Goal: Task Accomplishment & Management: Use online tool/utility

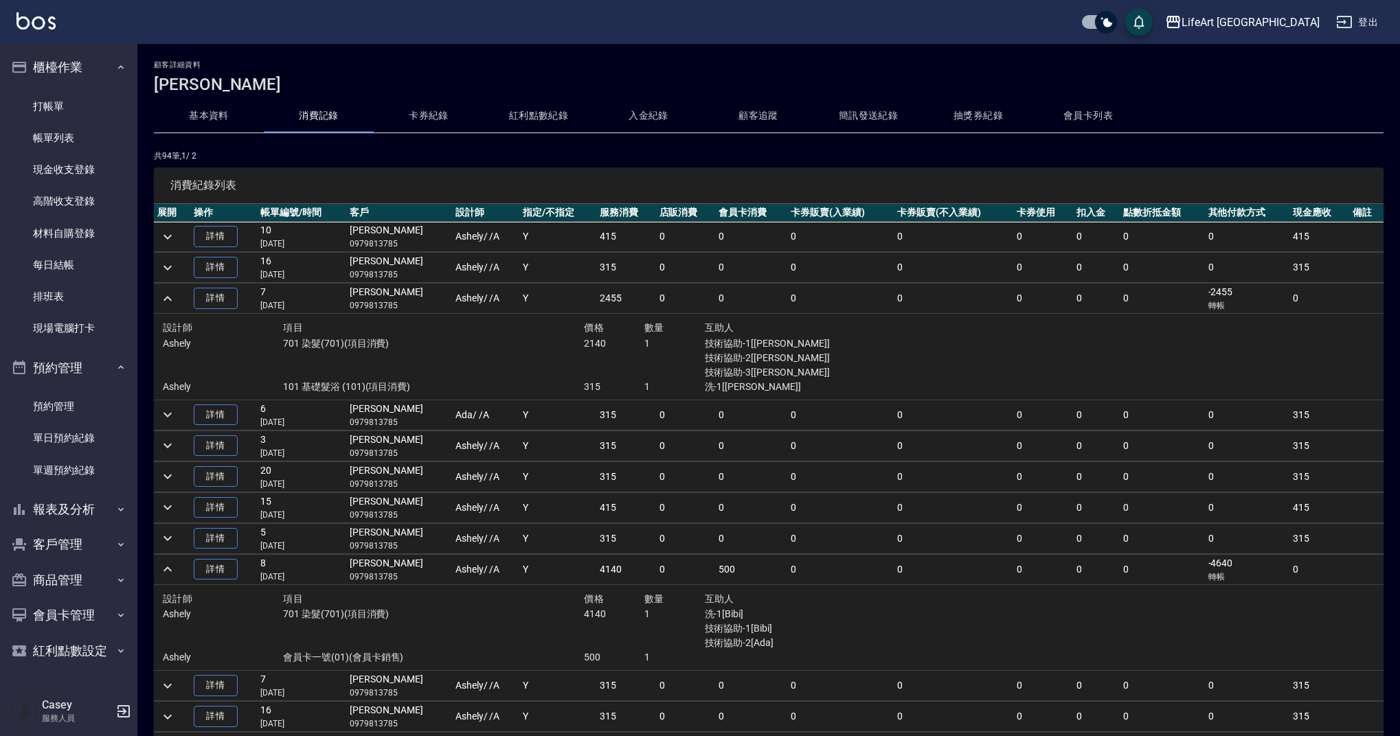
scroll to position [813, 0]
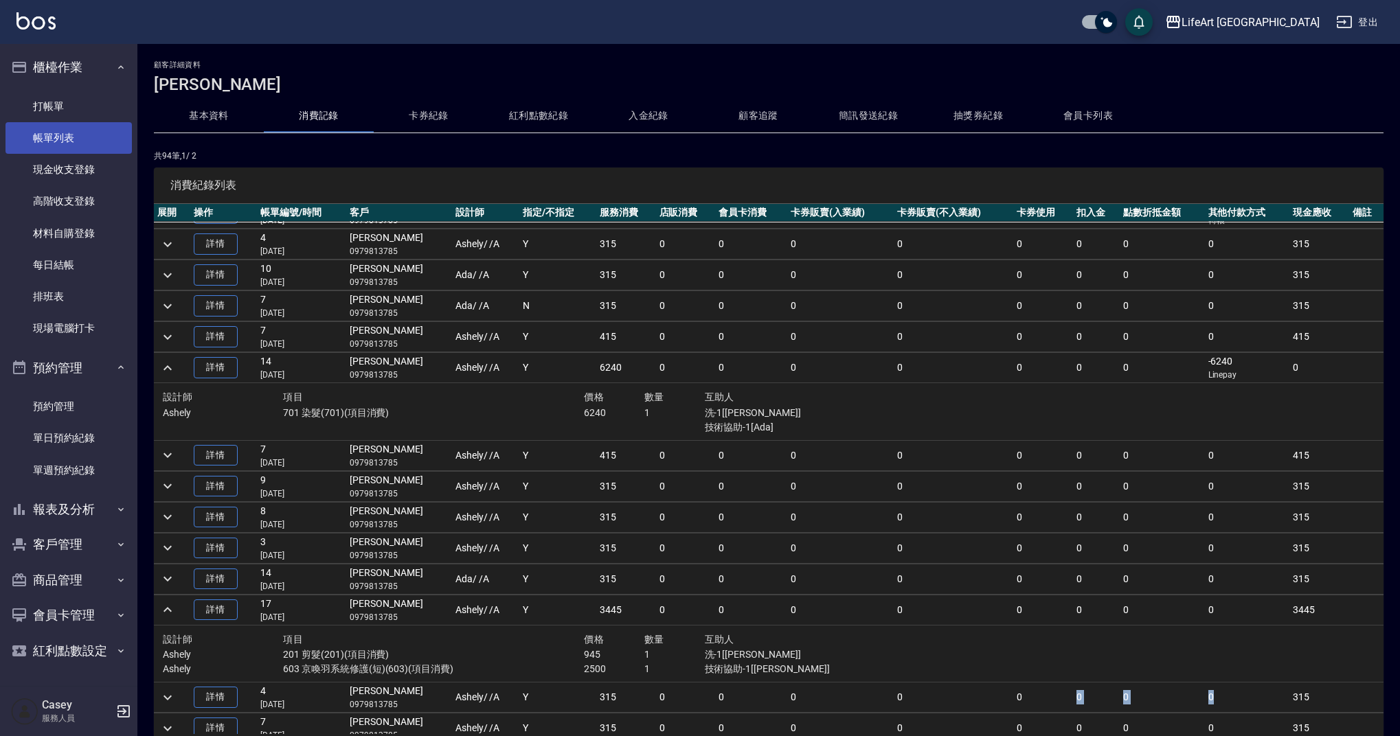
click at [99, 131] on link "帳單列表" at bounding box center [68, 138] width 126 height 32
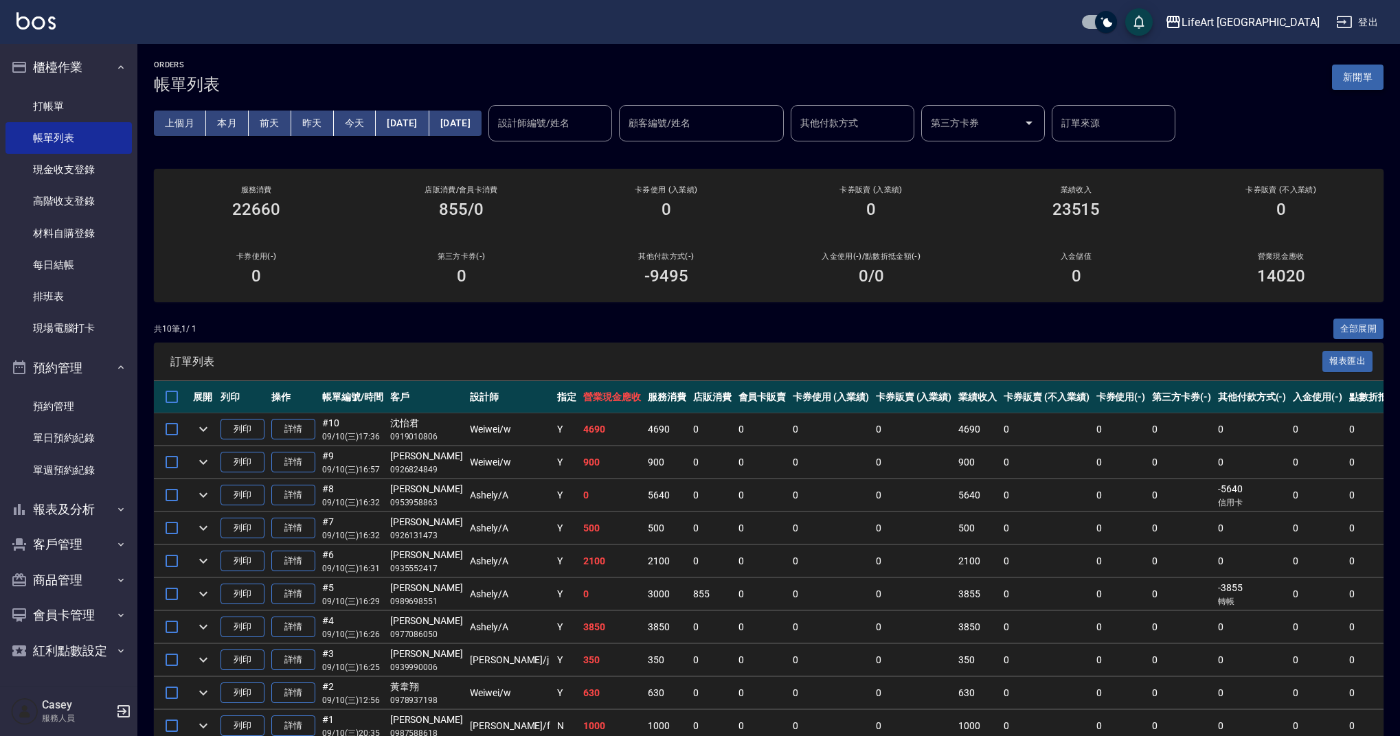
click at [1377, 80] on button "新開單" at bounding box center [1358, 77] width 52 height 25
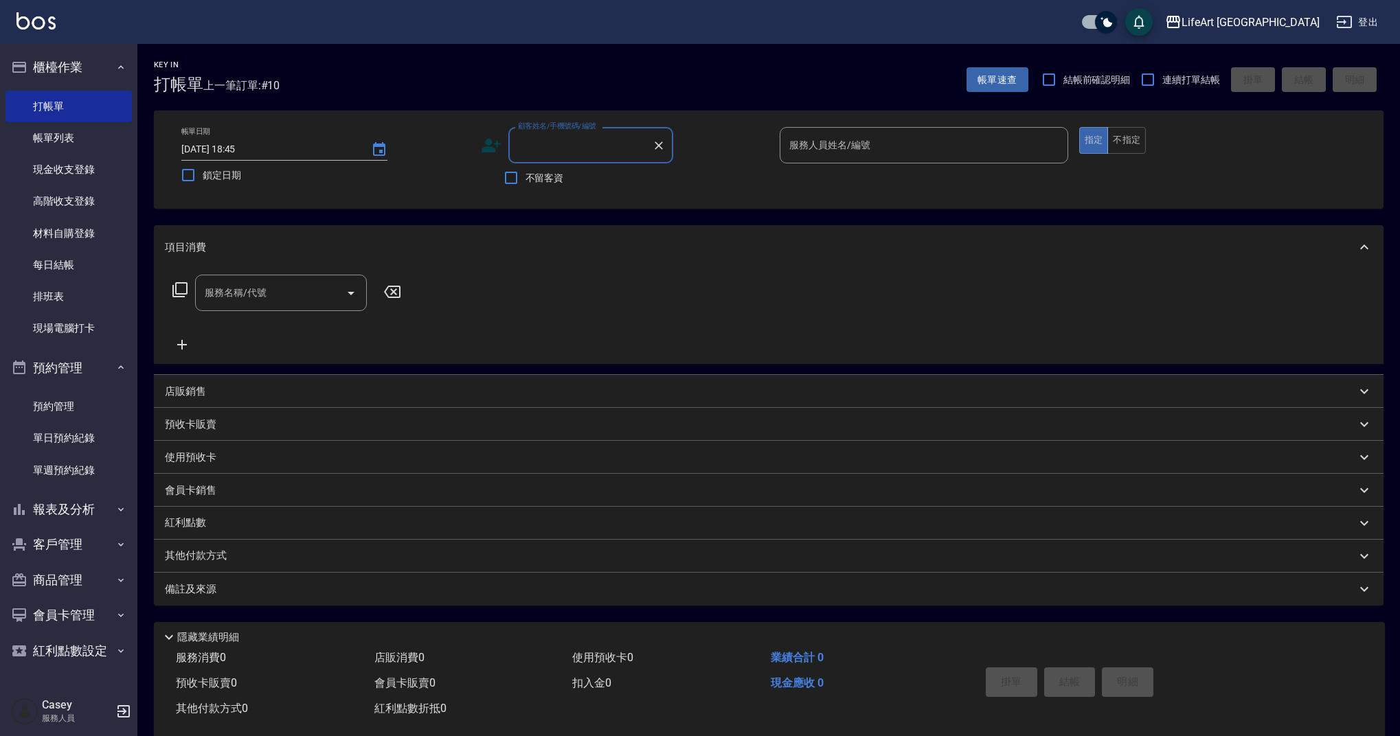
click at [596, 148] on input "顧客姓名/手機號碼/編號" at bounding box center [581, 145] width 132 height 24
type input "b"
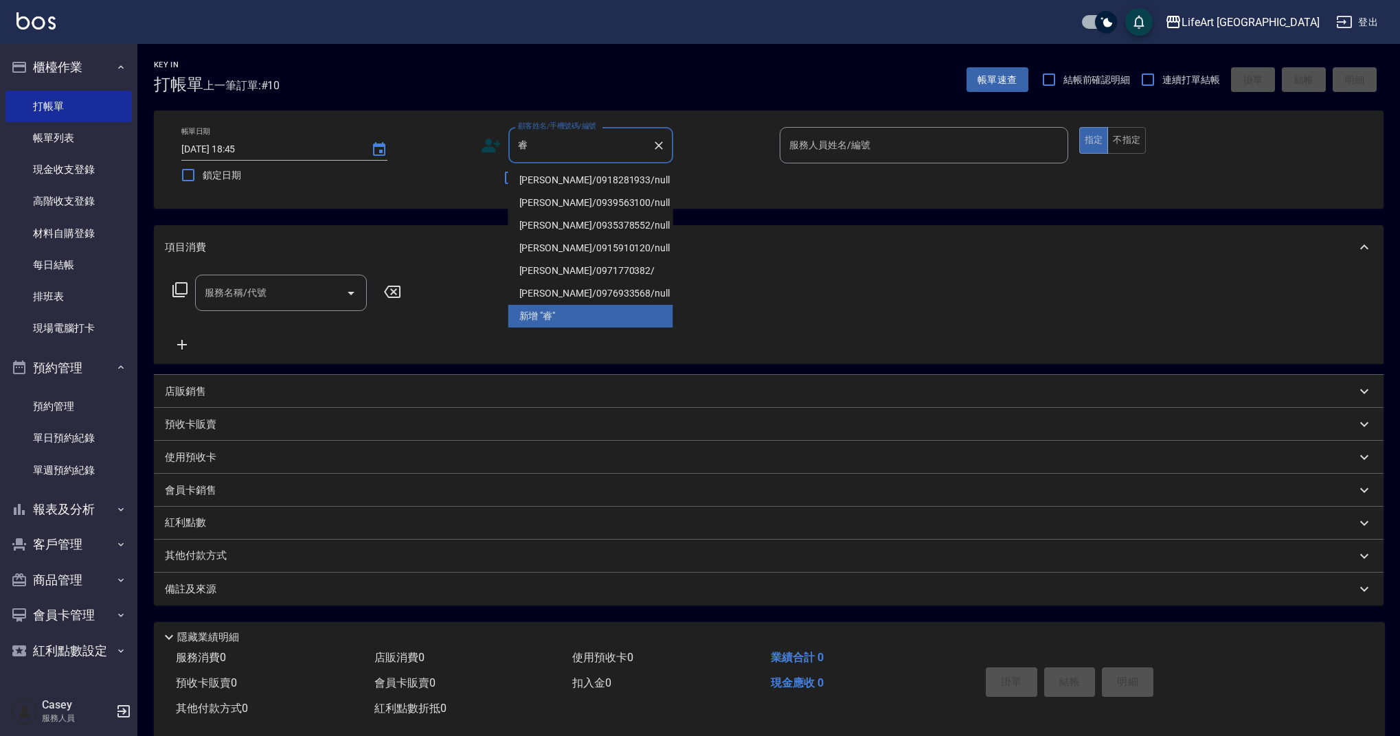
click at [646, 179] on li "[PERSON_NAME]/0918281933/null" at bounding box center [590, 180] width 165 height 23
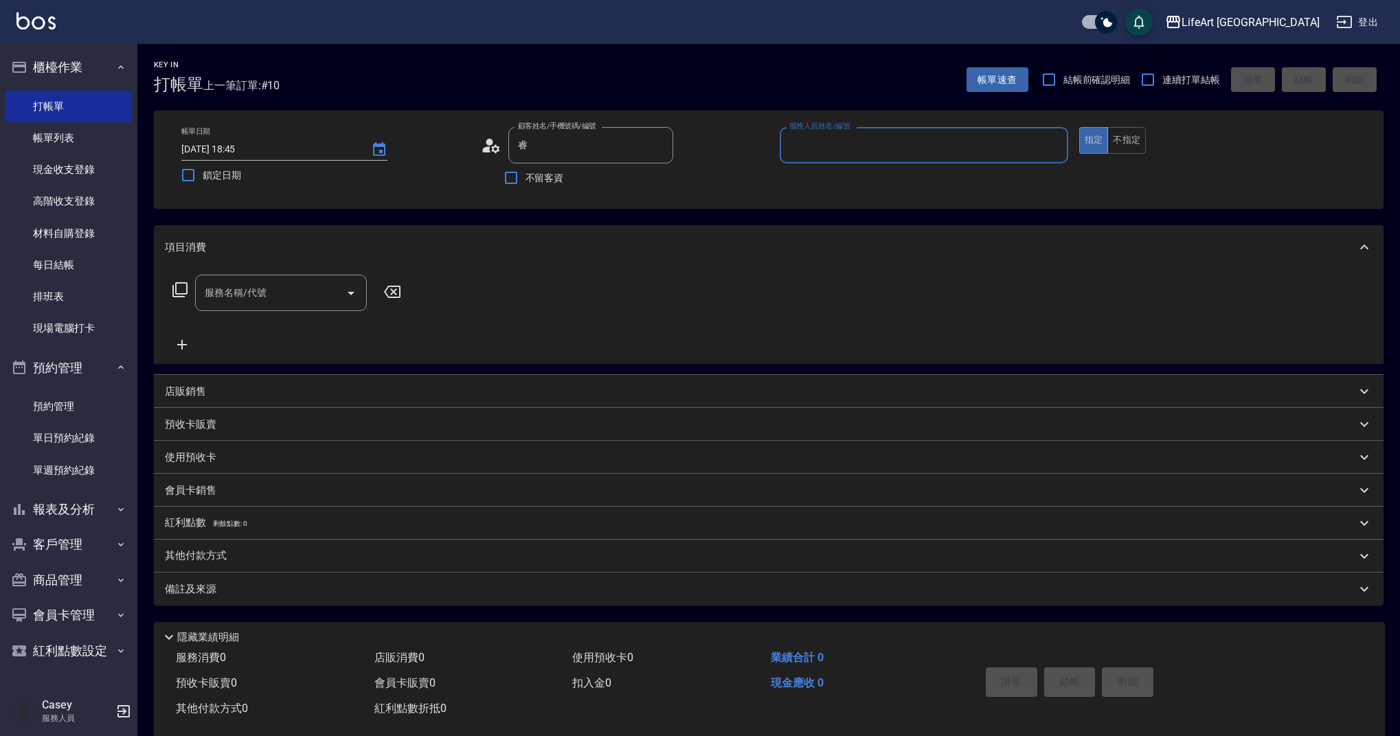
type input "[PERSON_NAME]/0918281933/null"
type input "Weiwei-w"
drag, startPoint x: 650, startPoint y: 181, endPoint x: 668, endPoint y: 185, distance: 19.0
click at [650, 181] on icon "button" at bounding box center [657, 179] width 14 height 11
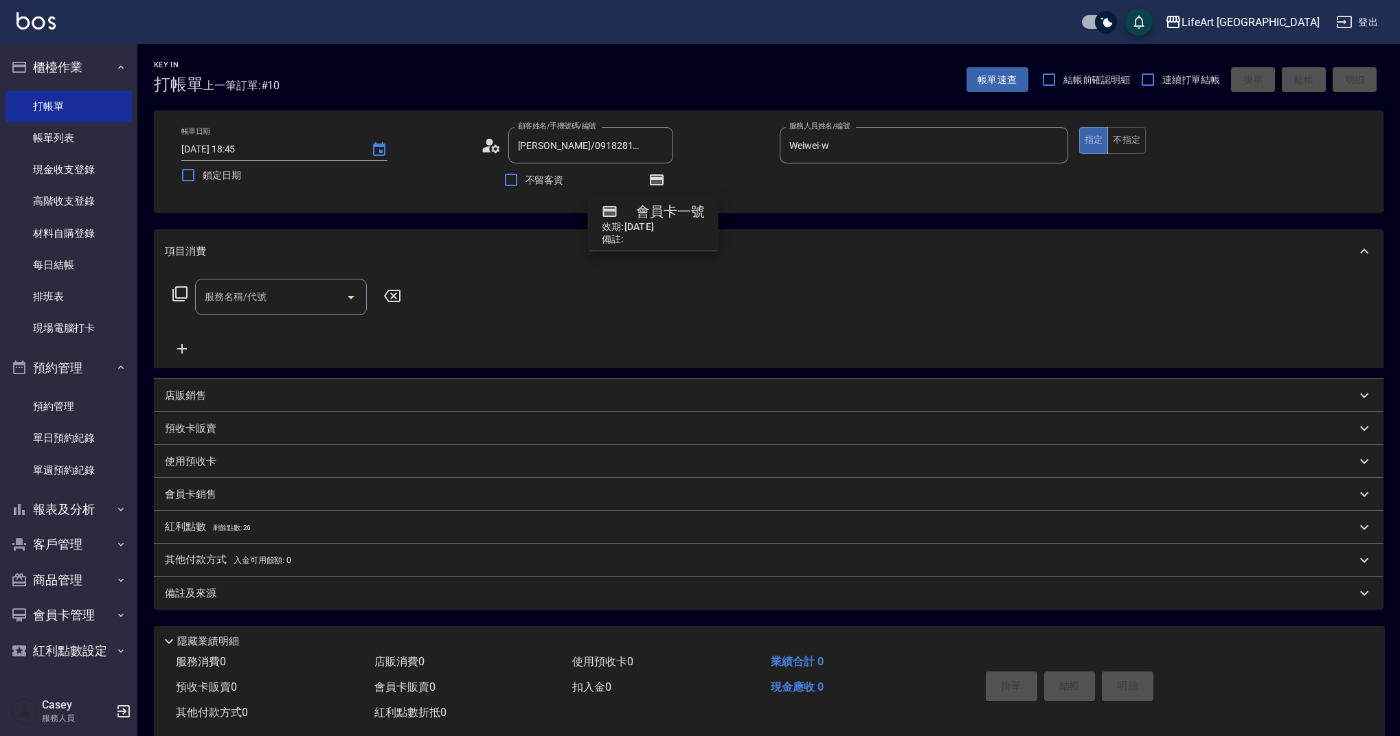
click at [238, 298] on div "服務名稱/代號 服務名稱/代號" at bounding box center [281, 297] width 172 height 36
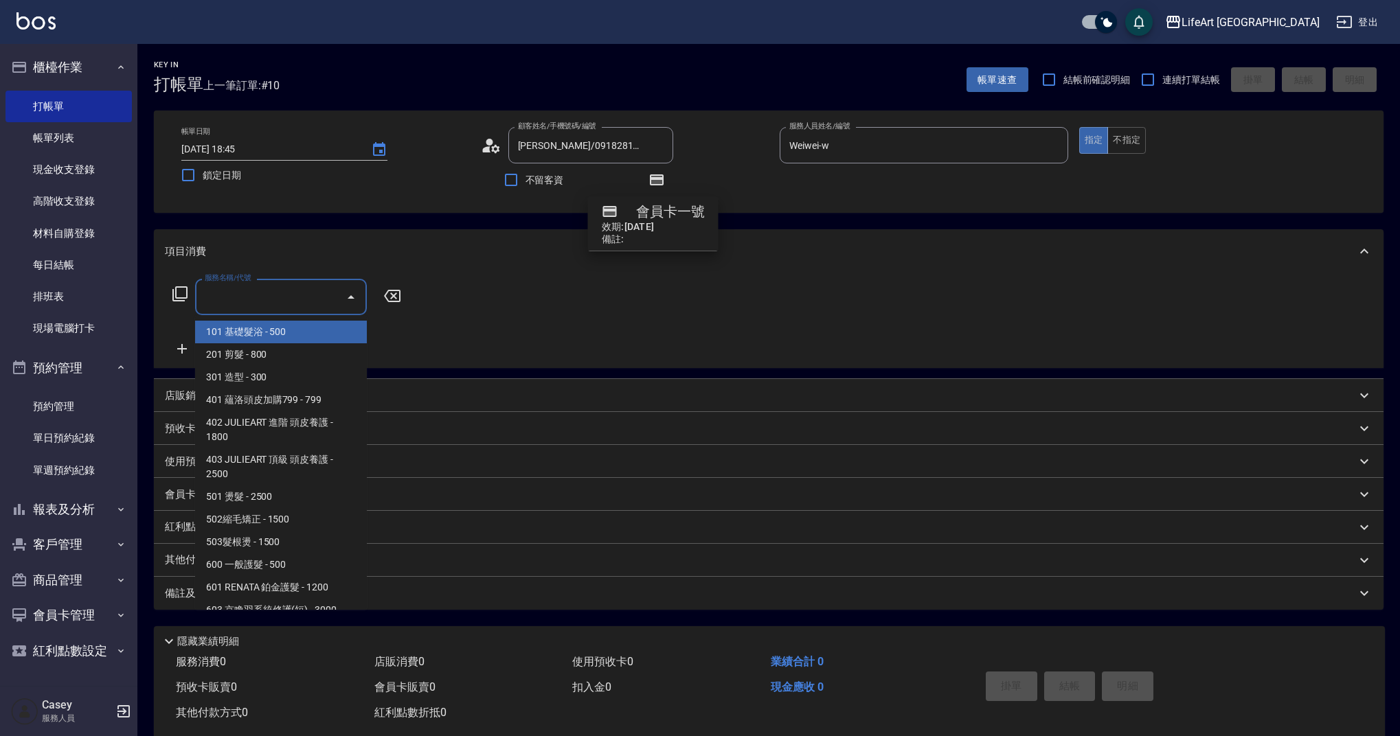
click at [269, 338] on span "101 基礎髮浴 - 500" at bounding box center [281, 332] width 172 height 23
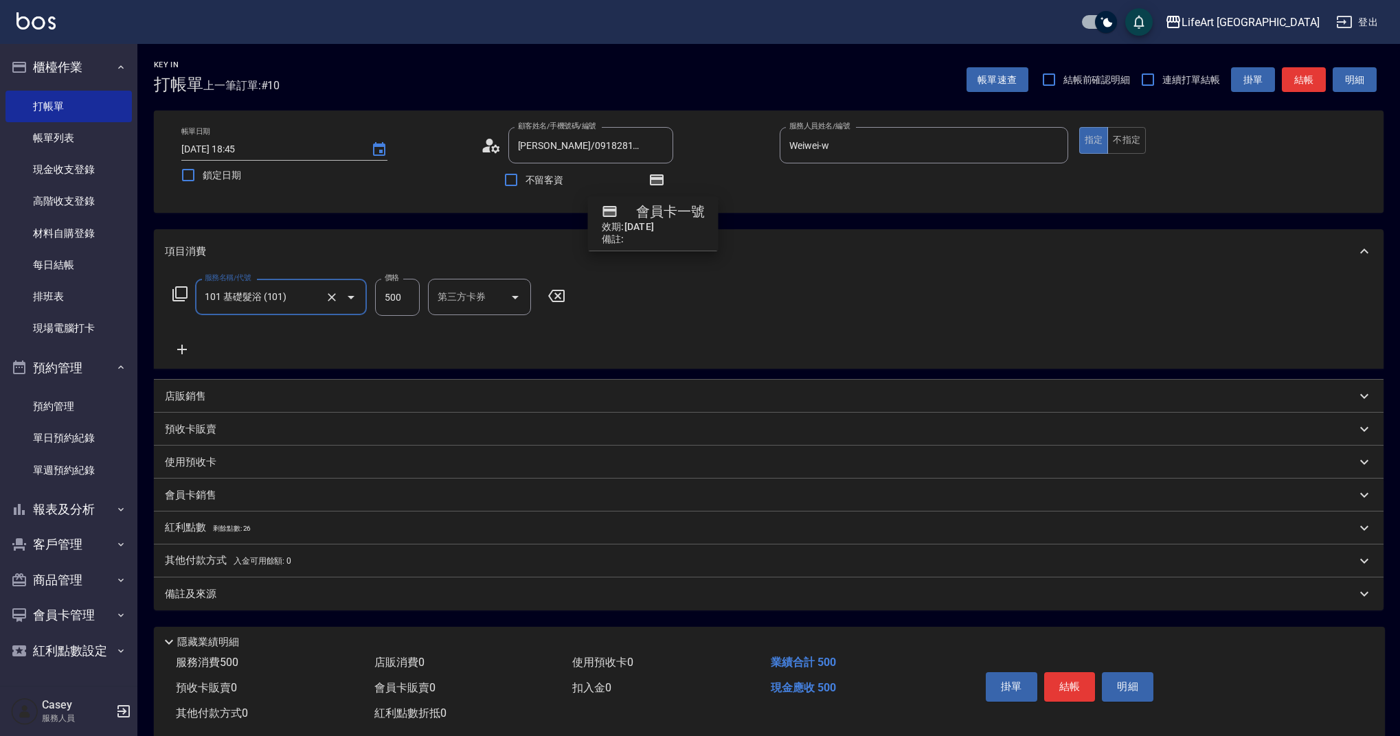
type input "101 基礎髮浴 (101)"
drag, startPoint x: 410, startPoint y: 299, endPoint x: 364, endPoint y: 297, distance: 46.1
click at [364, 297] on div "服務名稱/代號 101 基礎髮浴 (101) 服務名稱/代號 價格 500 價格 洗-1 洗-1 第三方卡券 第三方卡券" at bounding box center [414, 297] width 499 height 37
type input "315"
click at [534, 335] on div "服務名稱/代號 101 基礎髮浴 (101) 服務名稱/代號 價格 315 價格 洗-1 洗-1 第三方卡券 第三方卡券" at bounding box center [414, 318] width 499 height 79
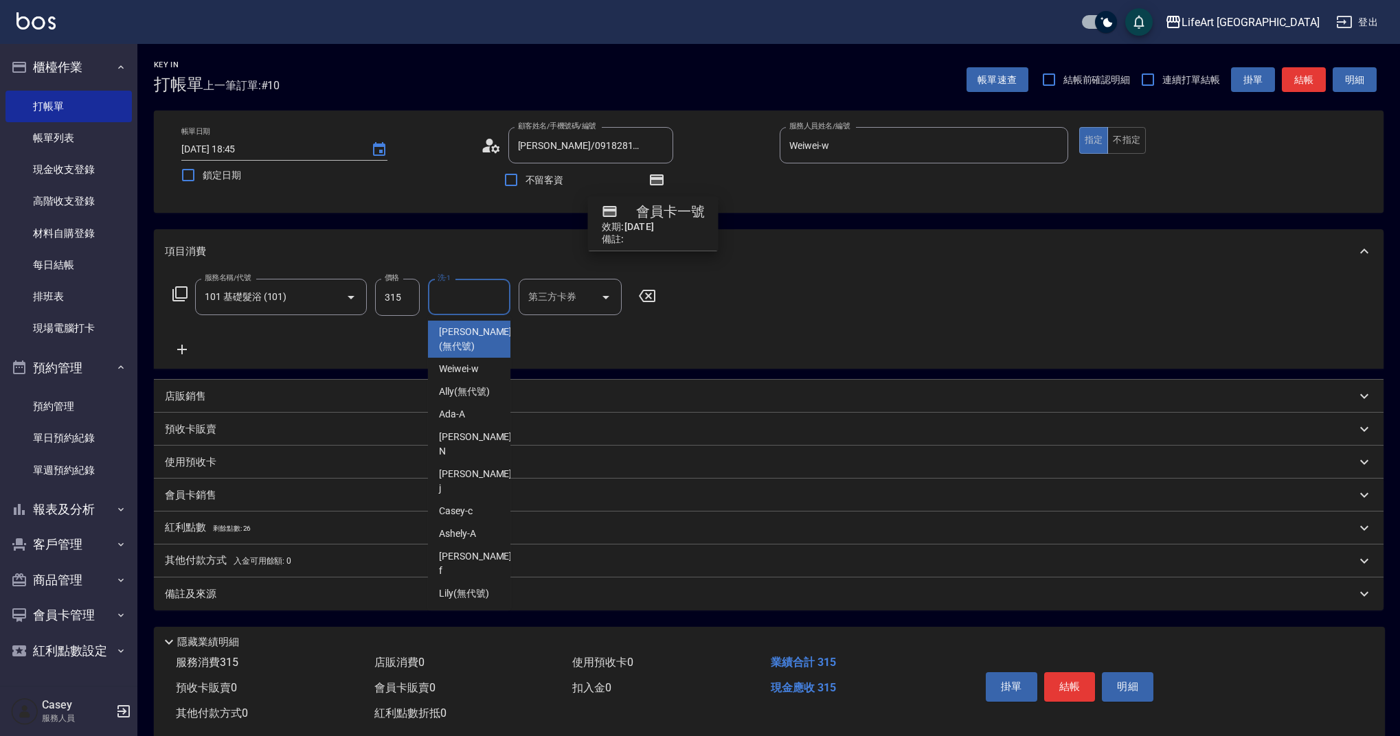
click at [472, 286] on input "洗-1" at bounding box center [469, 297] width 70 height 24
click at [475, 500] on div "Casey -c" at bounding box center [469, 511] width 82 height 23
type input "Casey-c"
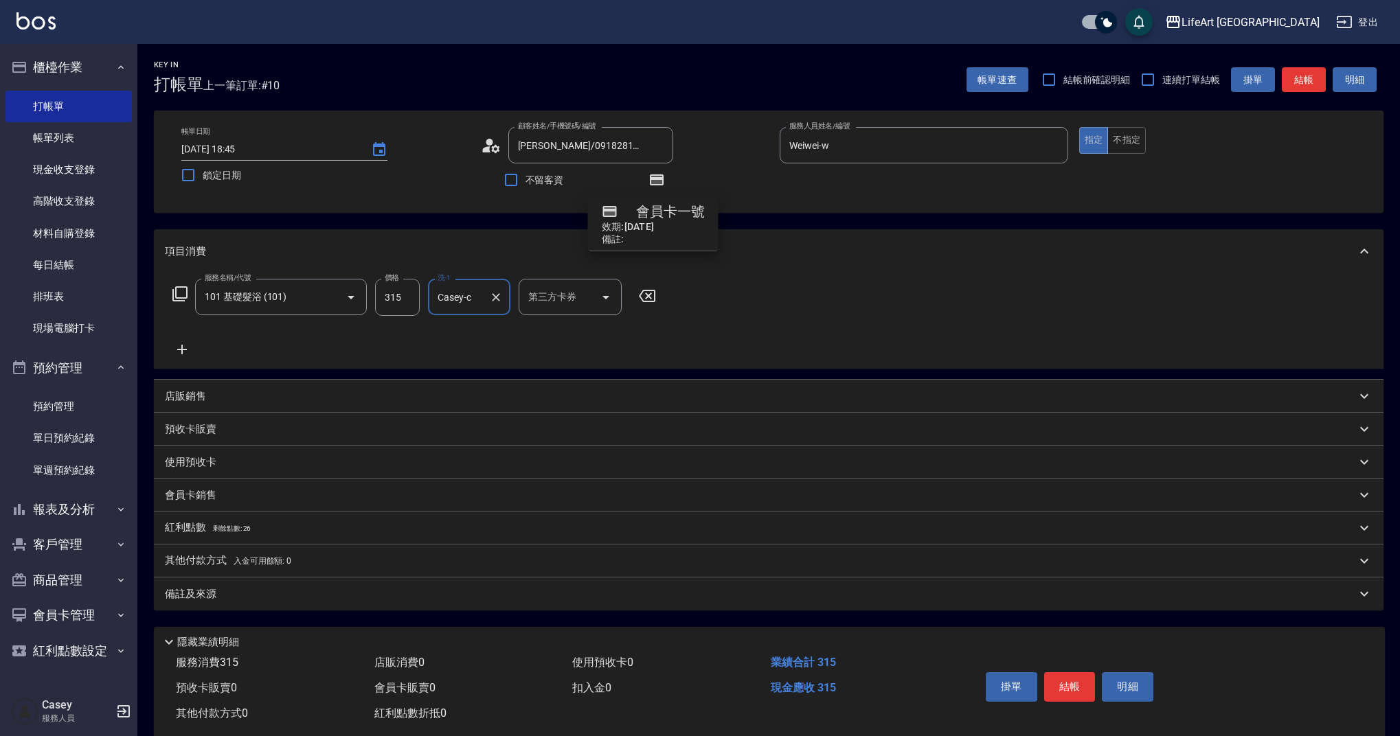
click at [205, 588] on p "備註及來源" at bounding box center [191, 594] width 52 height 14
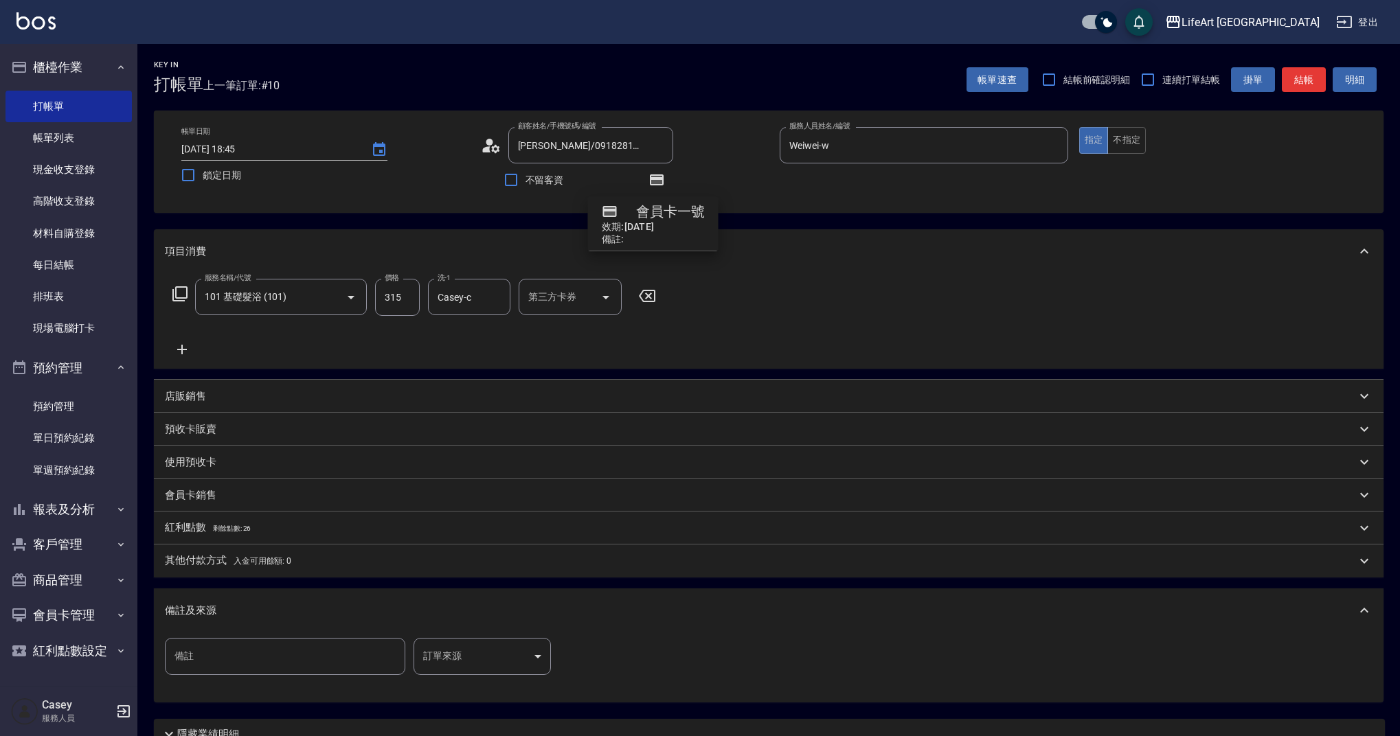
click at [483, 666] on body "LifeArt 蘆洲 登出 櫃檯作業 打帳單 帳單列表 現金收支登錄 高階收支登錄 材料自購登錄 每日結帳 排班表 現場電腦打卡 預約管理 預約管理 單日預約…" at bounding box center [700, 426] width 1400 height 852
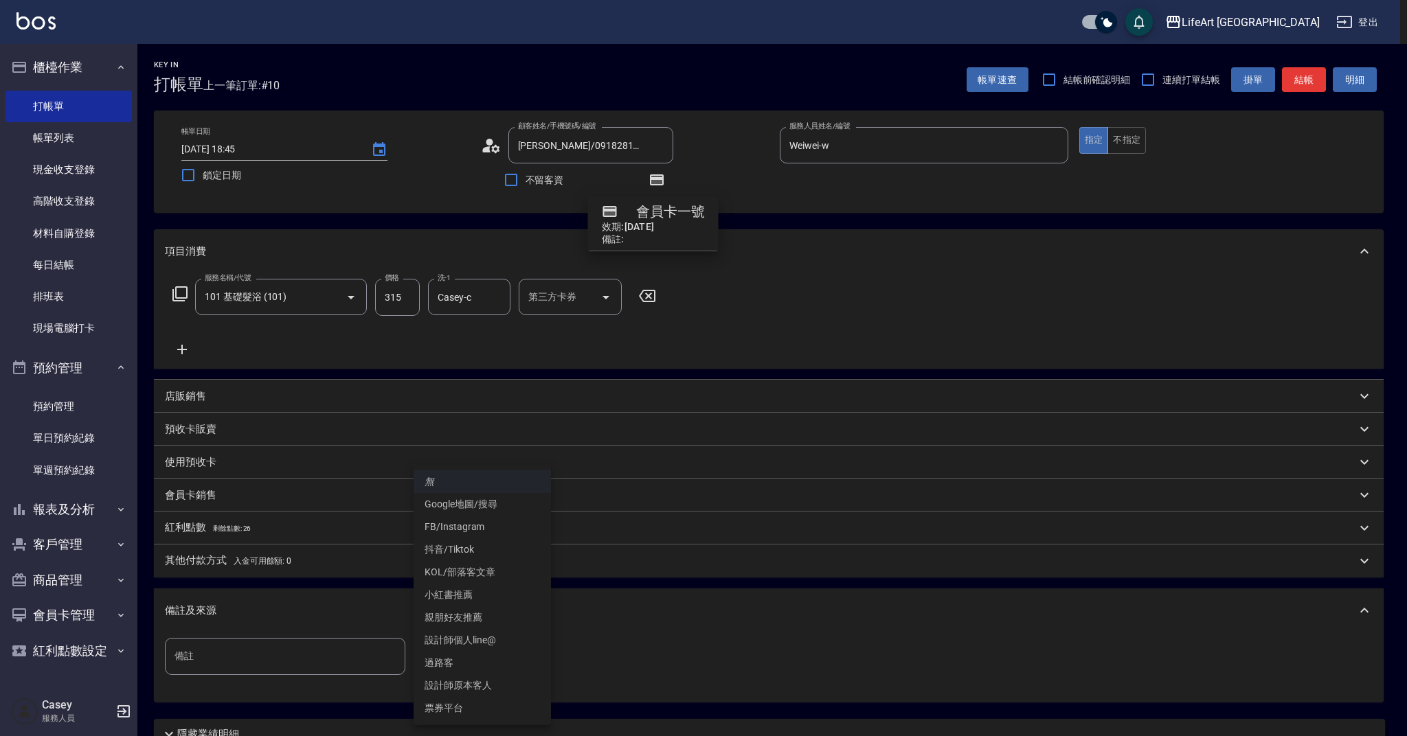
click at [471, 686] on li "設計師原本客人" at bounding box center [482, 686] width 137 height 23
type input "設計師原本客人"
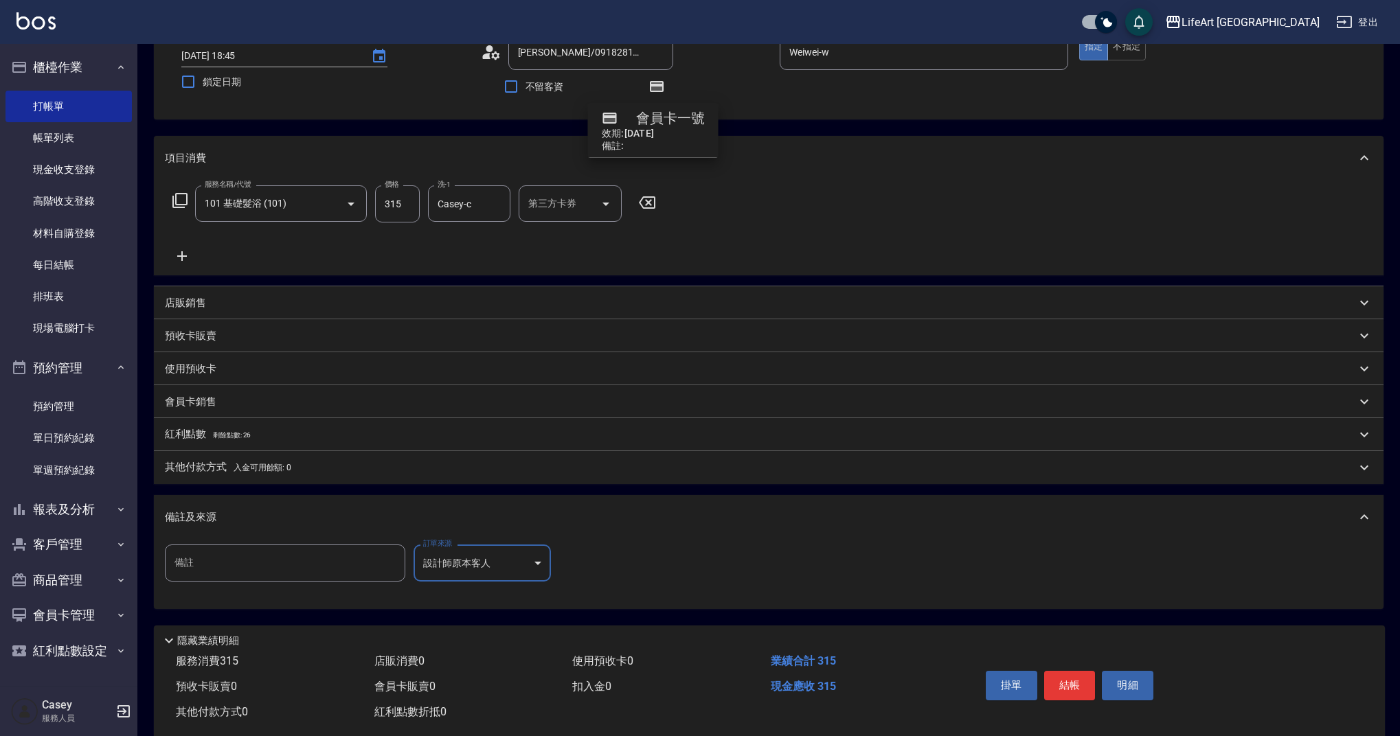
scroll to position [122, 0]
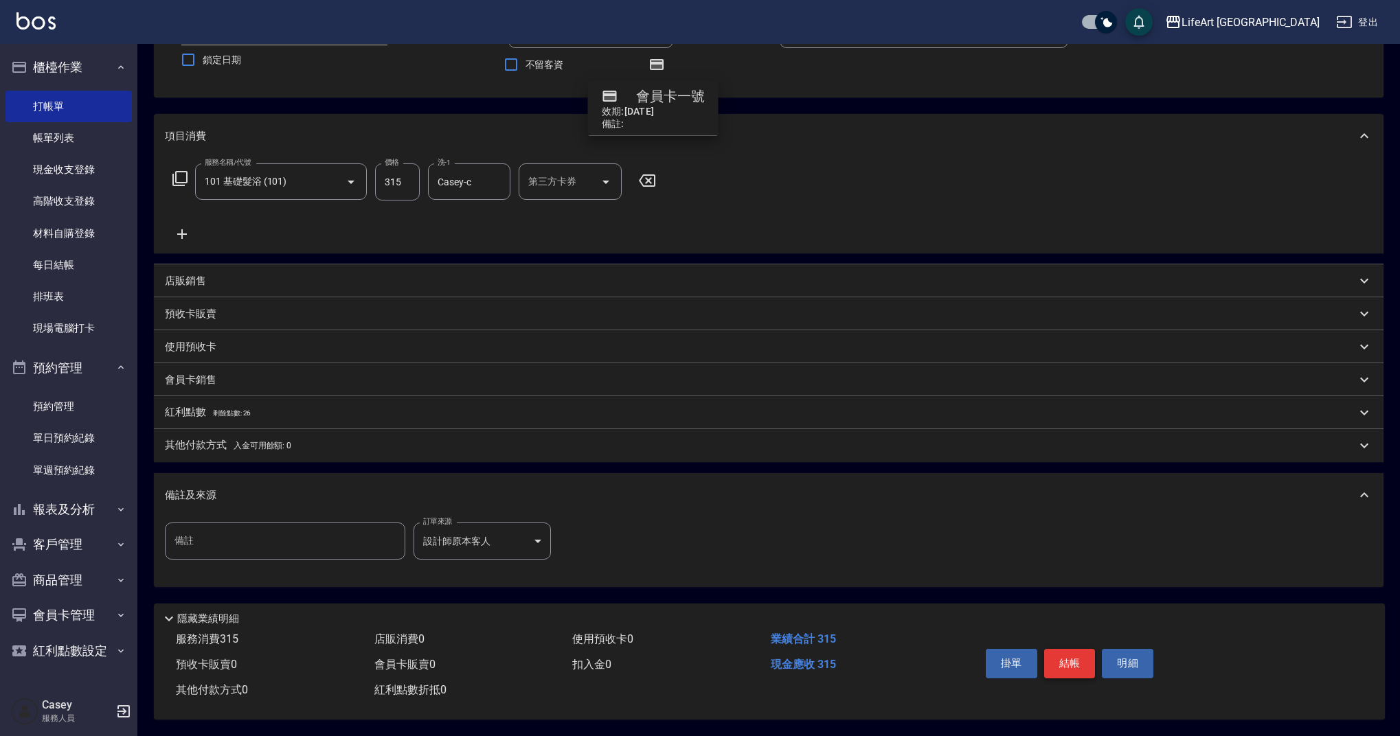
click at [1066, 664] on button "結帳" at bounding box center [1070, 663] width 52 height 29
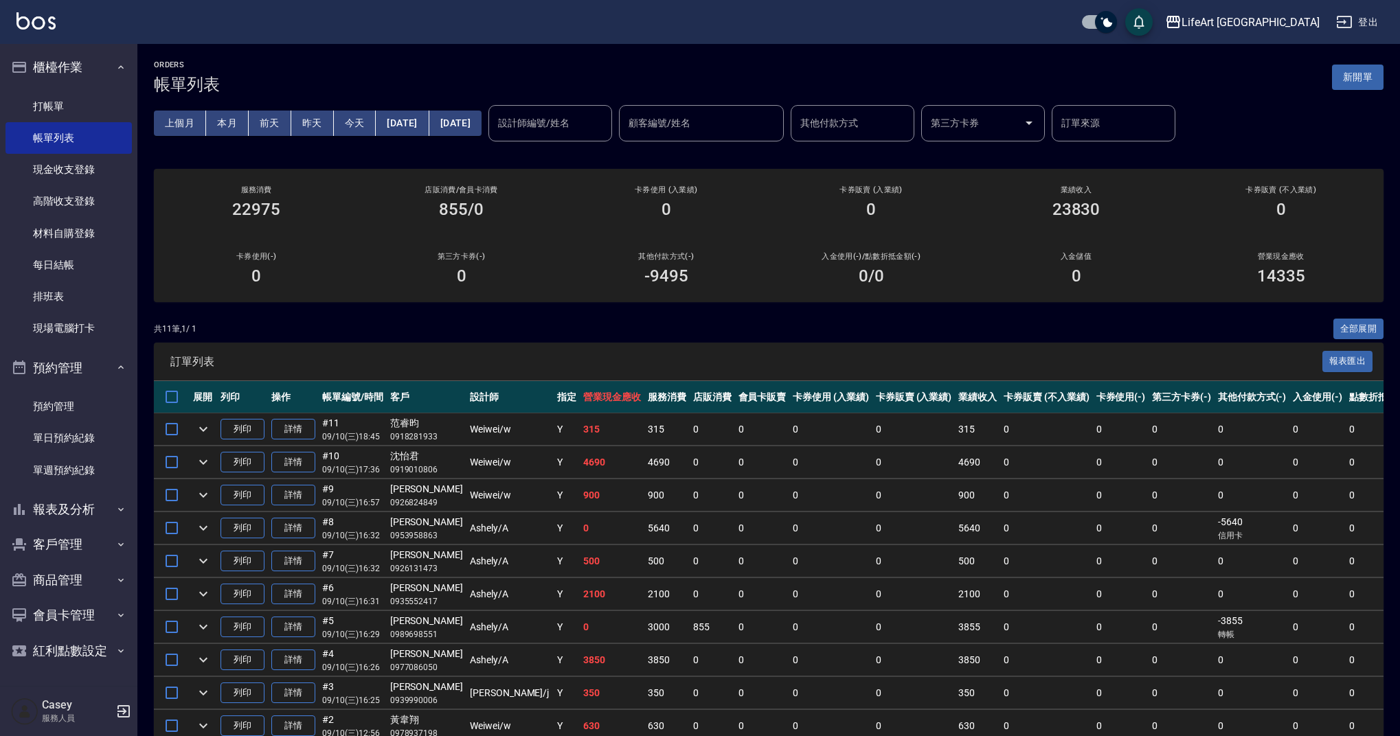
click at [535, 328] on div "共 11 筆, 1 / 1 全部展開" at bounding box center [769, 329] width 1230 height 21
click at [1374, 78] on button "新開單" at bounding box center [1358, 77] width 52 height 25
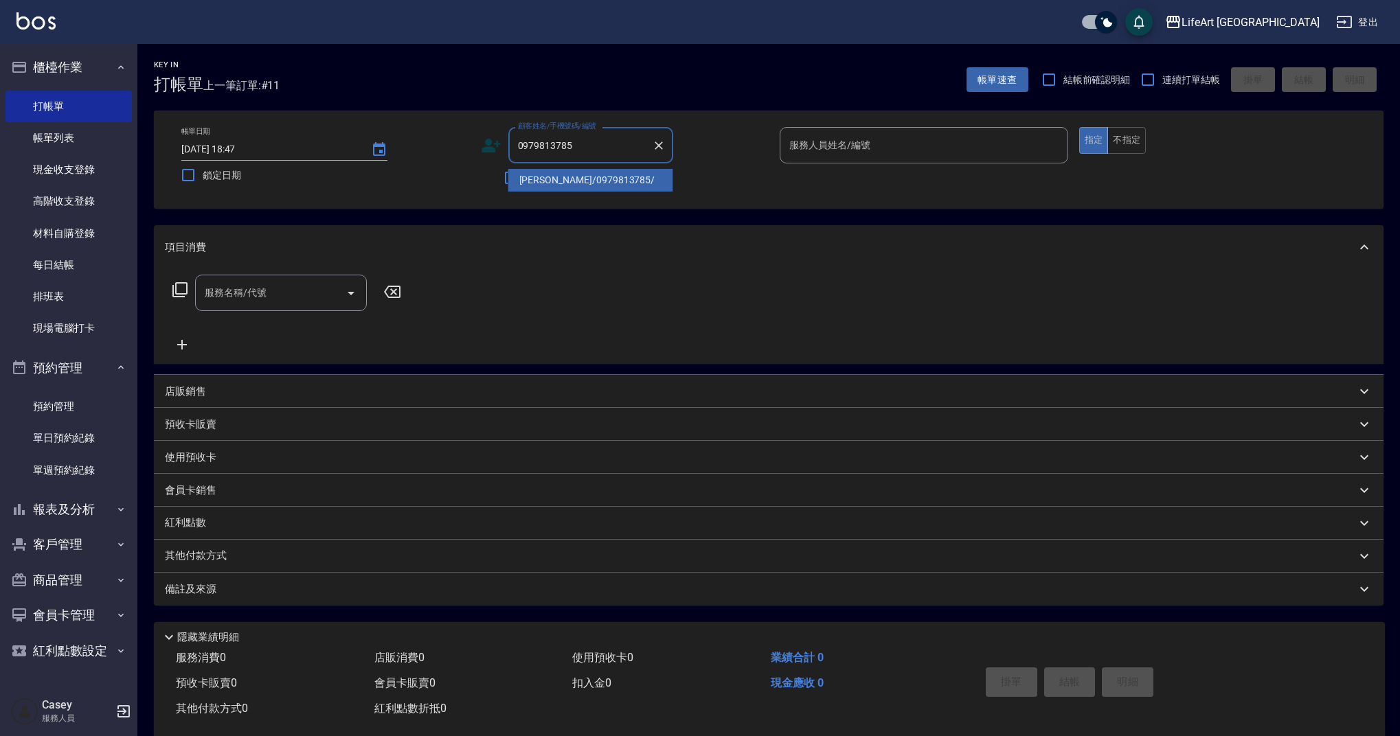
click at [552, 178] on li "[PERSON_NAME]/0979813785/" at bounding box center [590, 180] width 165 height 23
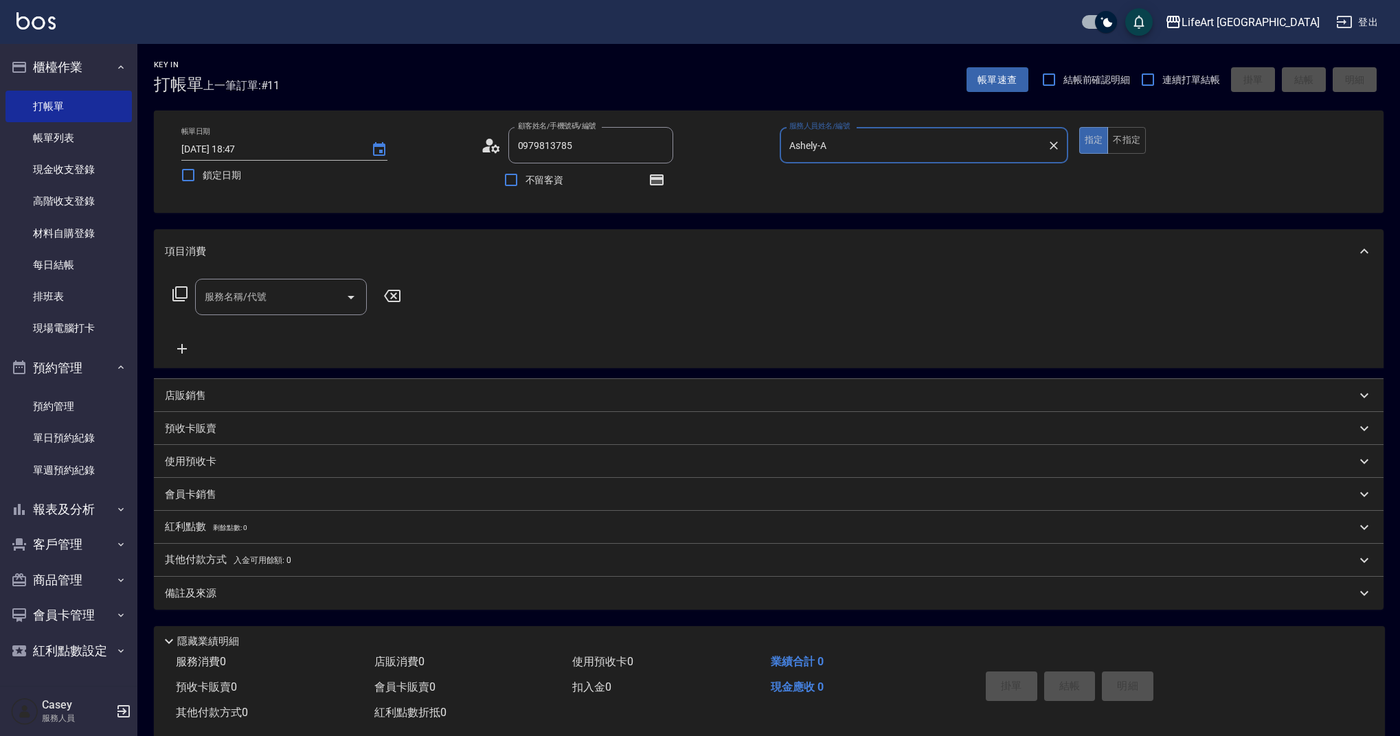
type input "[PERSON_NAME]/0979813785/"
type input "Ashely-A"
click at [650, 185] on icon "button" at bounding box center [656, 180] width 16 height 16
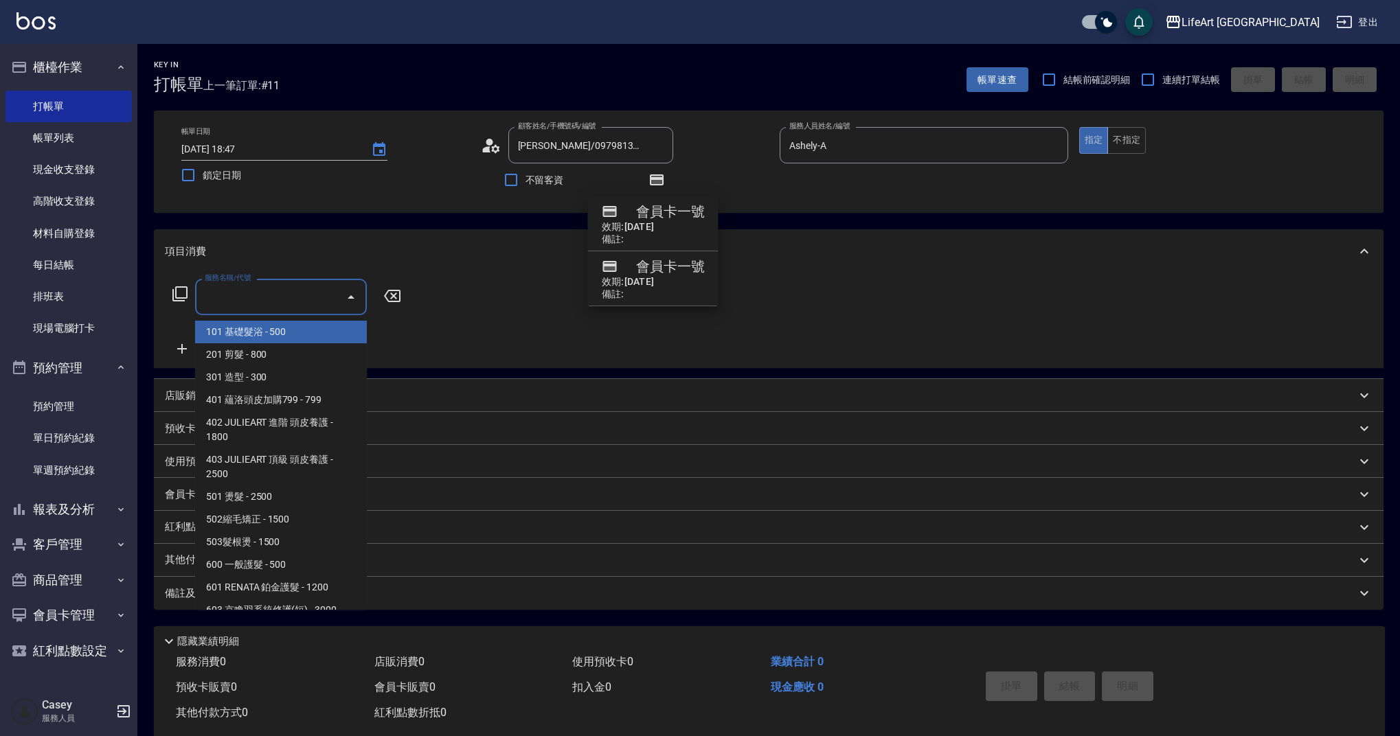
click at [263, 301] on input "服務名稱/代號" at bounding box center [270, 297] width 139 height 24
click at [260, 342] on span "101 基礎髮浴 - 500" at bounding box center [281, 332] width 172 height 23
type input "101 基礎髮浴 (101)"
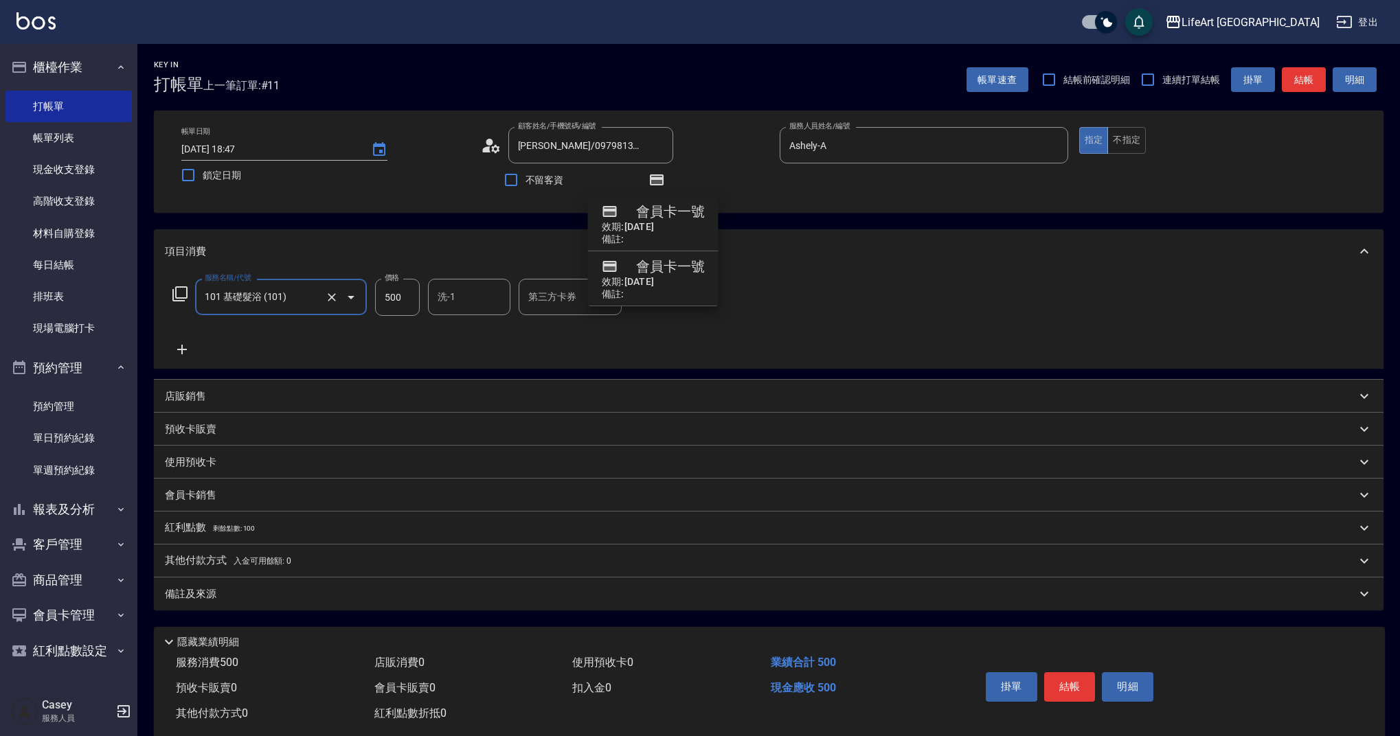
click at [185, 349] on icon at bounding box center [182, 350] width 10 height 10
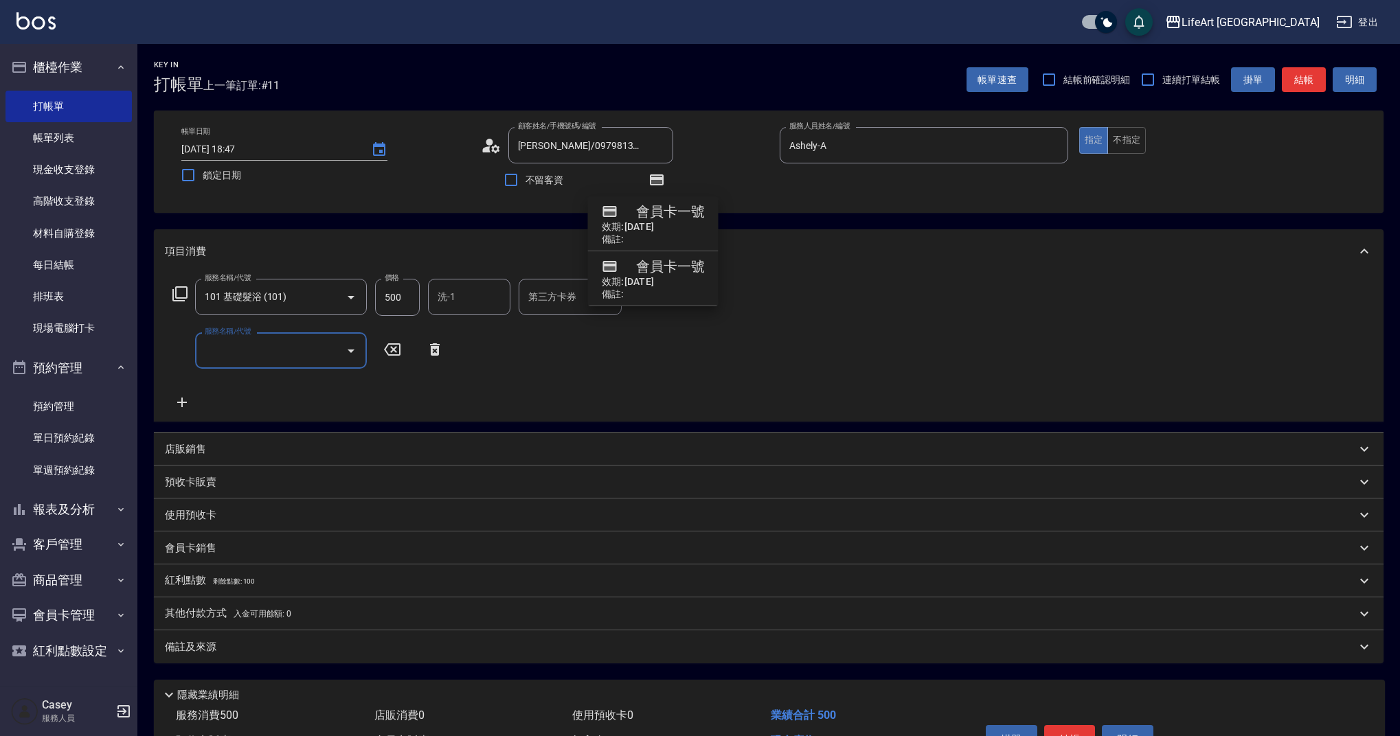
click at [280, 357] on input "服務名稱/代號" at bounding box center [270, 351] width 139 height 24
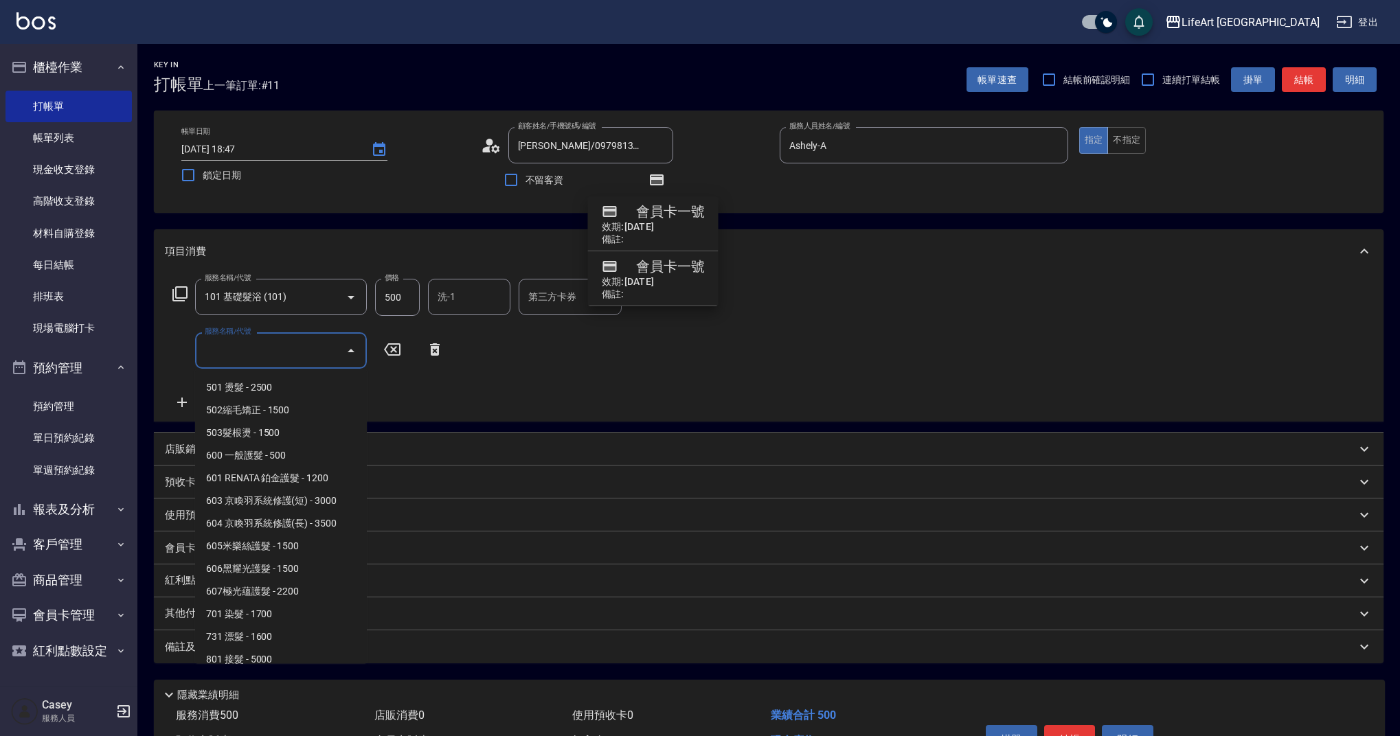
scroll to position [165, 0]
click at [295, 610] on span "701 染髮 - 1700" at bounding box center [281, 613] width 172 height 23
type input "701 染髮(701)"
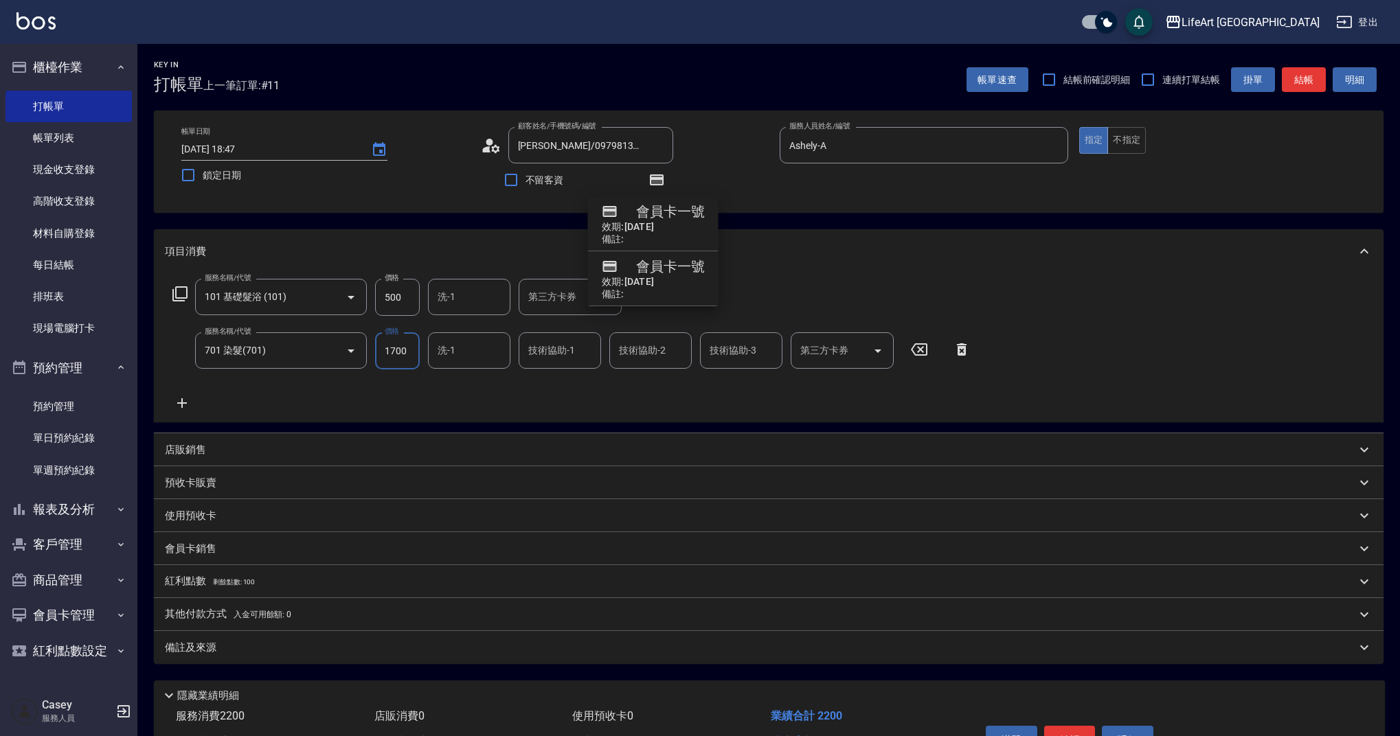
drag, startPoint x: 413, startPoint y: 350, endPoint x: 374, endPoint y: 351, distance: 38.5
click at [374, 351] on div "服務名稱/代號 701 染髮(701) 服務名稱/代號 價格 1700 價格 洗-1 洗-1 技術協助-1 技術協助-1 技術協助-2 技術協助-2 技術協助…" at bounding box center [572, 350] width 814 height 37
type input "3640"
drag, startPoint x: 411, startPoint y: 294, endPoint x: 373, endPoint y: 300, distance: 38.3
click at [373, 300] on div "服務名稱/代號 101 基礎髮浴 (101) 服務名稱/代號 價格 500 價格 洗-1 洗-1 第三方卡券 第三方卡券" at bounding box center [414, 297] width 499 height 37
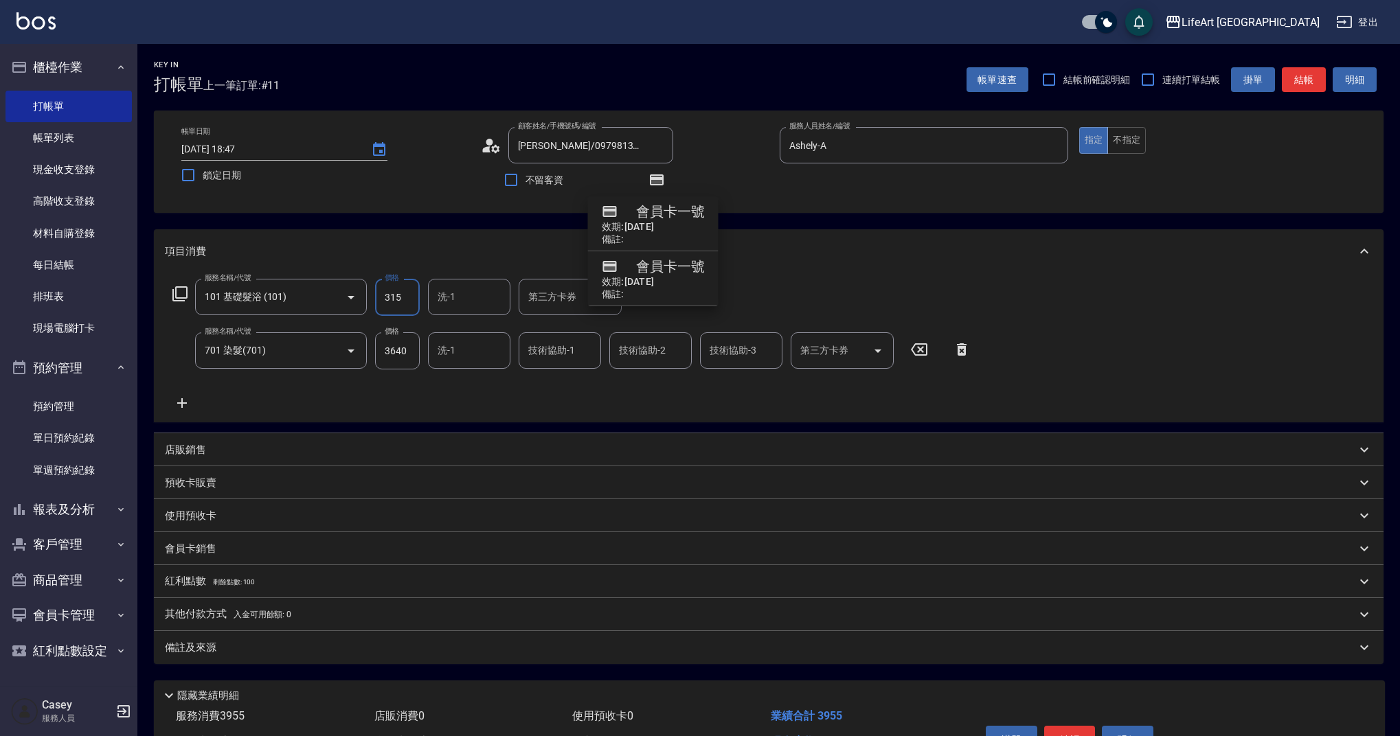
type input "315"
click at [479, 289] on input "洗-1" at bounding box center [469, 297] width 70 height 24
click at [563, 405] on div "服務名稱/代號 101 基礎髮浴 (101) 服務名稱/代號 價格 315 價格 洗-1 洗-1 第三方卡券 第三方卡券 服務名稱/代號 701 染髮(701…" at bounding box center [572, 345] width 814 height 133
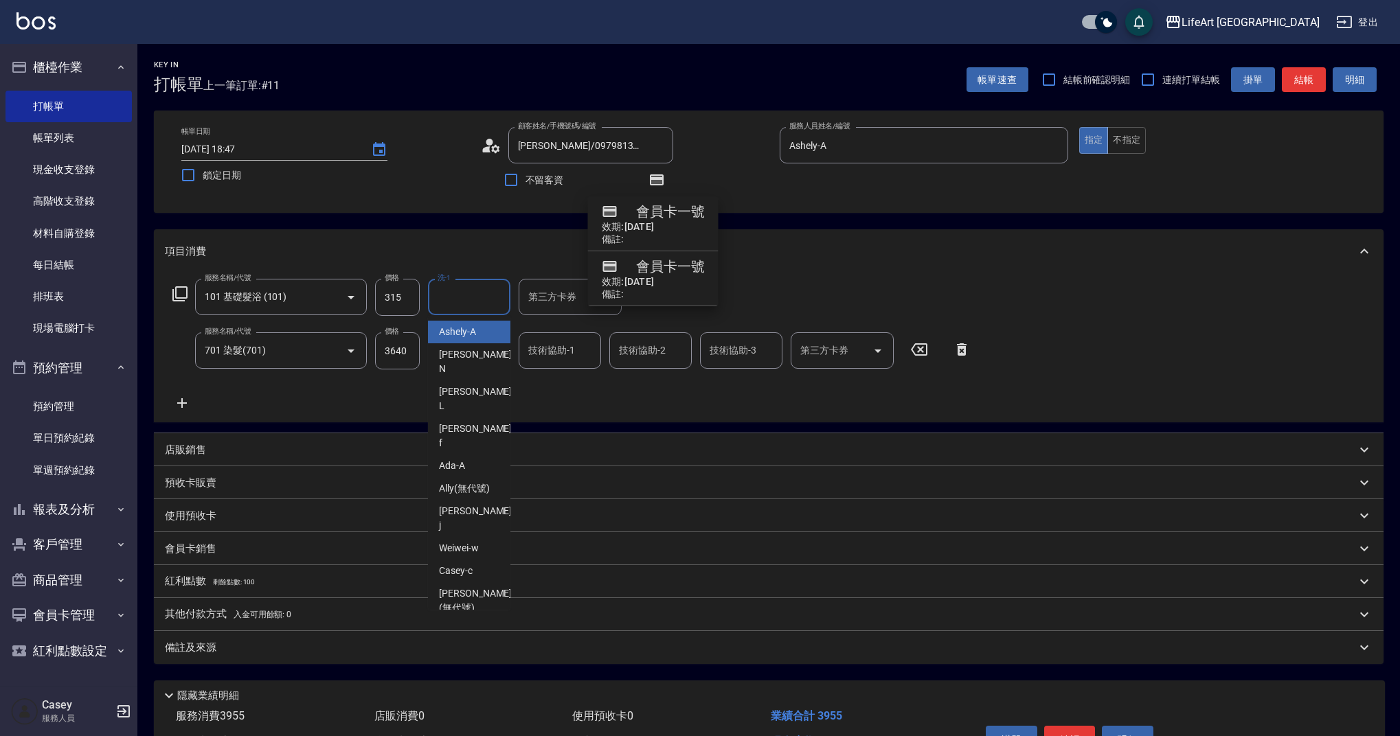
click at [469, 299] on input "洗-1" at bounding box center [469, 297] width 70 height 24
click at [477, 560] on div "Casey -c" at bounding box center [469, 571] width 82 height 23
type input "Casey-c"
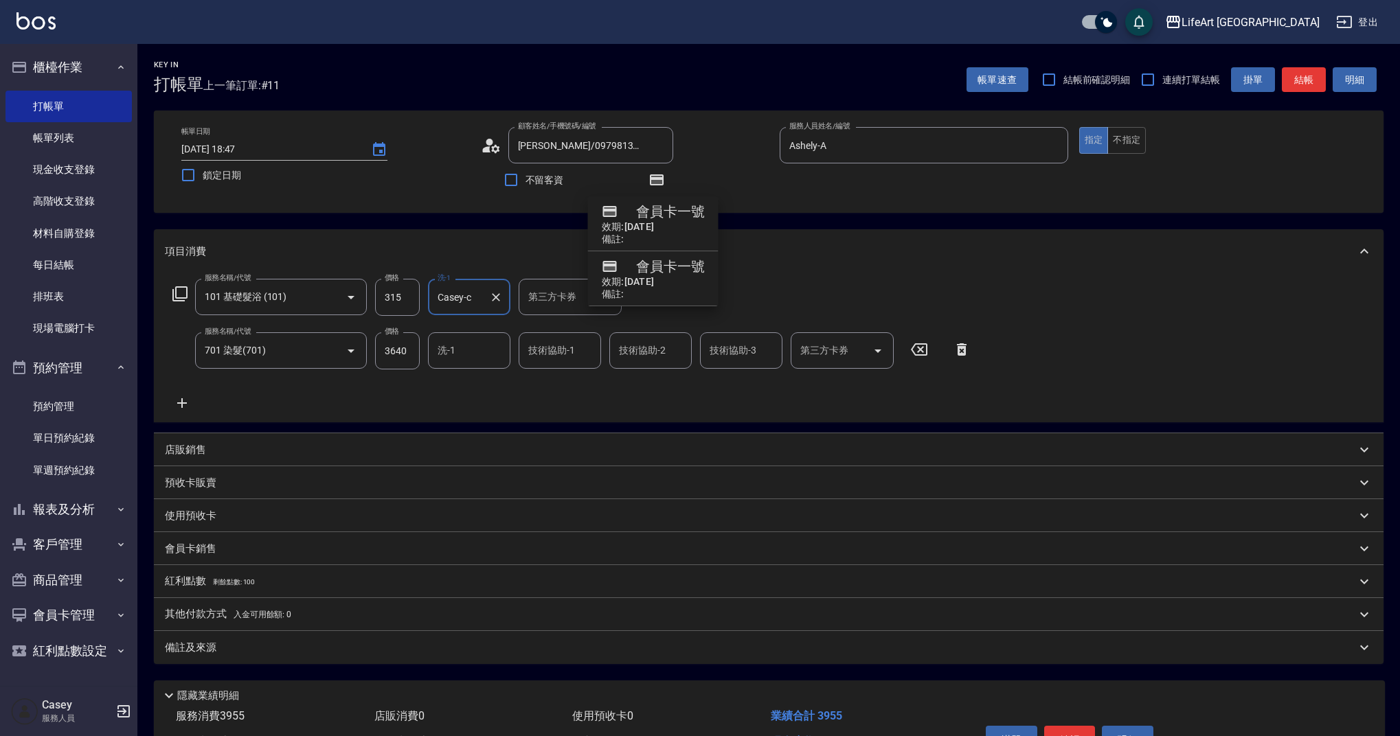
scroll to position [83, 0]
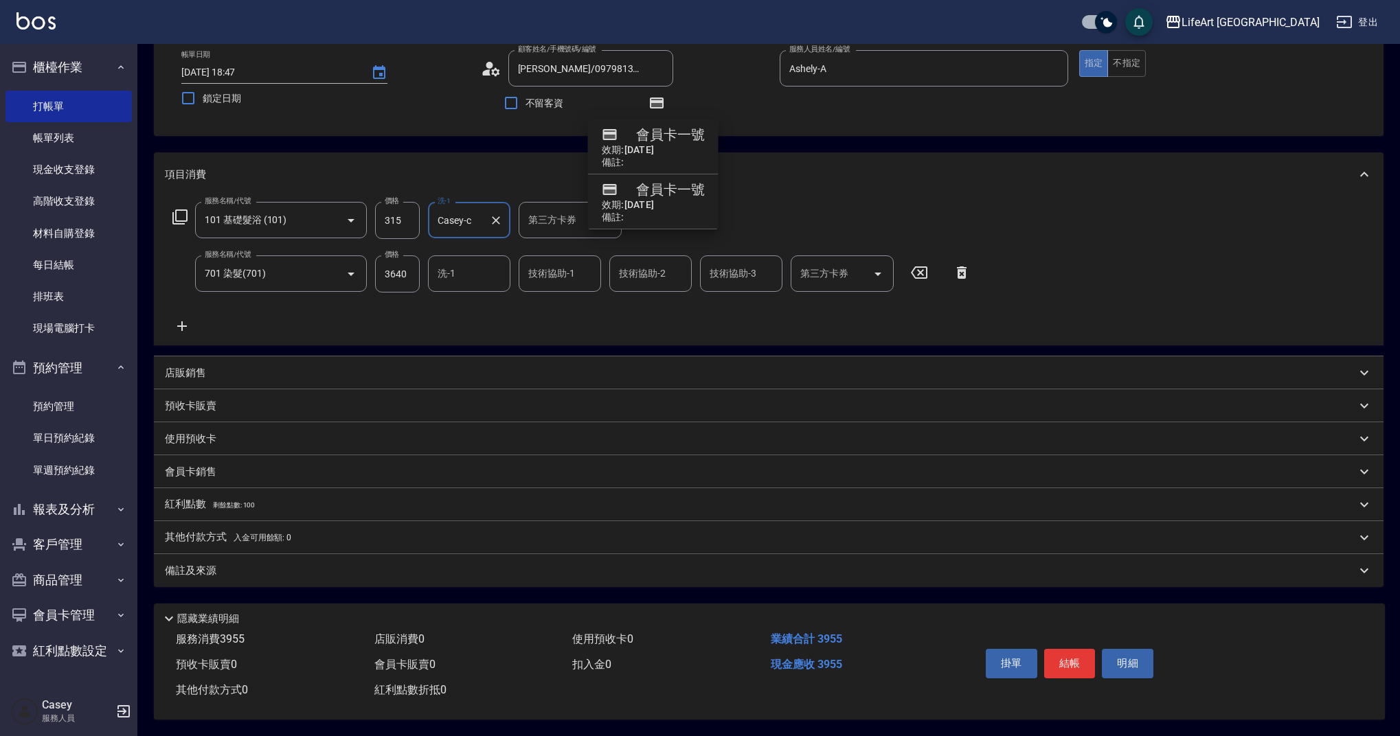
click at [184, 498] on p "紅利點數 剩餘點數: 100" at bounding box center [210, 504] width 90 height 15
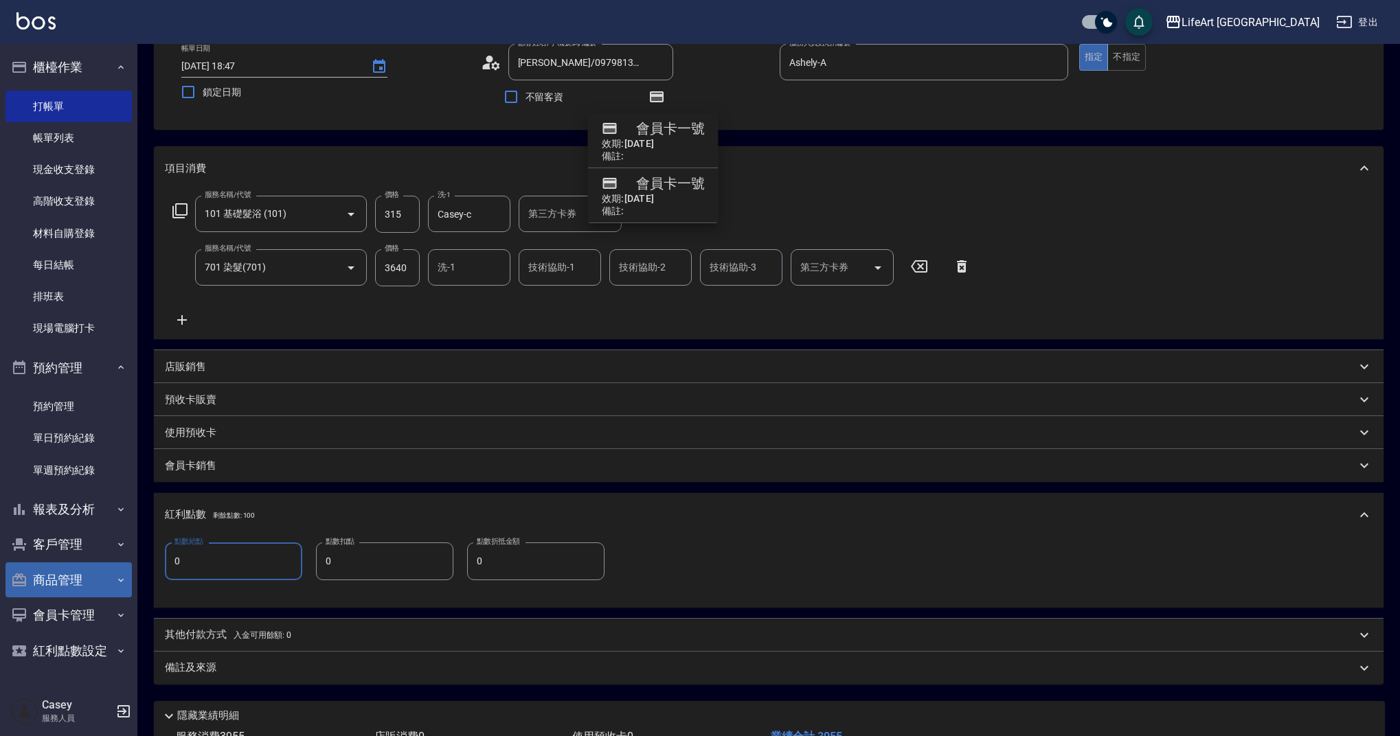
drag, startPoint x: 235, startPoint y: 563, endPoint x: 97, endPoint y: 569, distance: 138.2
click at [97, 569] on div "LifeArt 蘆洲 登出 櫃檯作業 打帳單 帳單列表 現金收支登錄 高階收支登錄 材料自購登錄 每日結帳 排班表 現場電腦打卡 預約管理 預約管理 單日預約…" at bounding box center [700, 375] width 1400 height 917
type input "7"
drag, startPoint x: 214, startPoint y: 633, endPoint x: 220, endPoint y: 645, distance: 13.2
click at [214, 633] on p "其他付款方式 入金可用餘額: 0" at bounding box center [228, 635] width 126 height 15
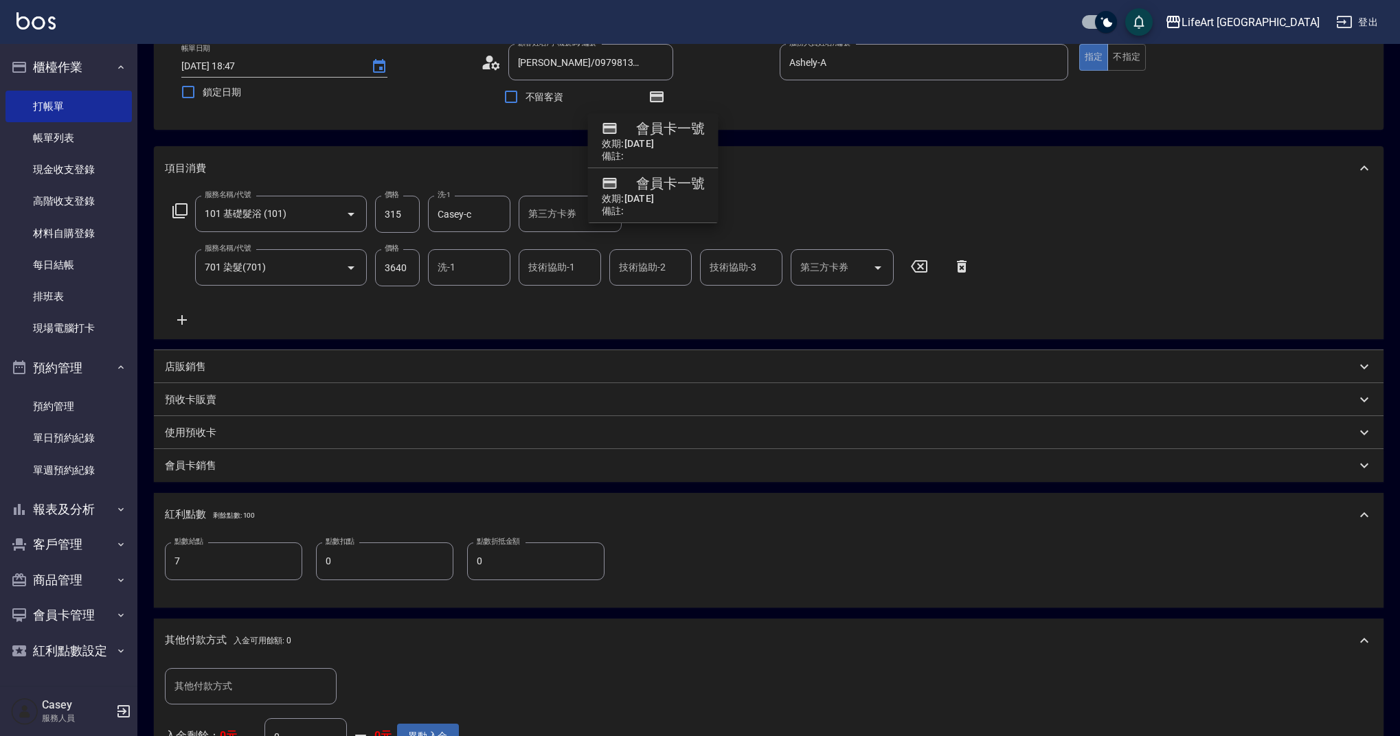
click at [223, 665] on div "其他付款方式 其他付款方式 入金剩餘： 0元 0 ​ 整筆扣入金 0元 異動入金" at bounding box center [769, 727] width 1230 height 128
click at [221, 694] on input "其他付款方式" at bounding box center [250, 687] width 159 height 24
click at [218, 585] on span "轉帳" at bounding box center [251, 583] width 172 height 23
type input "轉帳"
drag, startPoint x: 370, startPoint y: 686, endPoint x: 318, endPoint y: 684, distance: 51.6
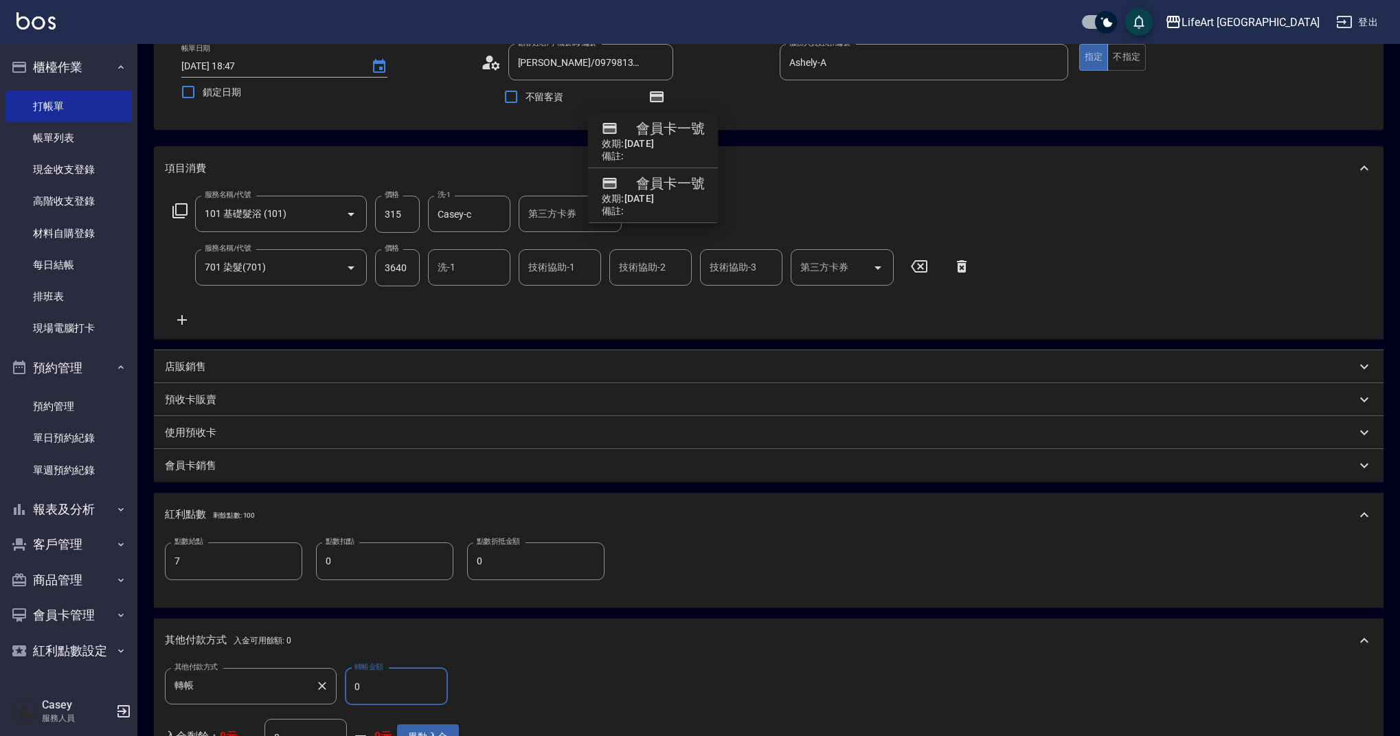
click at [318, 684] on div "其他付款方式 轉帳 其他付款方式 轉帳金額 0 轉帳金額" at bounding box center [312, 686] width 294 height 37
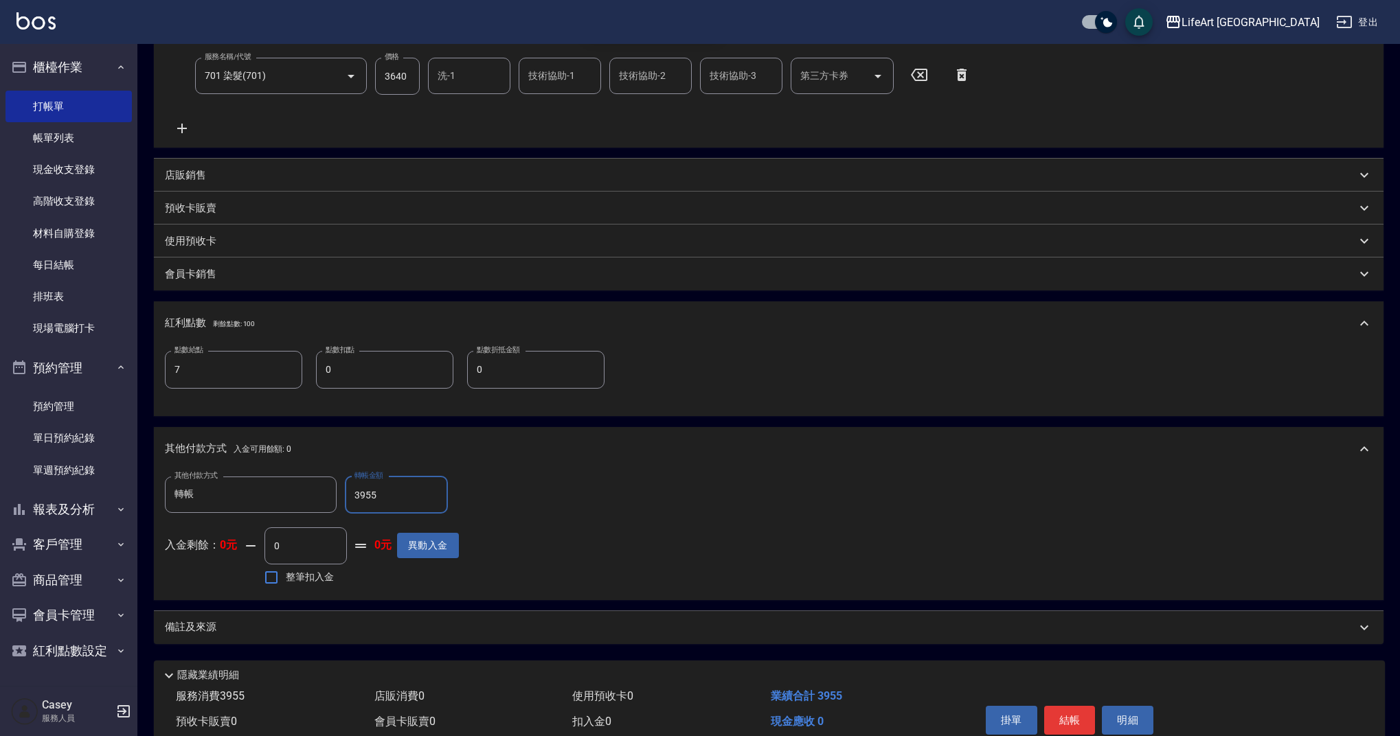
scroll to position [338, 0]
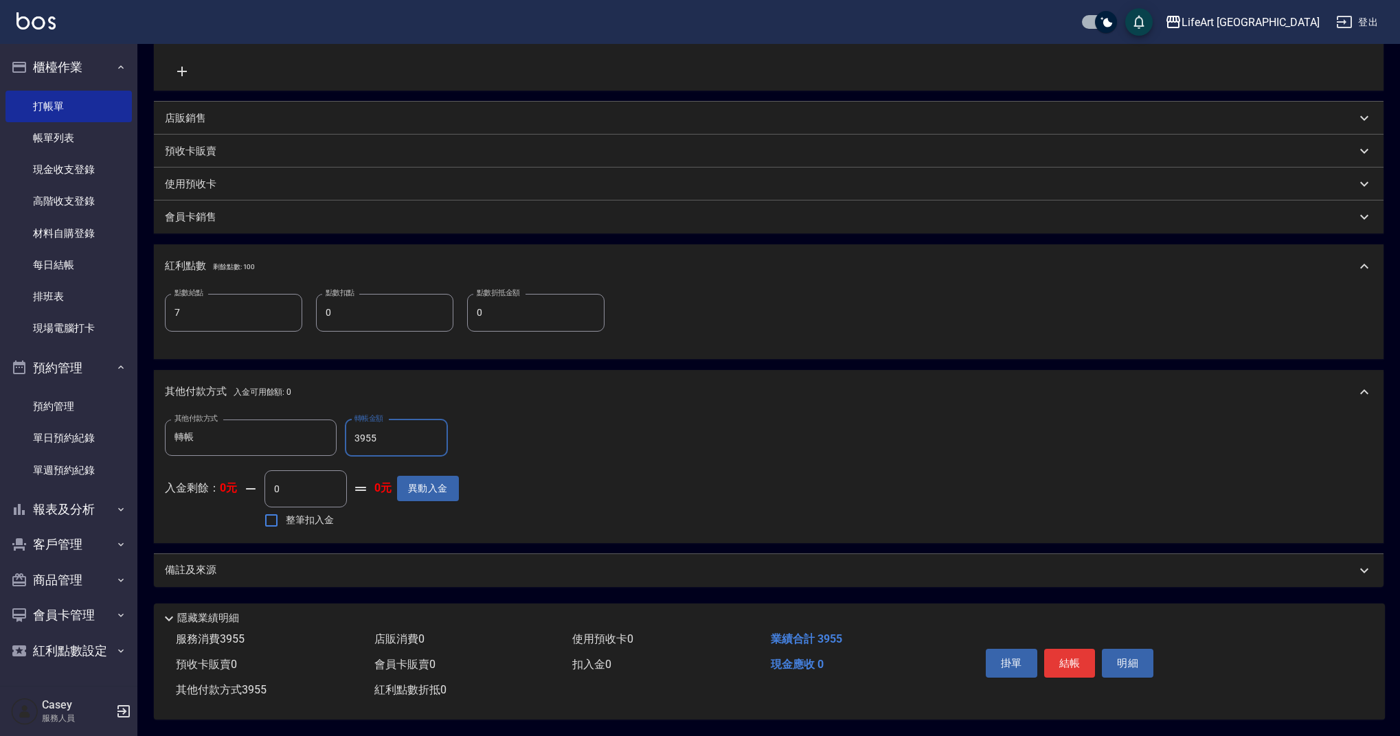
type input "3955"
click at [292, 566] on div "備註及來源" at bounding box center [760, 570] width 1191 height 14
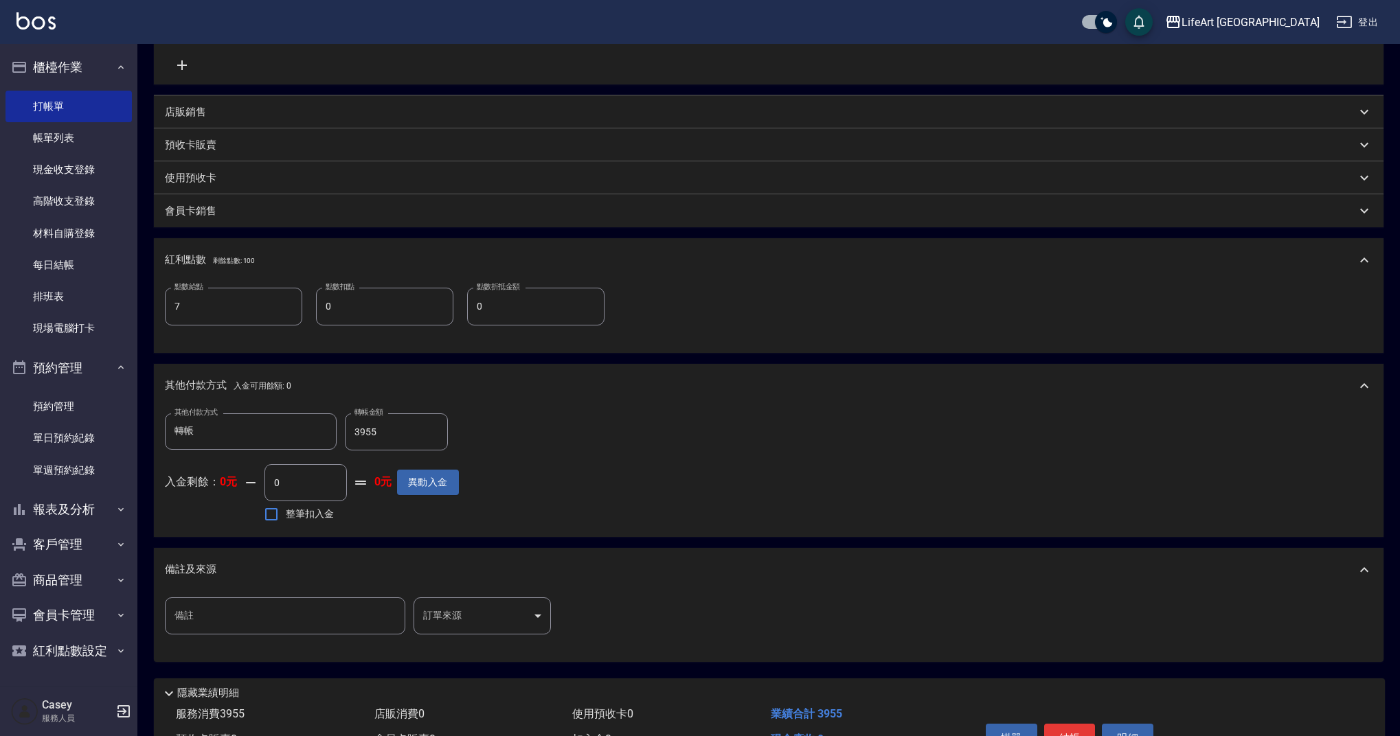
click at [460, 610] on body "LifeArt 蘆洲 登出 櫃檯作業 打帳單 帳單列表 現金收支登錄 高階收支登錄 材料自購登錄 每日結帳 排班表 現場電腦打卡 預約管理 預約管理 單日預約…" at bounding box center [700, 236] width 1400 height 1149
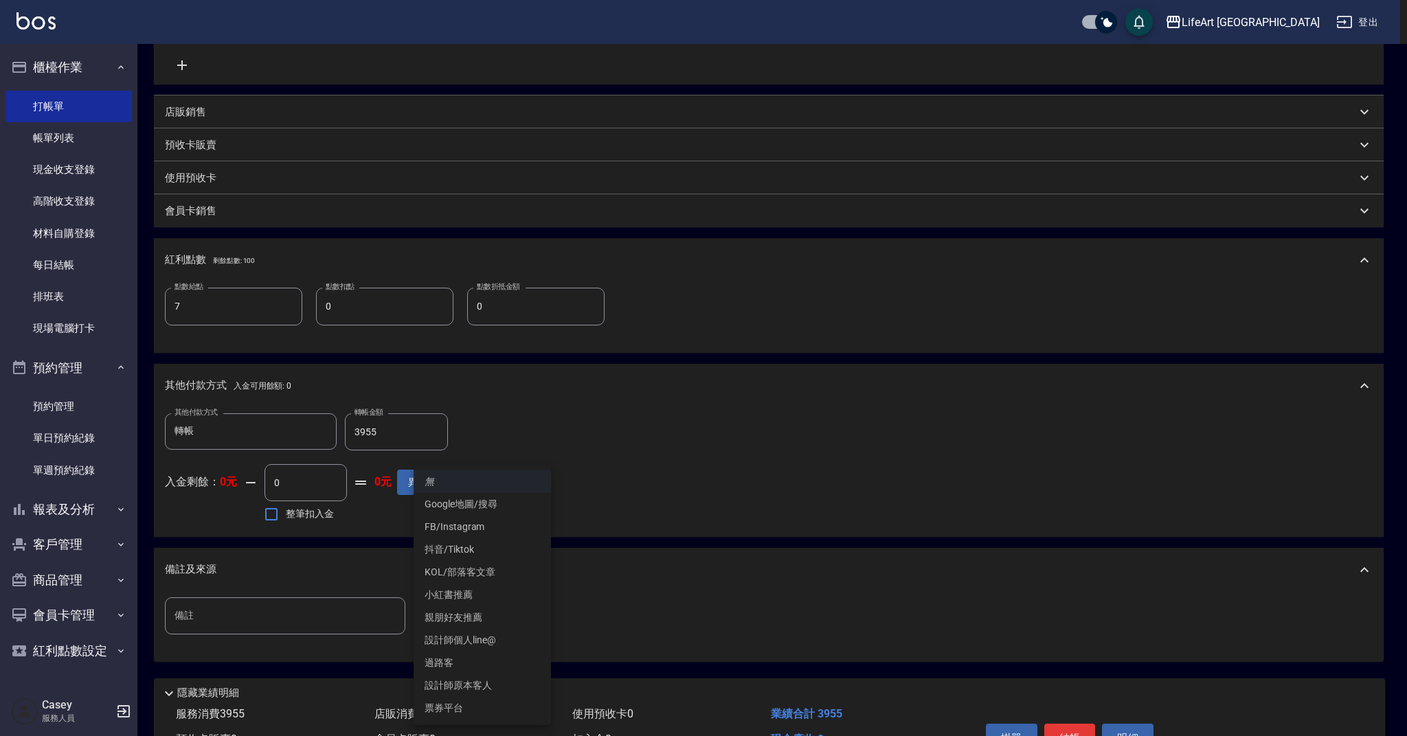
click at [476, 683] on li "設計師原本客人" at bounding box center [482, 686] width 137 height 23
type input "設計師原本客人"
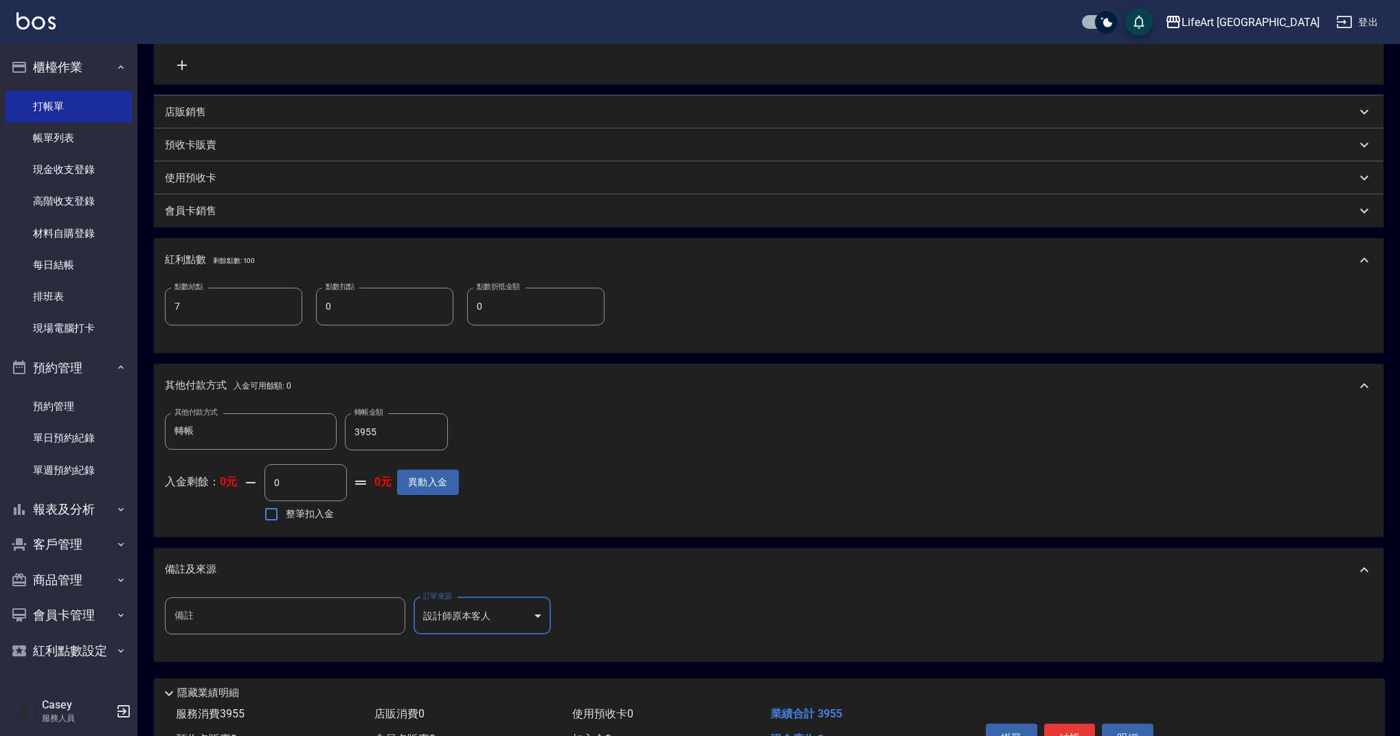
scroll to position [419, 0]
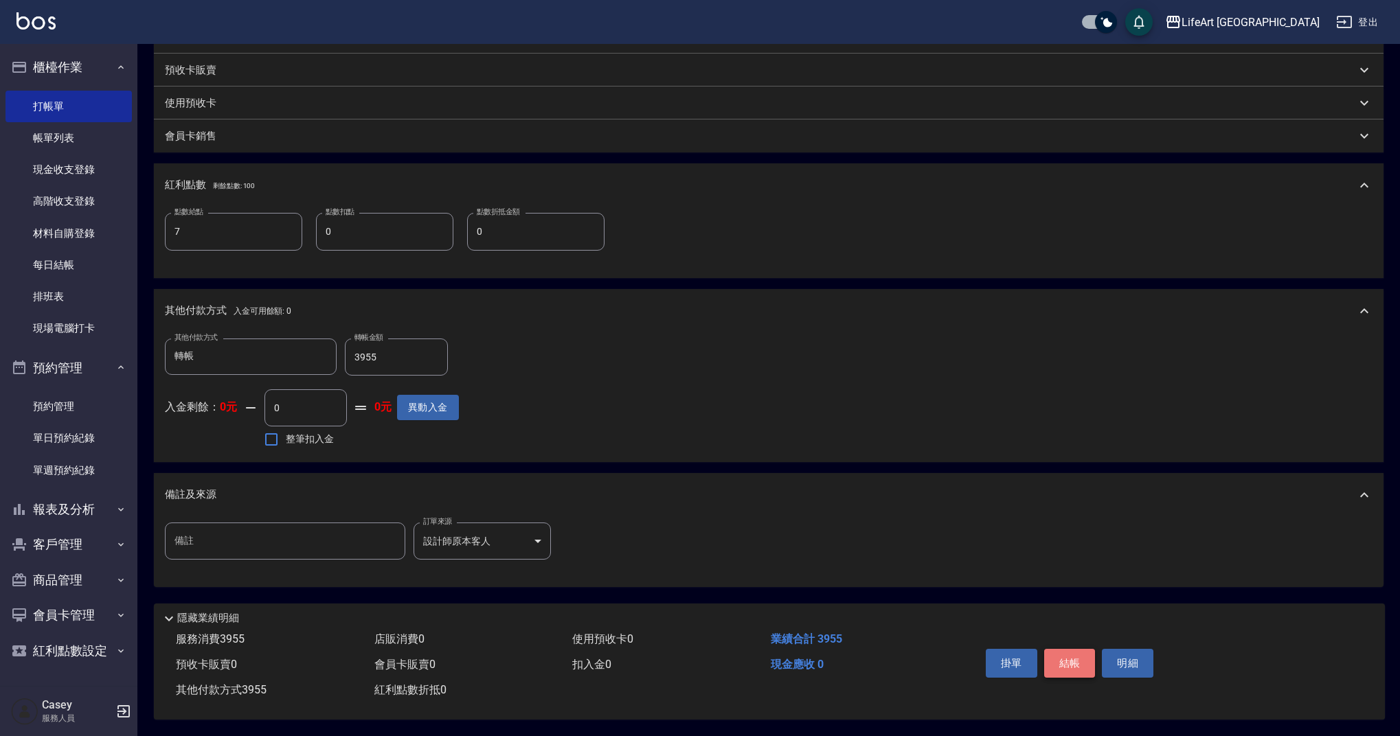
click at [1065, 651] on button "結帳" at bounding box center [1070, 663] width 52 height 29
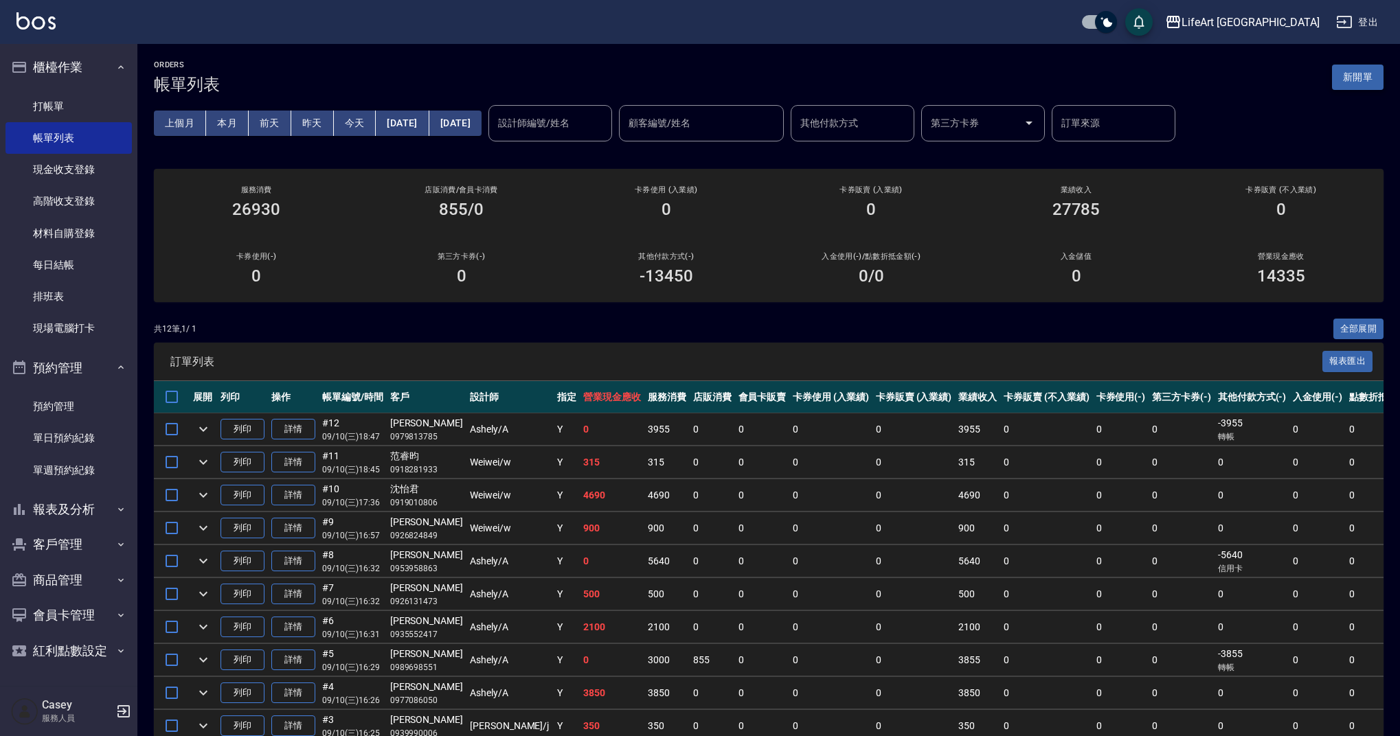
click at [1345, 71] on button "新開單" at bounding box center [1358, 77] width 52 height 25
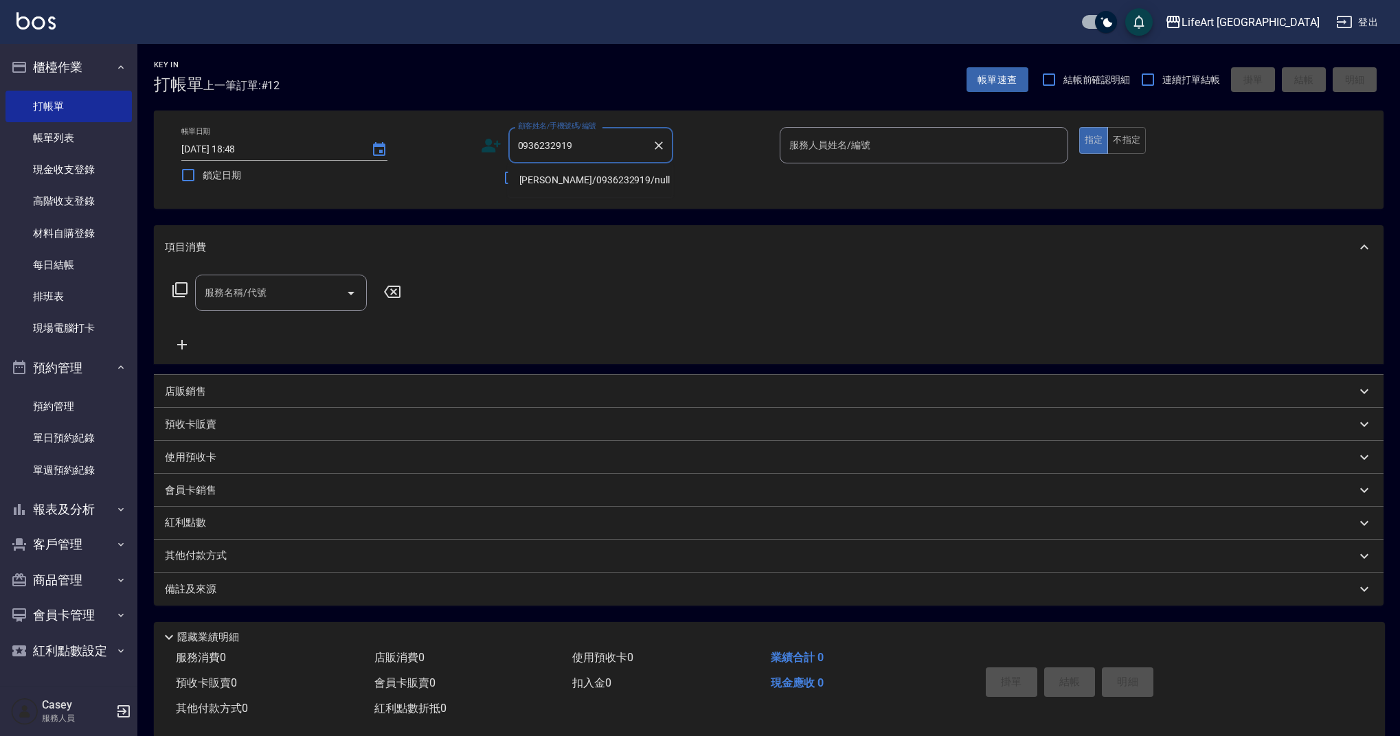
click at [567, 177] on li "[PERSON_NAME]/0936232919/null" at bounding box center [590, 180] width 165 height 23
type input "[PERSON_NAME]/0936232919/null"
type input "Ashely-A"
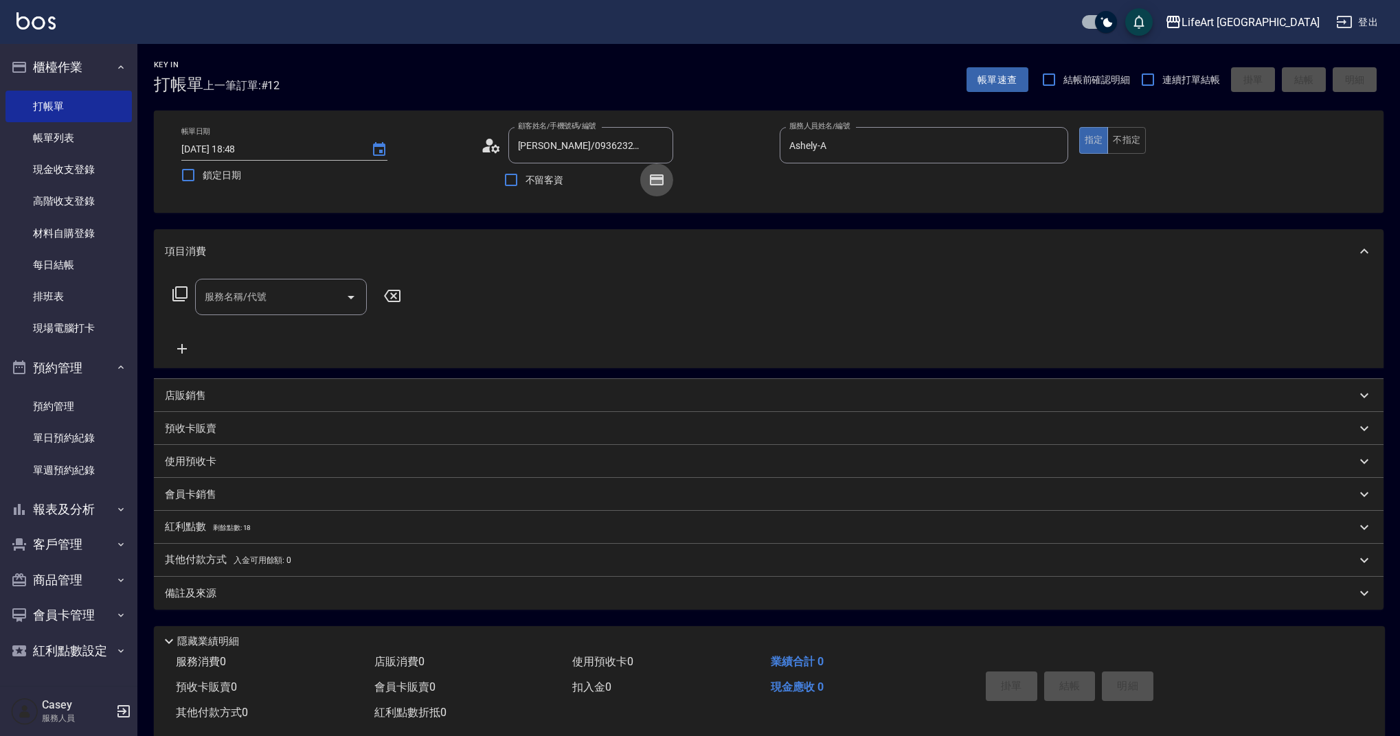
click at [662, 181] on icon "button" at bounding box center [657, 179] width 14 height 11
click at [286, 298] on input "服務名稱/代號" at bounding box center [270, 297] width 139 height 24
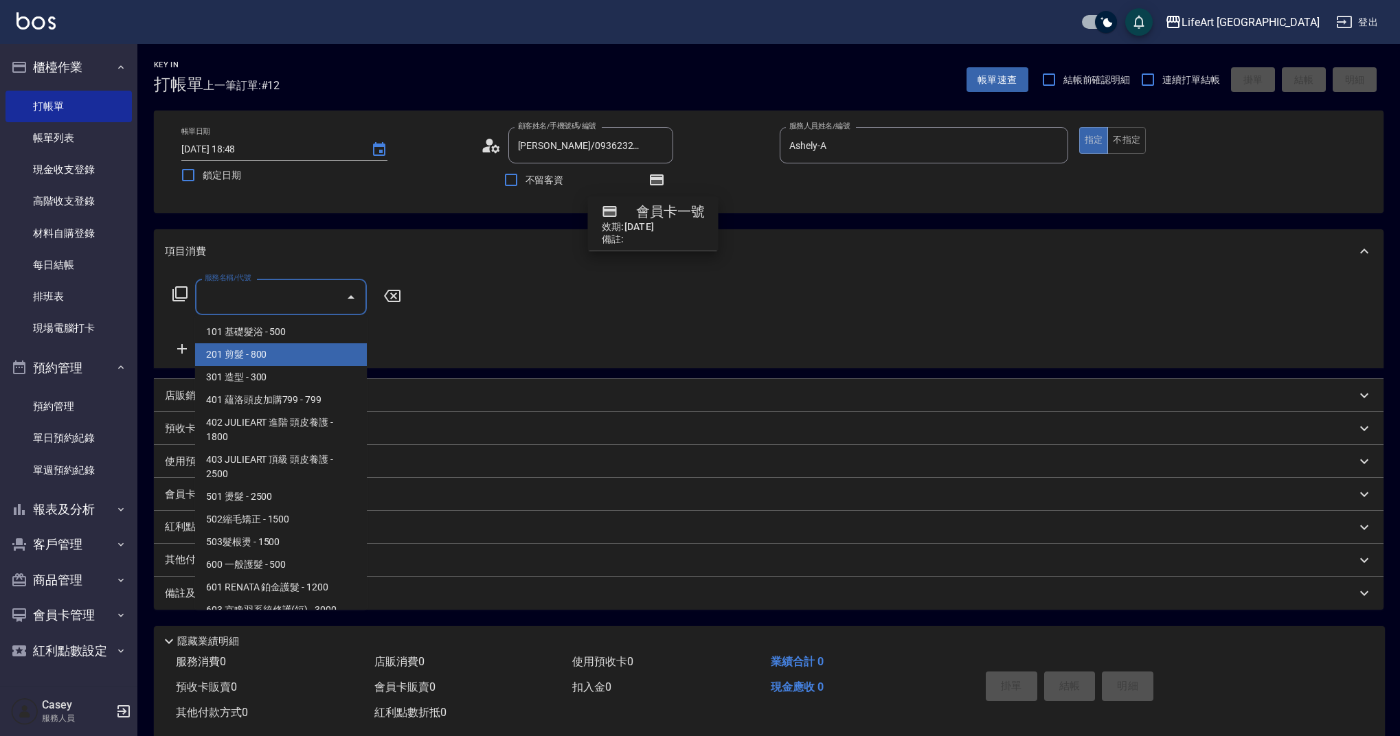
click at [278, 355] on span "201 剪髮 - 800" at bounding box center [281, 354] width 172 height 23
type input "201 剪髮(201)"
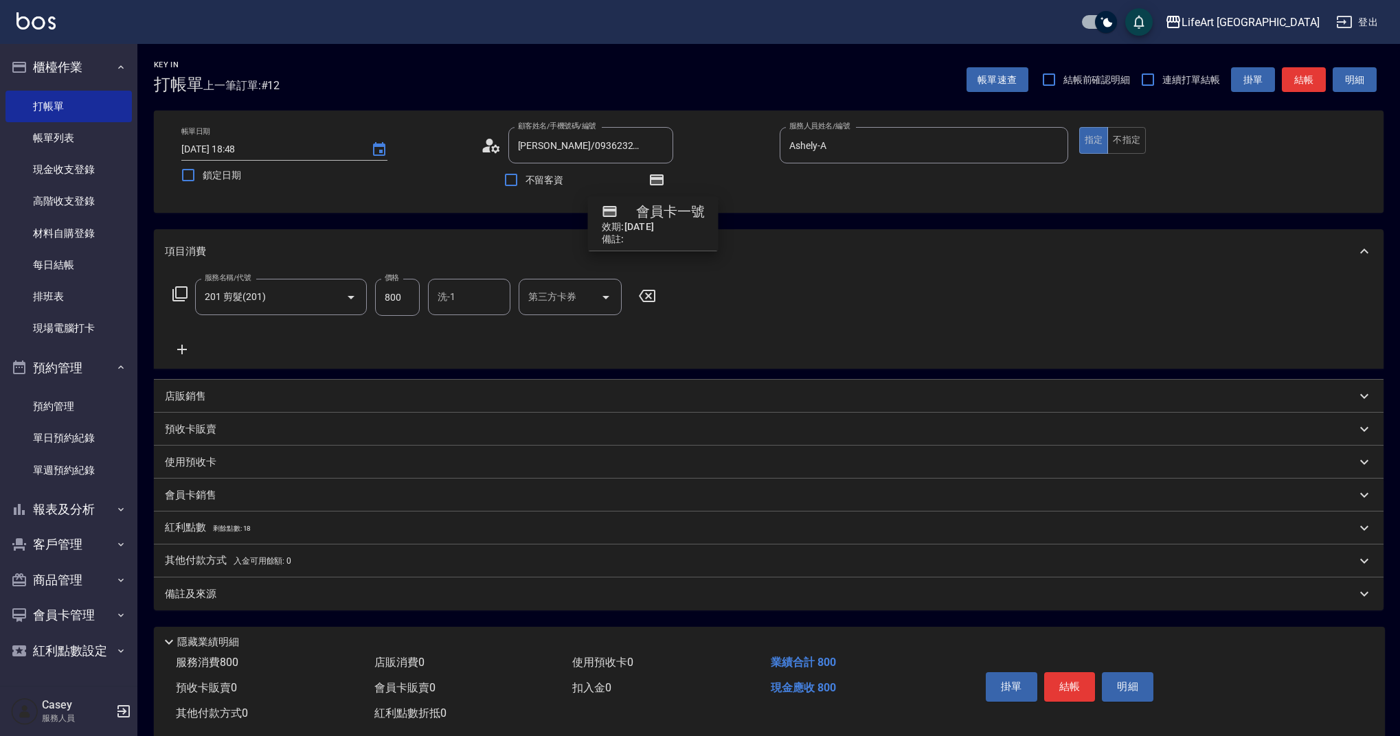
click at [170, 348] on icon at bounding box center [182, 349] width 34 height 16
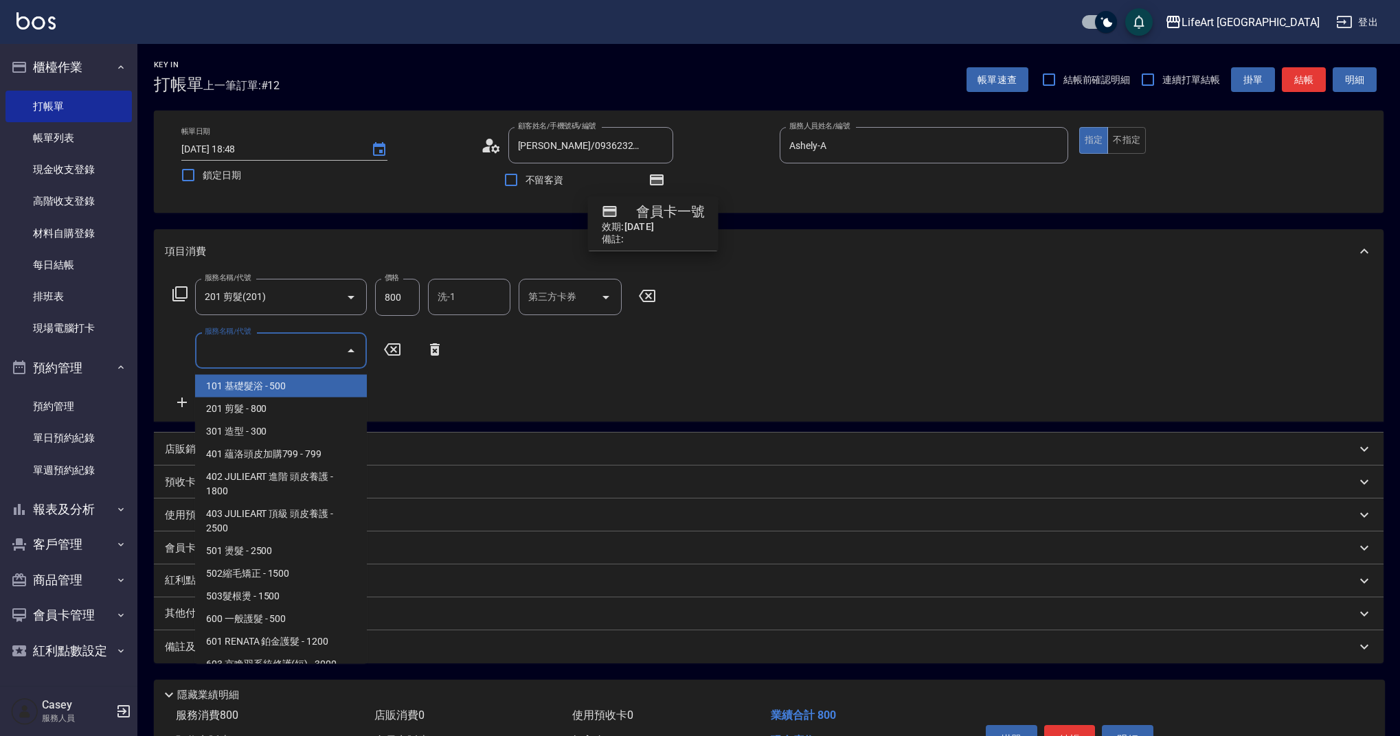
click at [212, 353] on input "服務名稱/代號" at bounding box center [270, 351] width 139 height 24
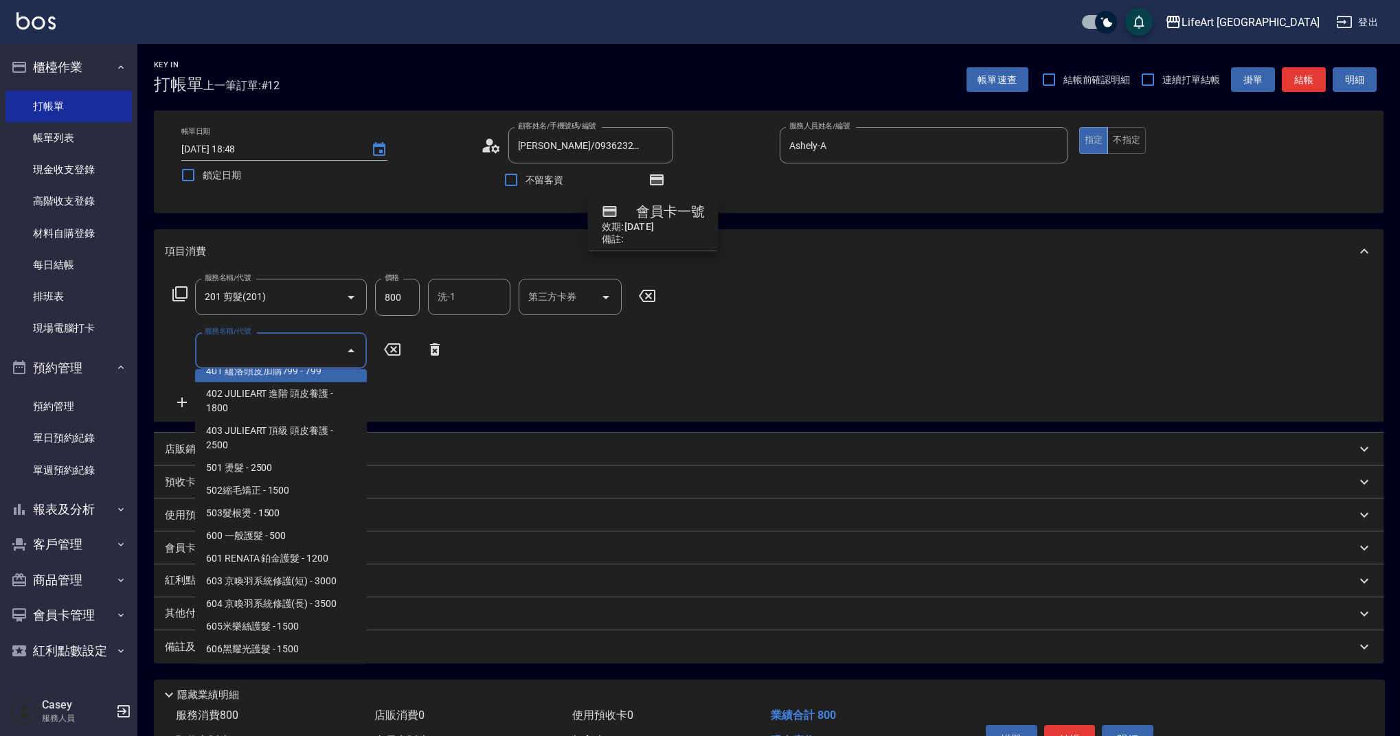
scroll to position [176, 0]
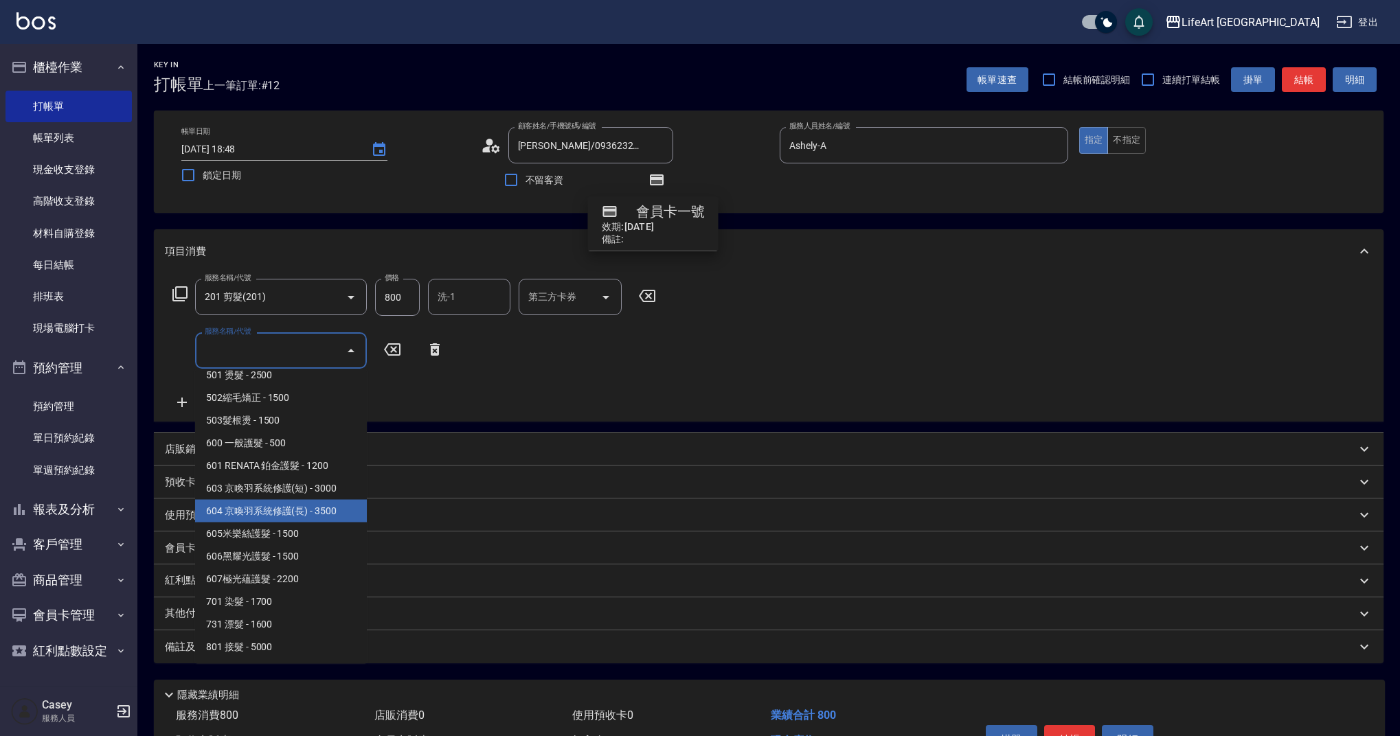
click at [293, 520] on span "604 京喚羽系統修護(長) - 3500" at bounding box center [281, 511] width 172 height 23
type input "604 京喚羽系統修護(長)(604)"
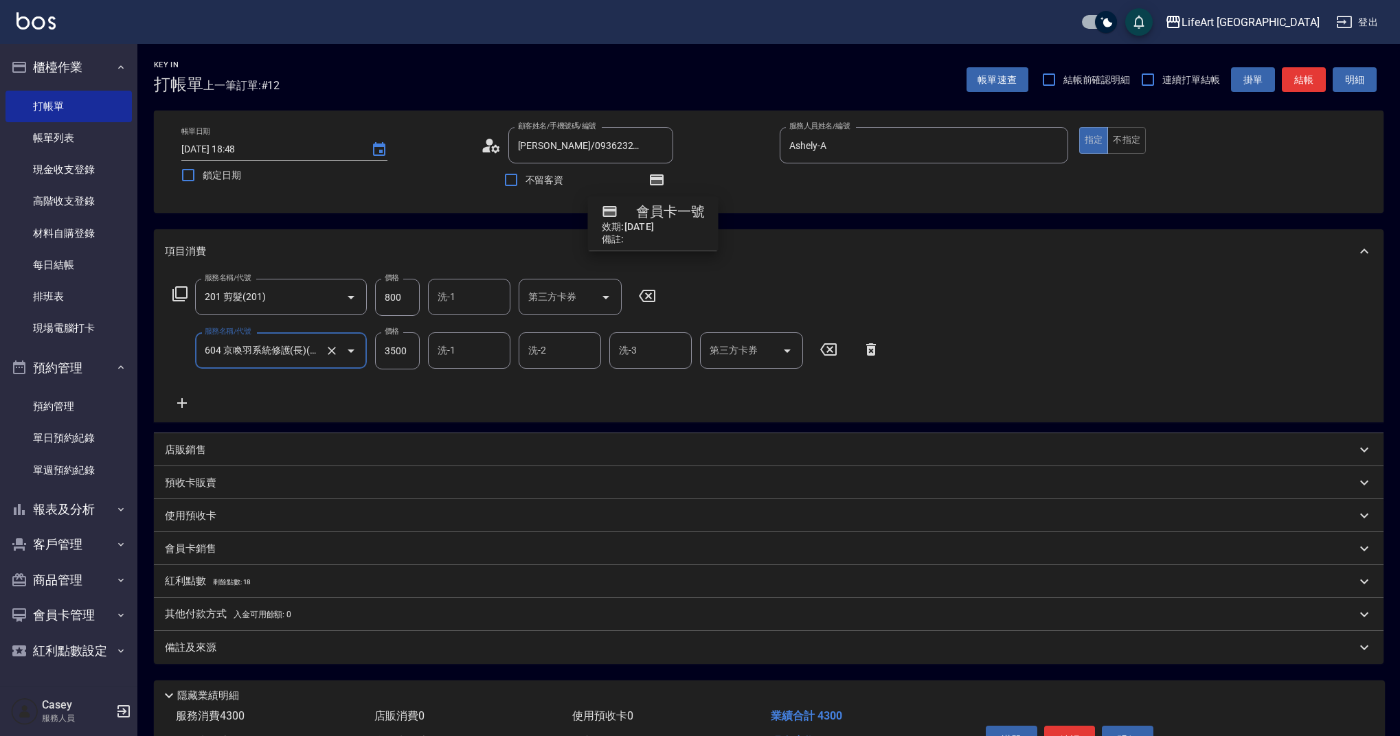
click at [181, 398] on icon at bounding box center [182, 403] width 34 height 16
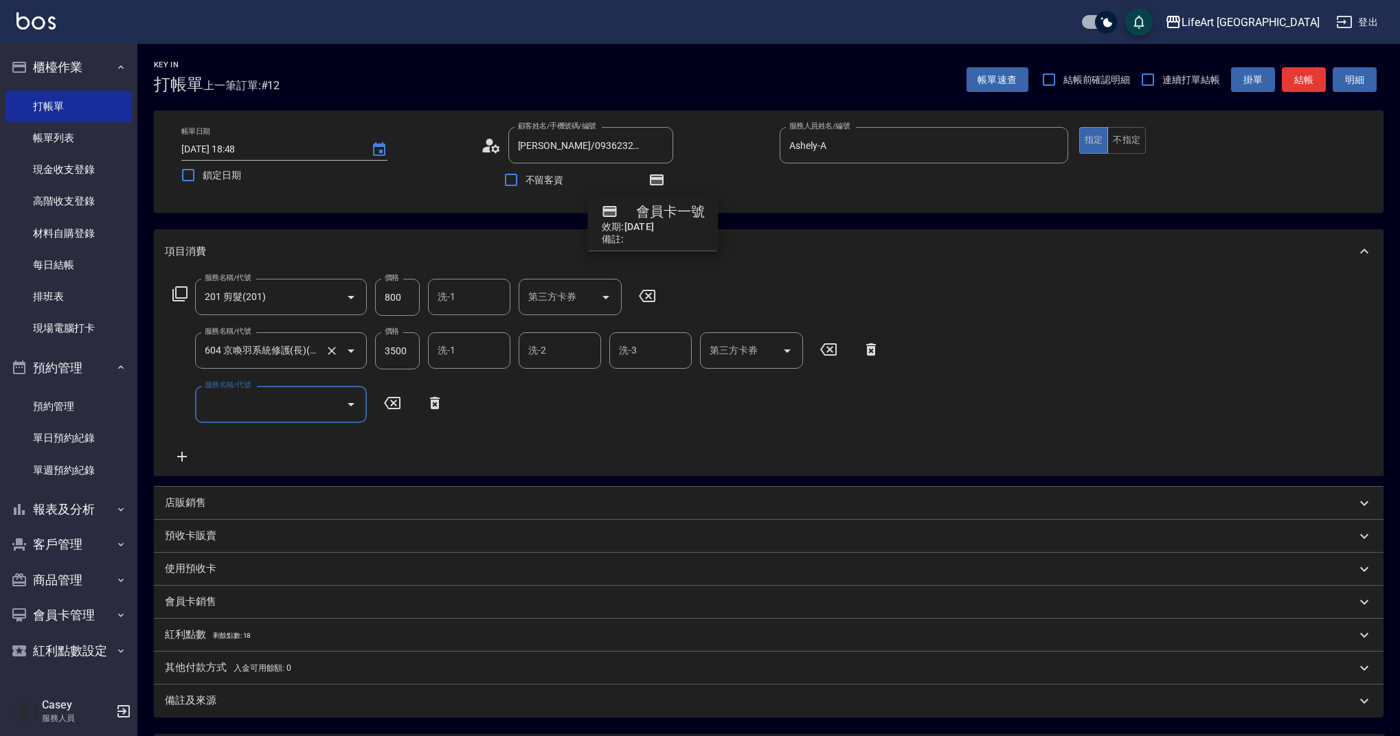
click at [335, 347] on icon "Clear" at bounding box center [332, 351] width 14 height 14
click at [264, 368] on div "服務名稱/代號" at bounding box center [281, 350] width 172 height 36
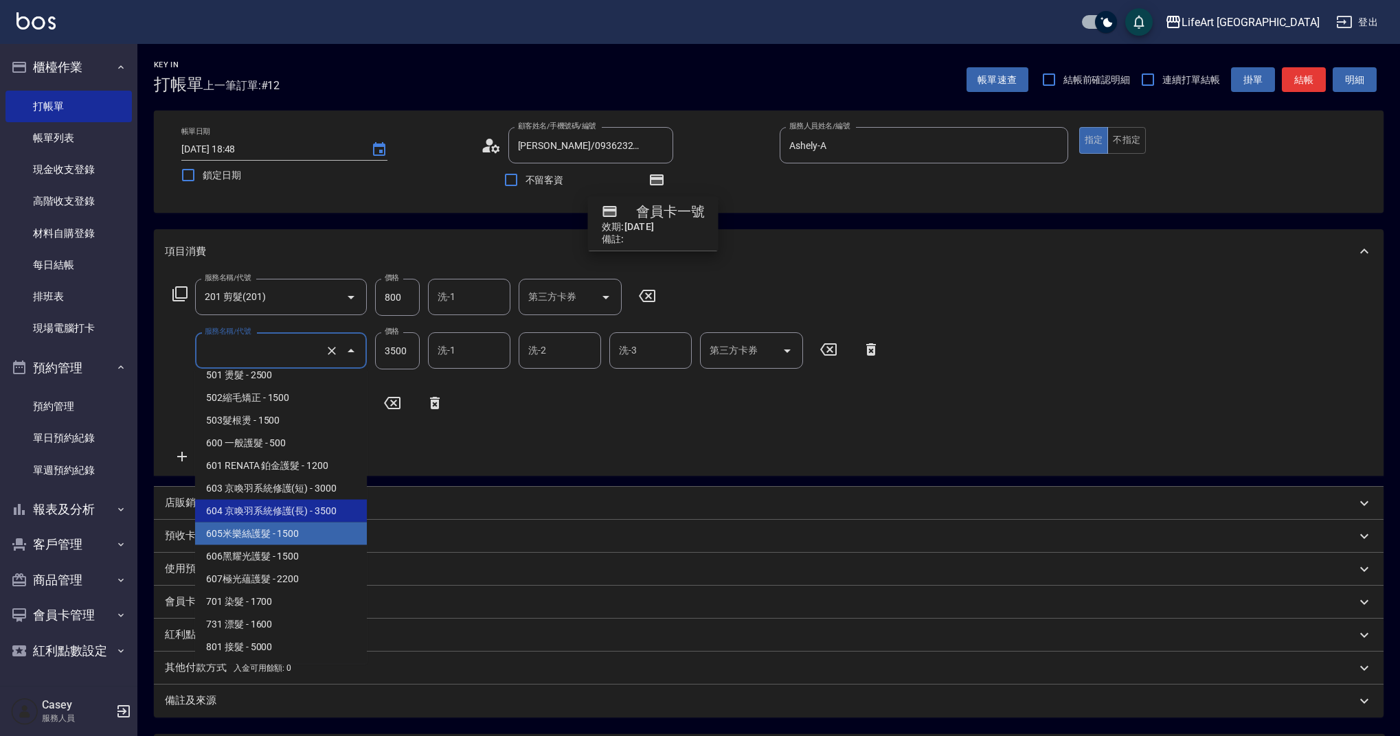
click at [281, 541] on span "605米樂絲護髮 - 1500" at bounding box center [281, 534] width 172 height 23
type input "605米樂絲護髮(605)"
type input "1500"
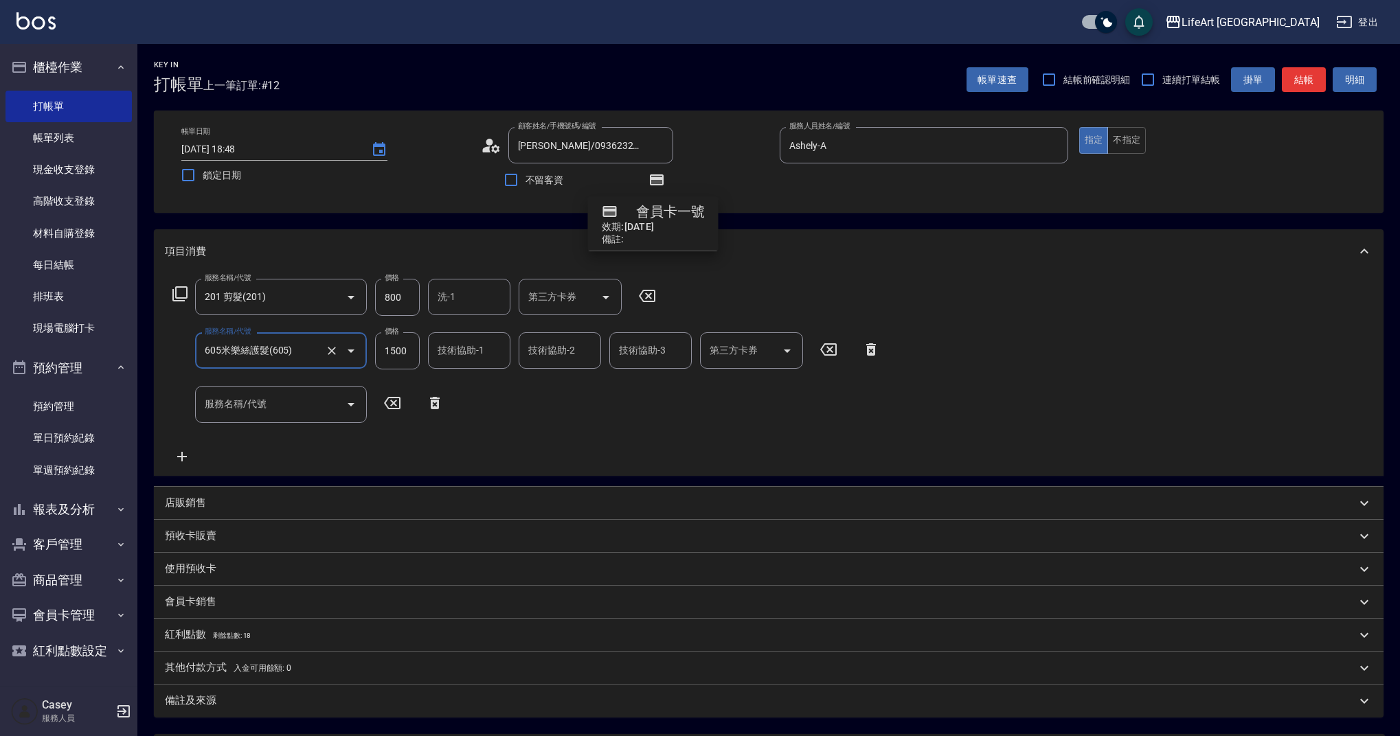
click at [238, 394] on div "服務名稱/代號 服務名稱/代號" at bounding box center [281, 404] width 172 height 36
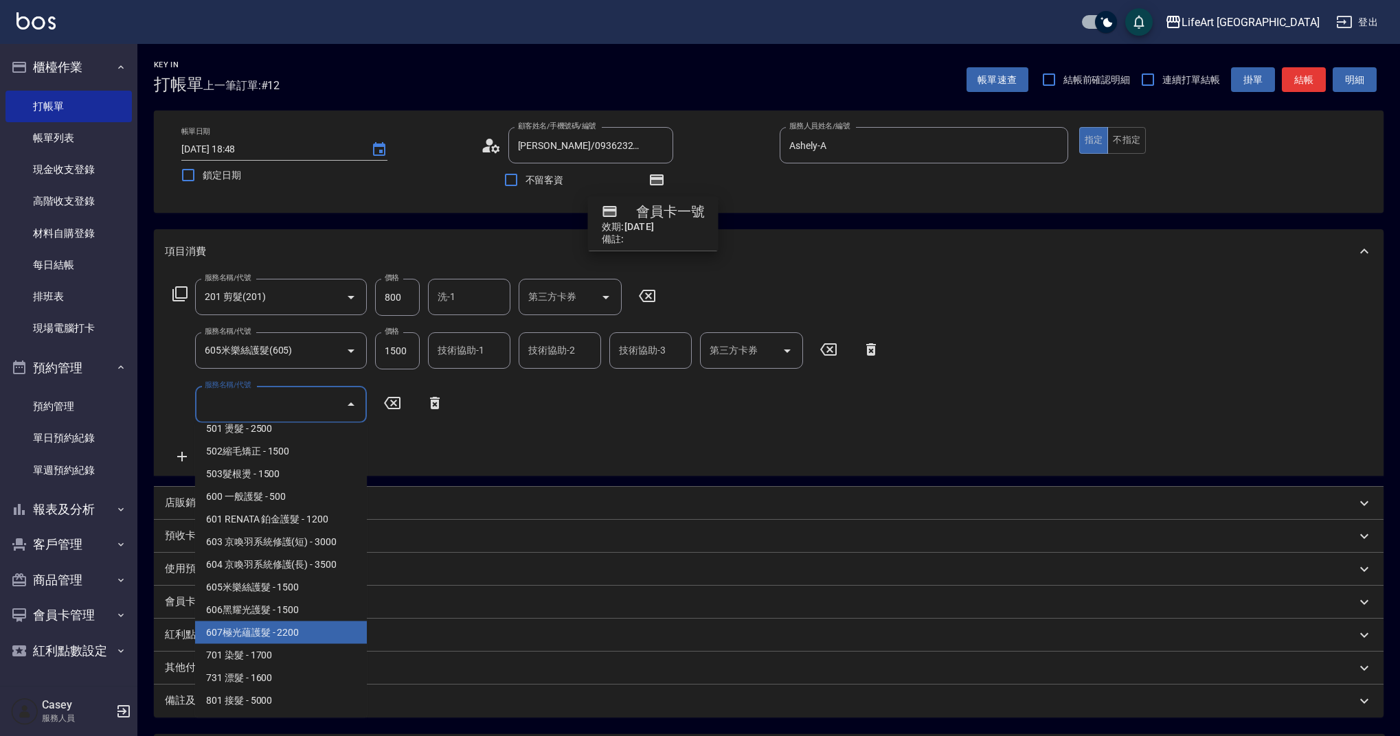
click at [286, 644] on span "607極光蘊護髮 - 2200" at bounding box center [281, 633] width 172 height 23
type input "607極光蘊護髮(607)"
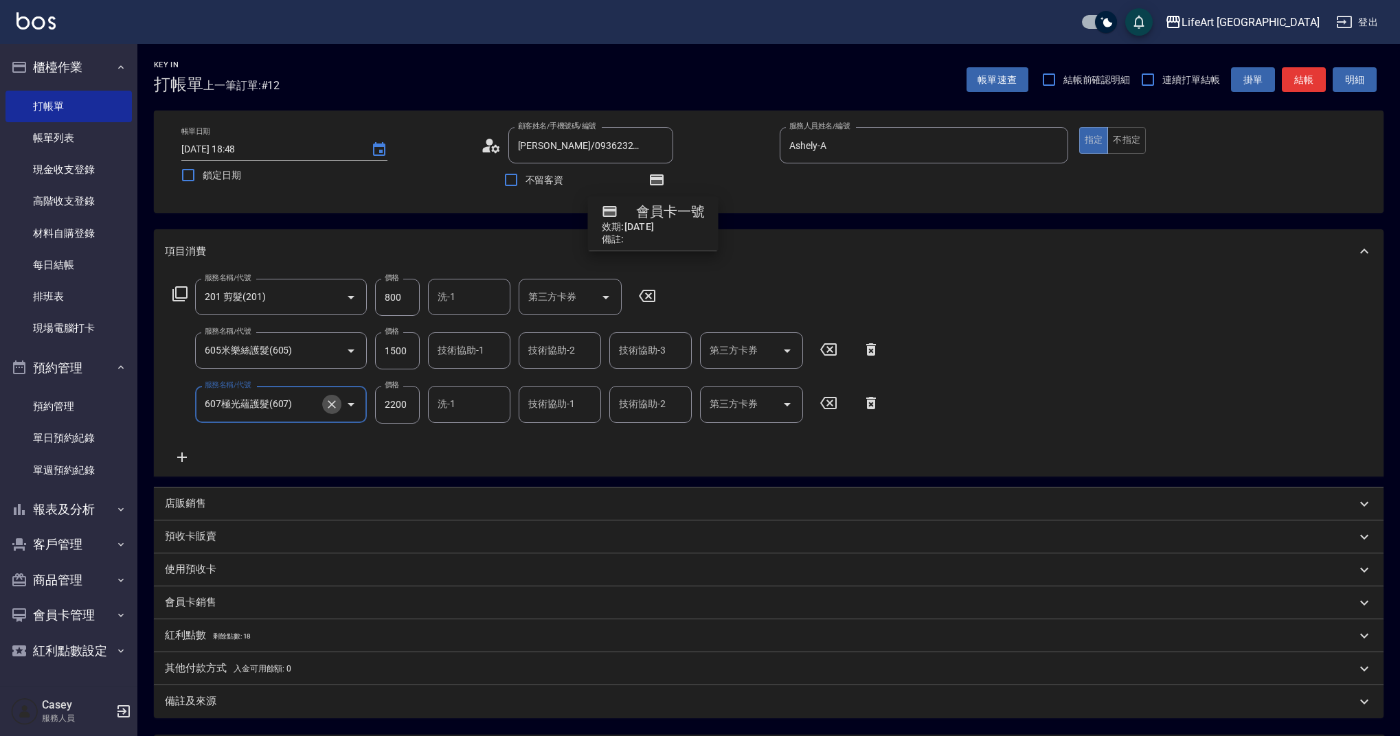
click at [338, 405] on button "Clear" at bounding box center [331, 404] width 19 height 19
click at [281, 409] on input "服務名稱/代號" at bounding box center [261, 404] width 121 height 24
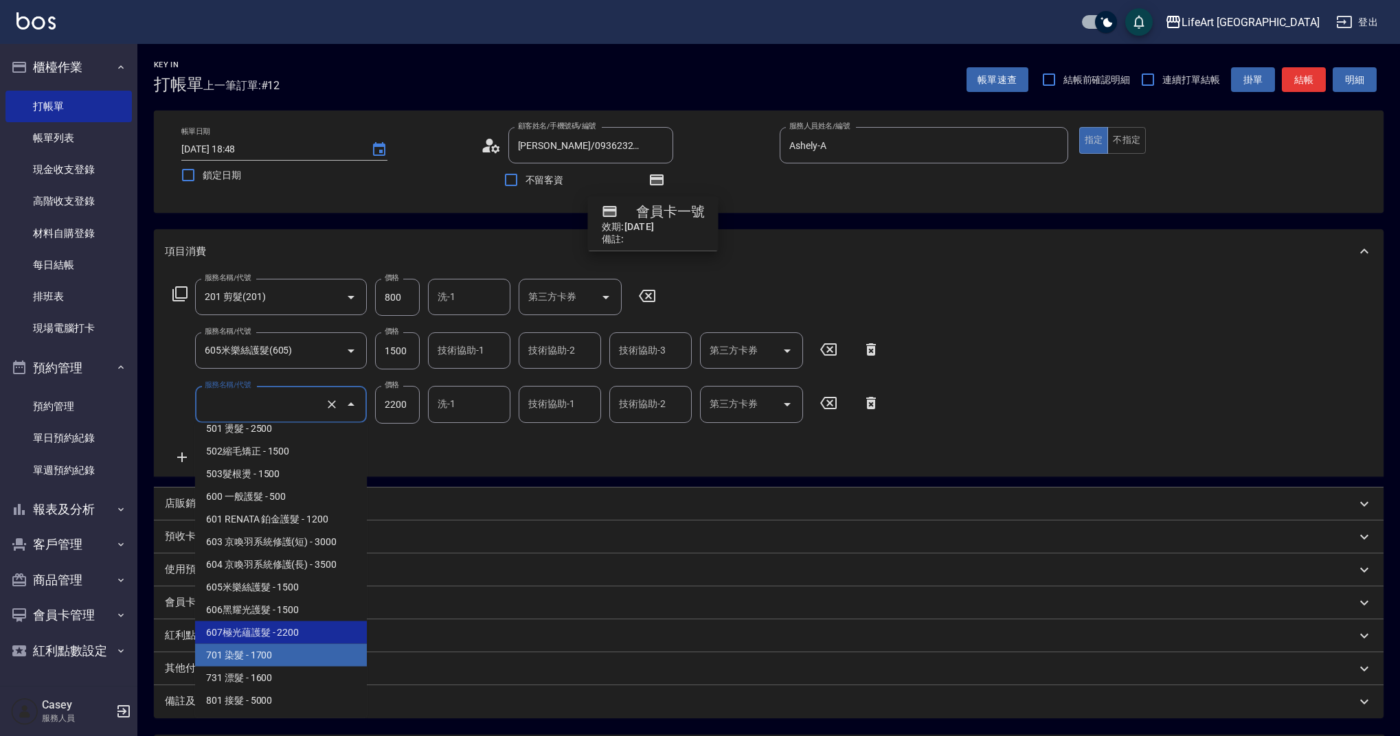
click at [308, 648] on span "701 染髮 - 1700" at bounding box center [281, 655] width 172 height 23
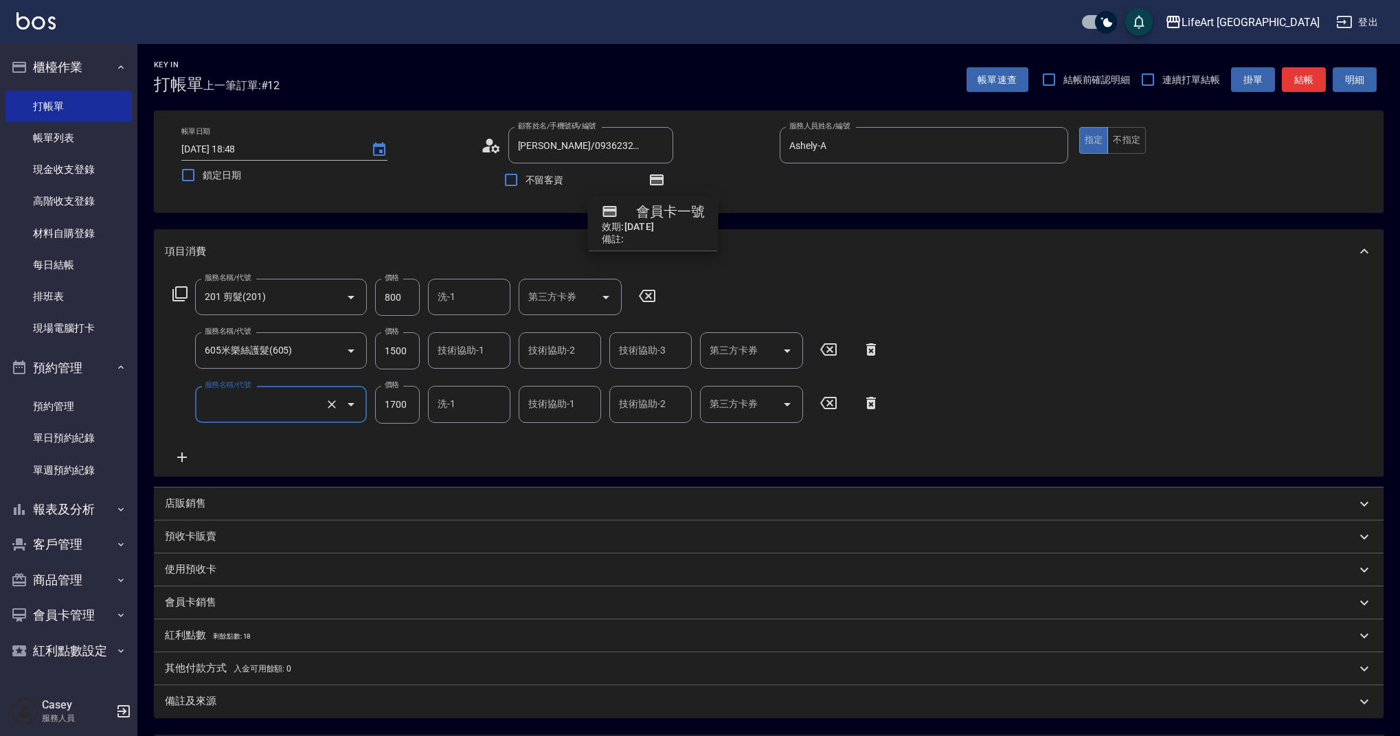
type input "701 染髮(701)"
drag, startPoint x: 414, startPoint y: 403, endPoint x: 379, endPoint y: 403, distance: 35.0
click at [379, 403] on input "1700" at bounding box center [397, 404] width 45 height 37
type input "3440"
drag, startPoint x: 402, startPoint y: 300, endPoint x: 369, endPoint y: 306, distance: 33.4
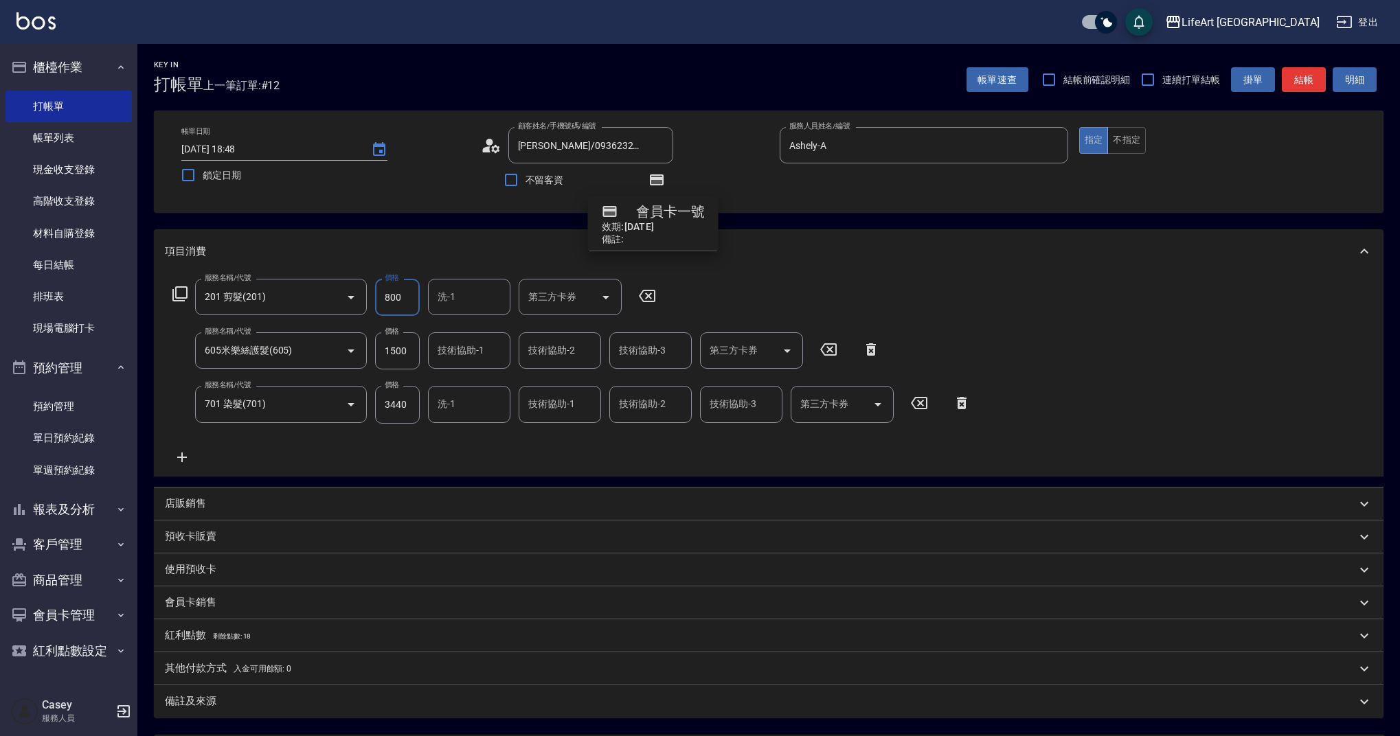
click at [369, 306] on div "服務名稱/代號 201 剪髮(201) 服務名稱/代號 價格 800 價格 洗-1 洗-1 第三方卡券 第三方卡券" at bounding box center [414, 297] width 499 height 37
click at [369, 297] on div "服務名稱/代號 201 剪髮(201) 服務名稱/代號 價格 800 價格 洗-1 洗-1 第三方卡券 第三方卡券" at bounding box center [414, 297] width 499 height 37
type input "1000"
click at [469, 297] on input "洗-1" at bounding box center [469, 297] width 70 height 24
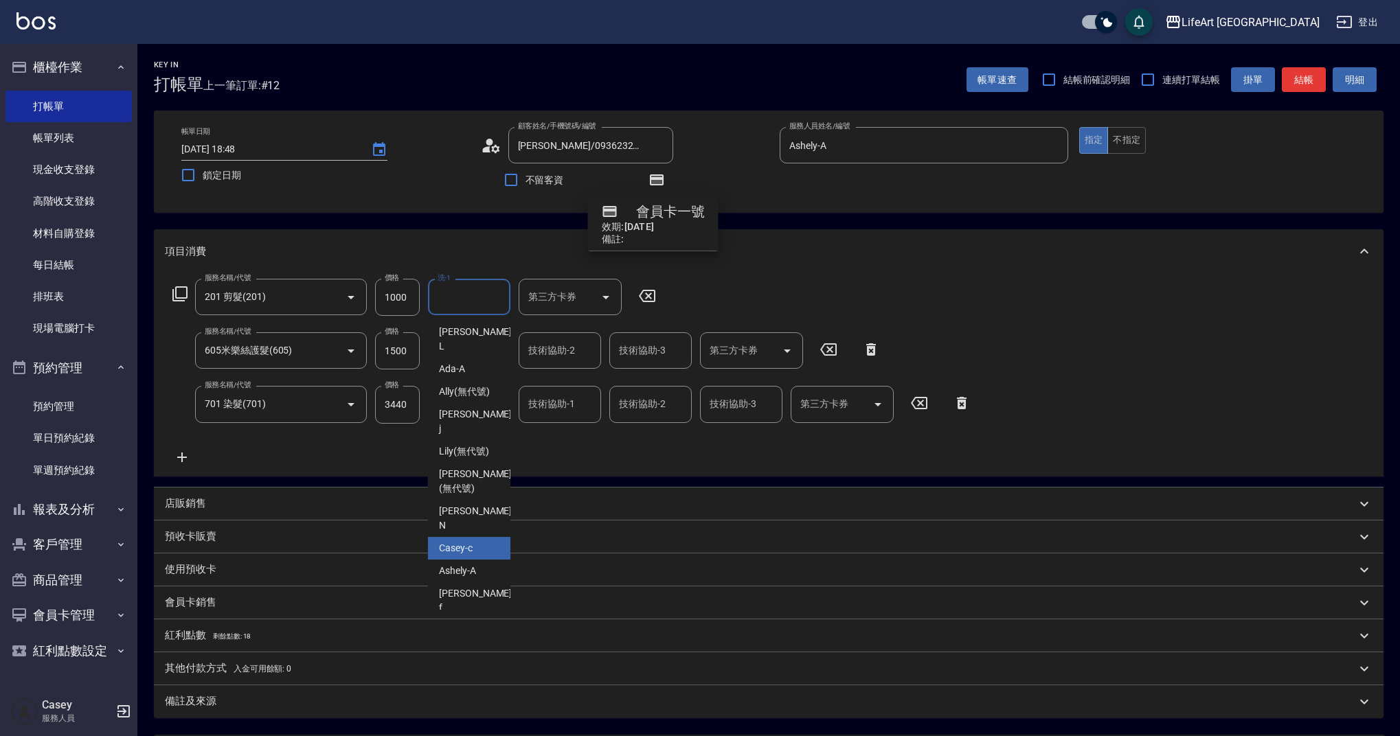
click at [475, 537] on div "Casey -c" at bounding box center [469, 548] width 82 height 23
type input "Casey-c"
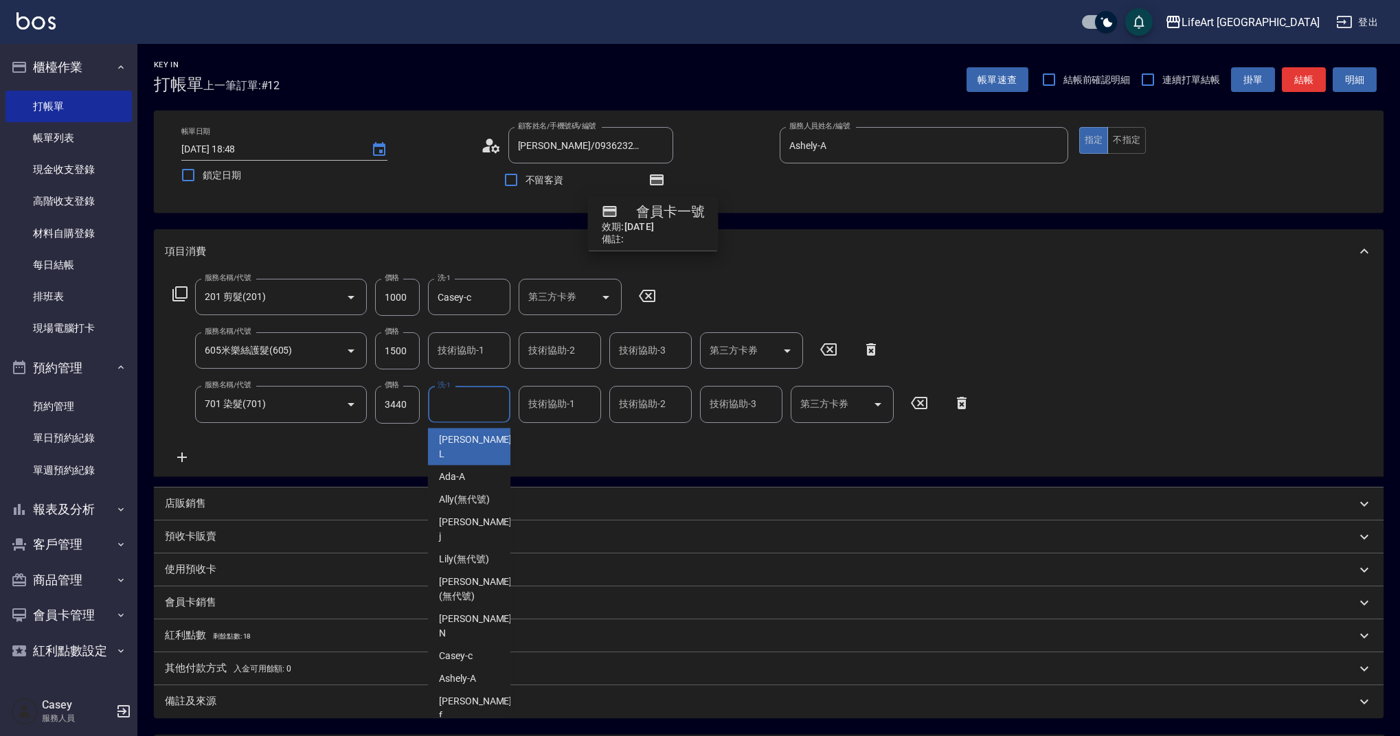
click at [471, 396] on input "洗-1" at bounding box center [469, 404] width 70 height 24
click at [470, 645] on div "Casey -c" at bounding box center [469, 656] width 82 height 23
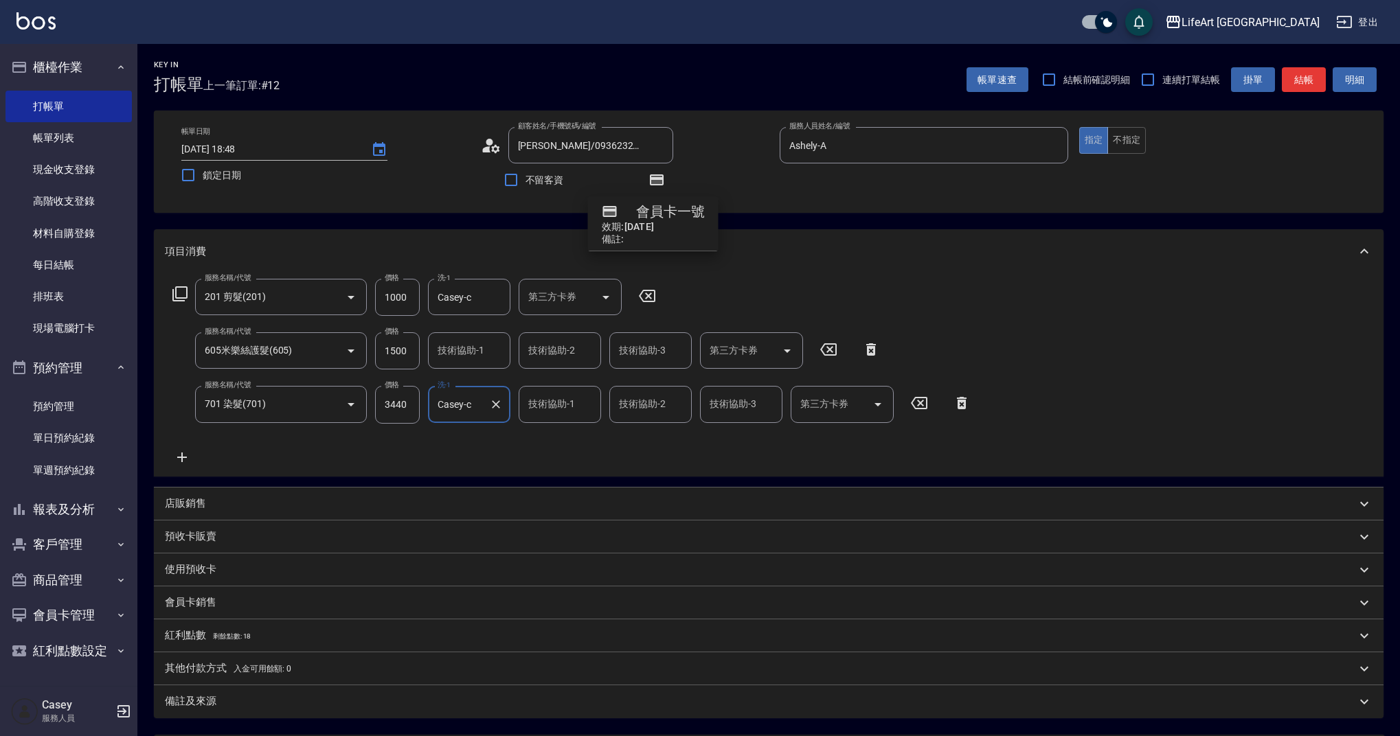
type input "Casey-c"
click at [573, 405] on input "技術協助-1" at bounding box center [560, 404] width 70 height 24
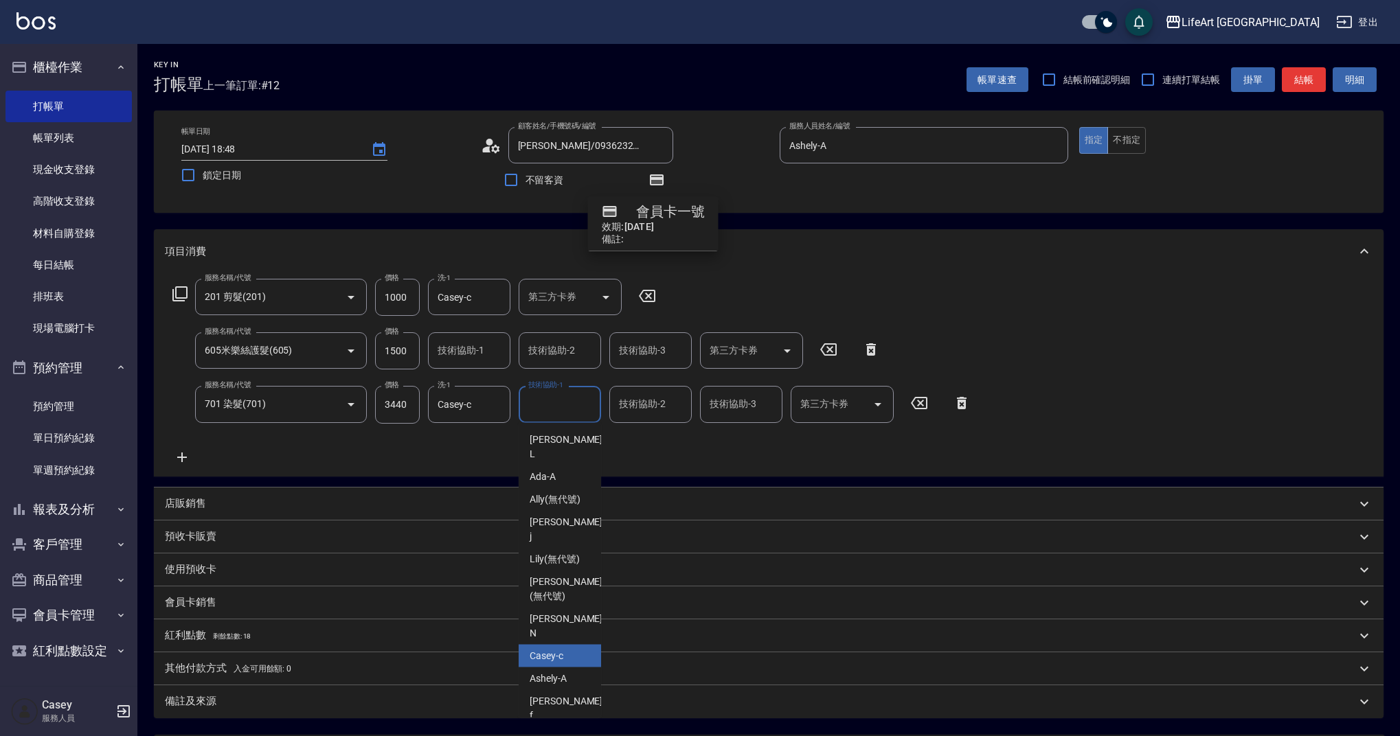
click at [556, 649] on span "Casey -c" at bounding box center [547, 656] width 34 height 14
type input "Casey-c"
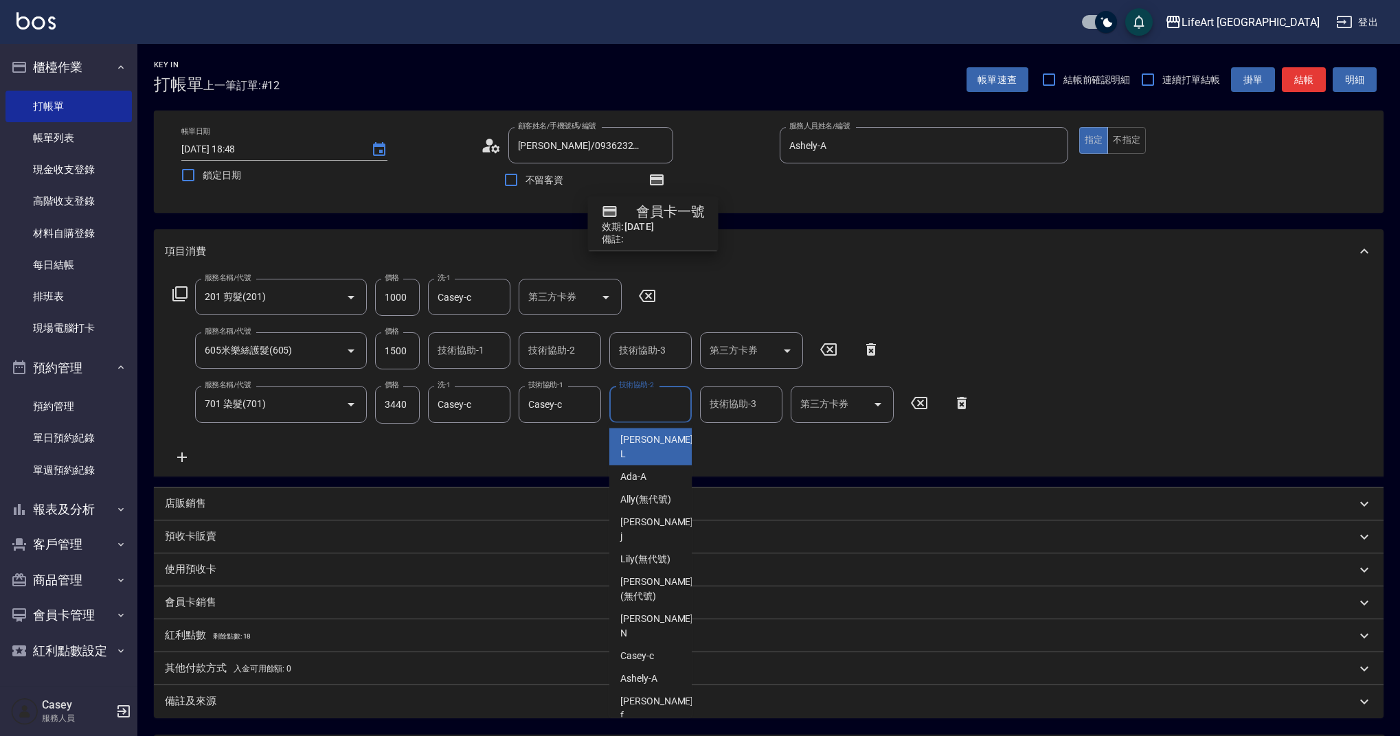
click at [629, 407] on input "技術協助-2" at bounding box center [651, 404] width 70 height 24
click at [634, 645] on div "Casey -c" at bounding box center [650, 656] width 82 height 23
type input "Casey-c"
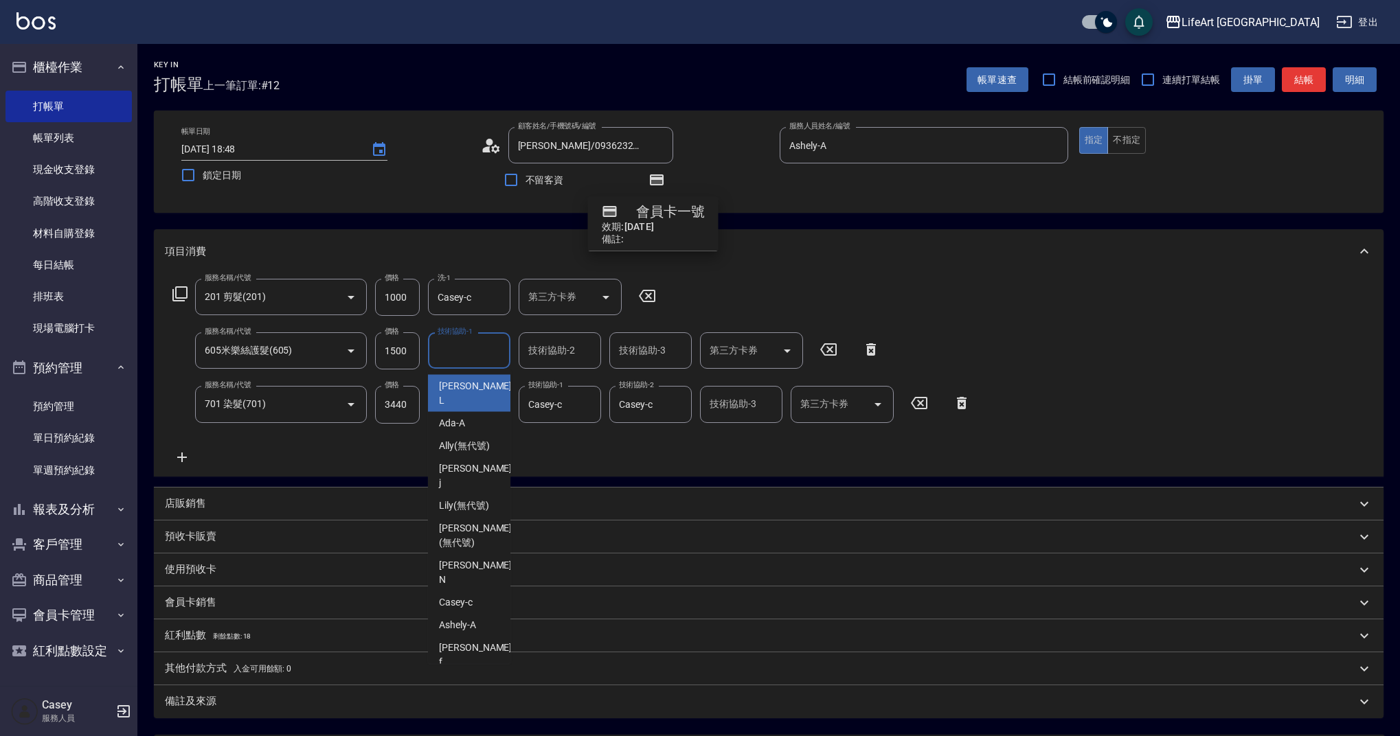
click at [497, 346] on input "技術協助-1" at bounding box center [469, 351] width 70 height 24
click at [477, 591] on div "Casey -c" at bounding box center [469, 602] width 82 height 23
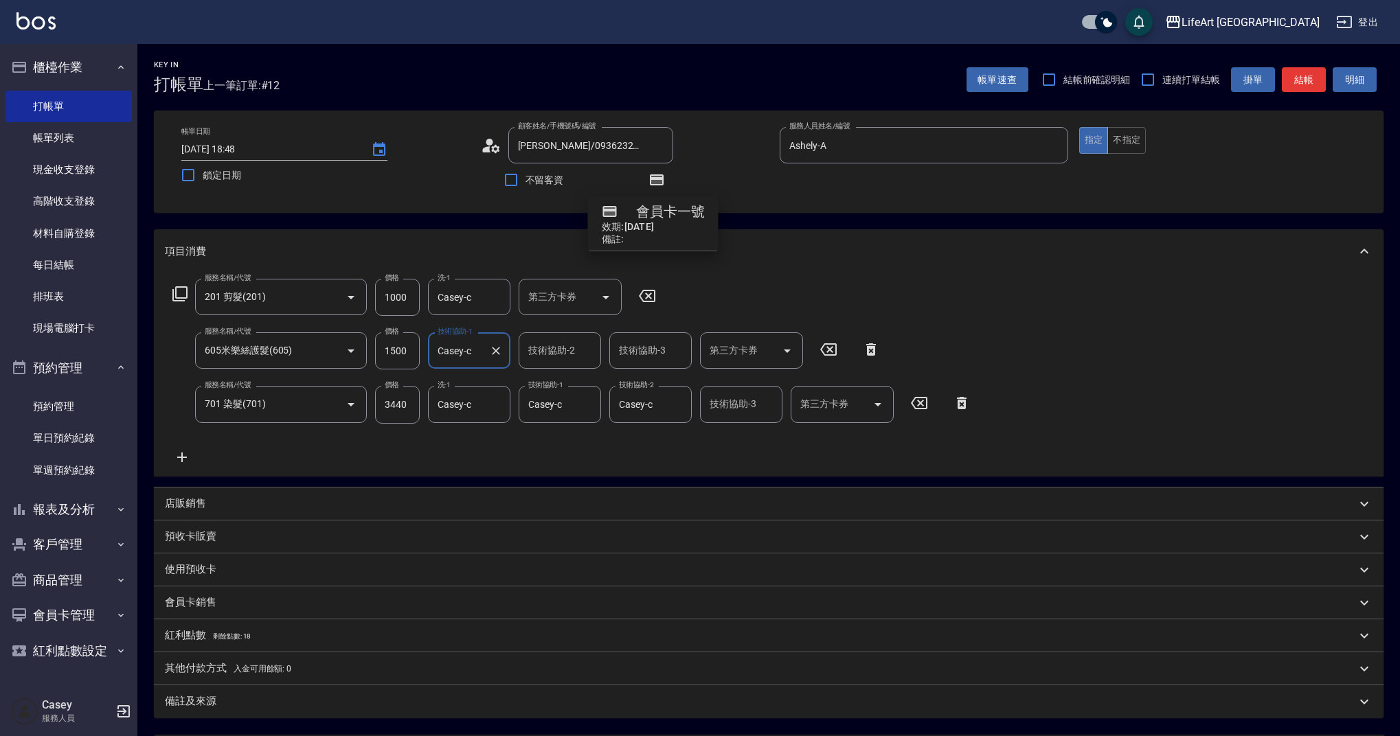
type input "Casey-c"
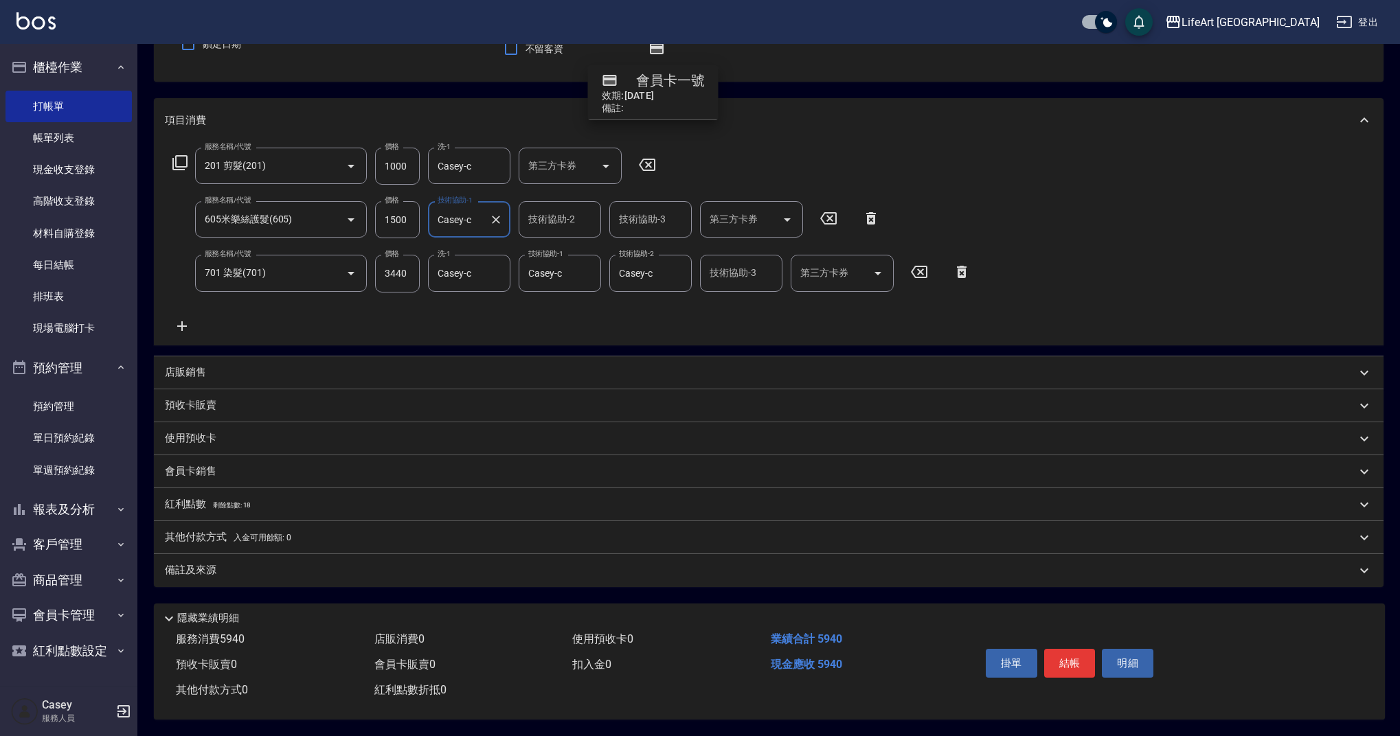
scroll to position [134, 0]
click at [214, 493] on div "紅利點數 剩餘點數: 18" at bounding box center [769, 504] width 1230 height 33
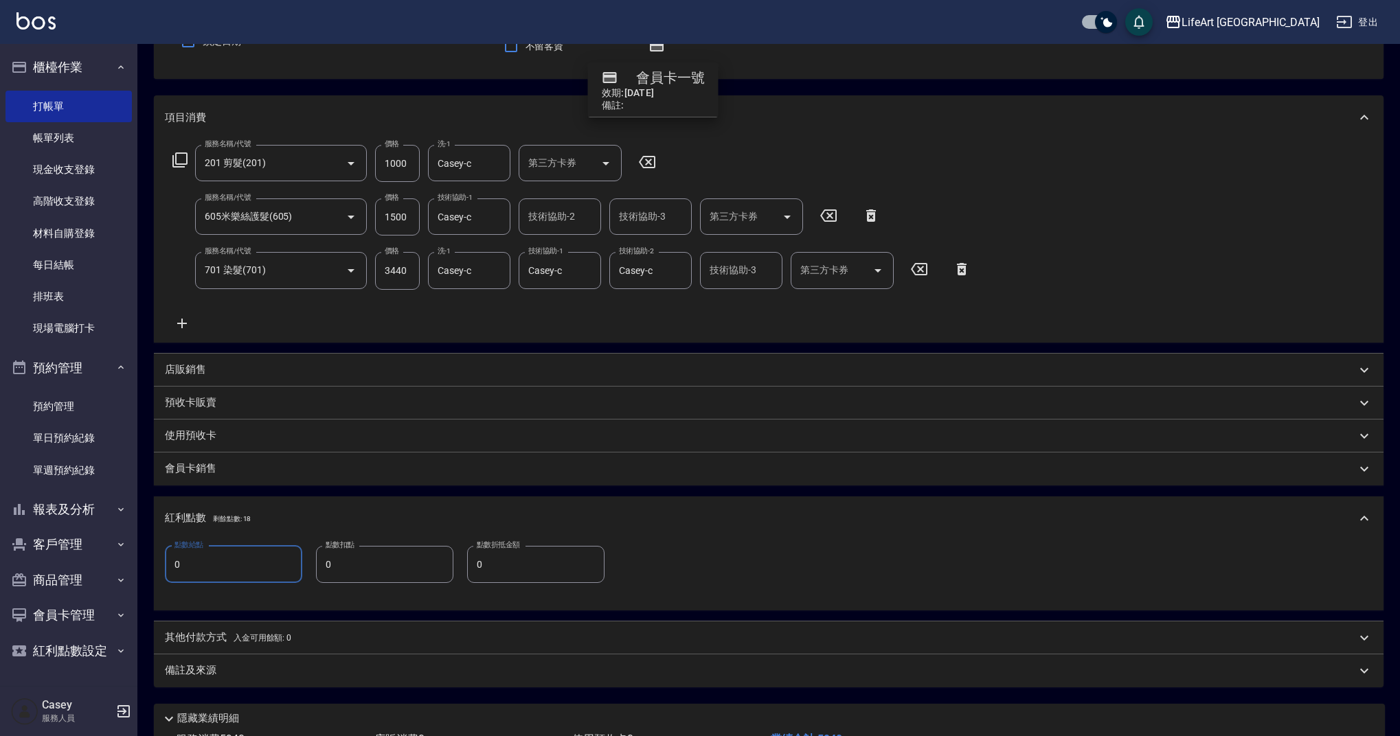
drag, startPoint x: 204, startPoint y: 571, endPoint x: 163, endPoint y: 557, distance: 42.8
click at [163, 557] on div "點數給點 0 點數給點 點數扣點 0 點數扣點 點數折抵金額 0 點數折抵金額" at bounding box center [769, 576] width 1230 height 70
type input "11"
click at [247, 633] on span "入金可用餘額: 0" at bounding box center [263, 638] width 58 height 10
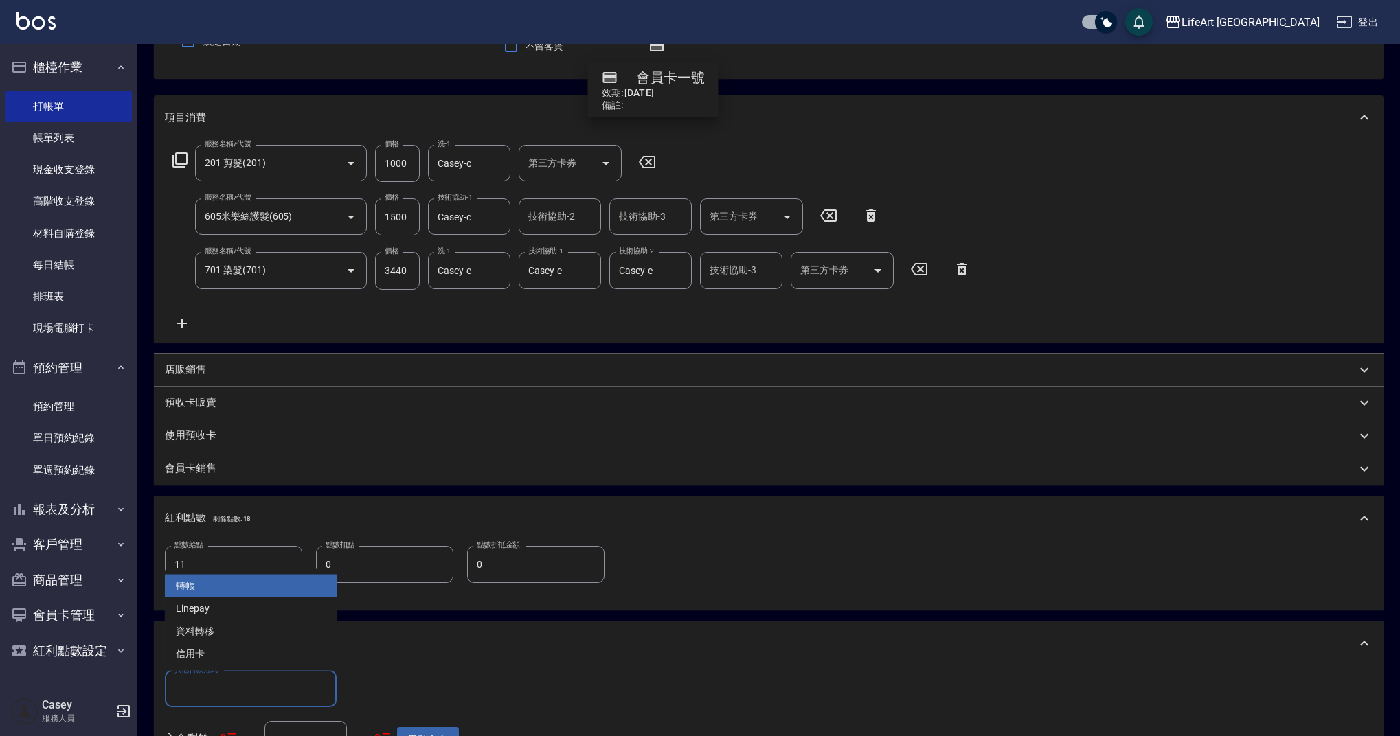
click at [282, 692] on input "其他付款方式" at bounding box center [250, 689] width 159 height 24
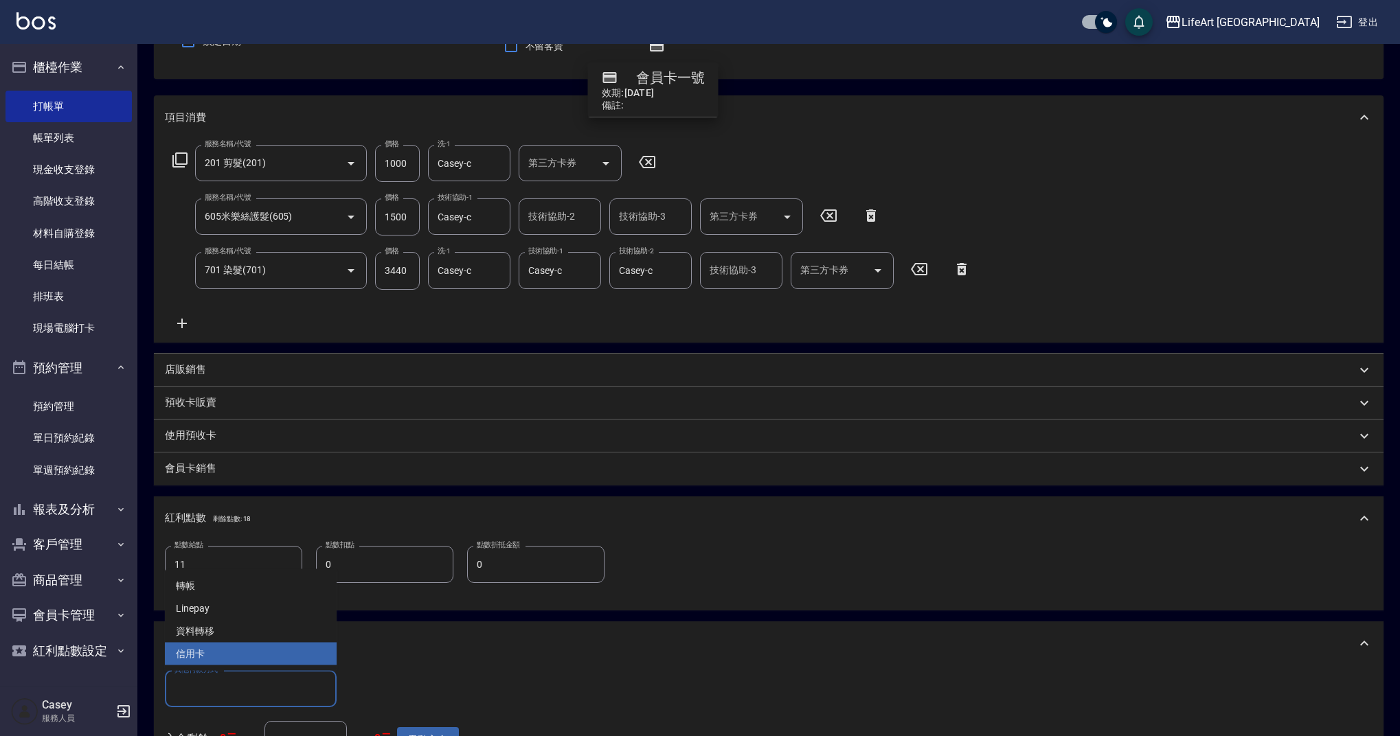
click at [225, 654] on span "信用卡" at bounding box center [251, 654] width 172 height 23
type input "信用卡"
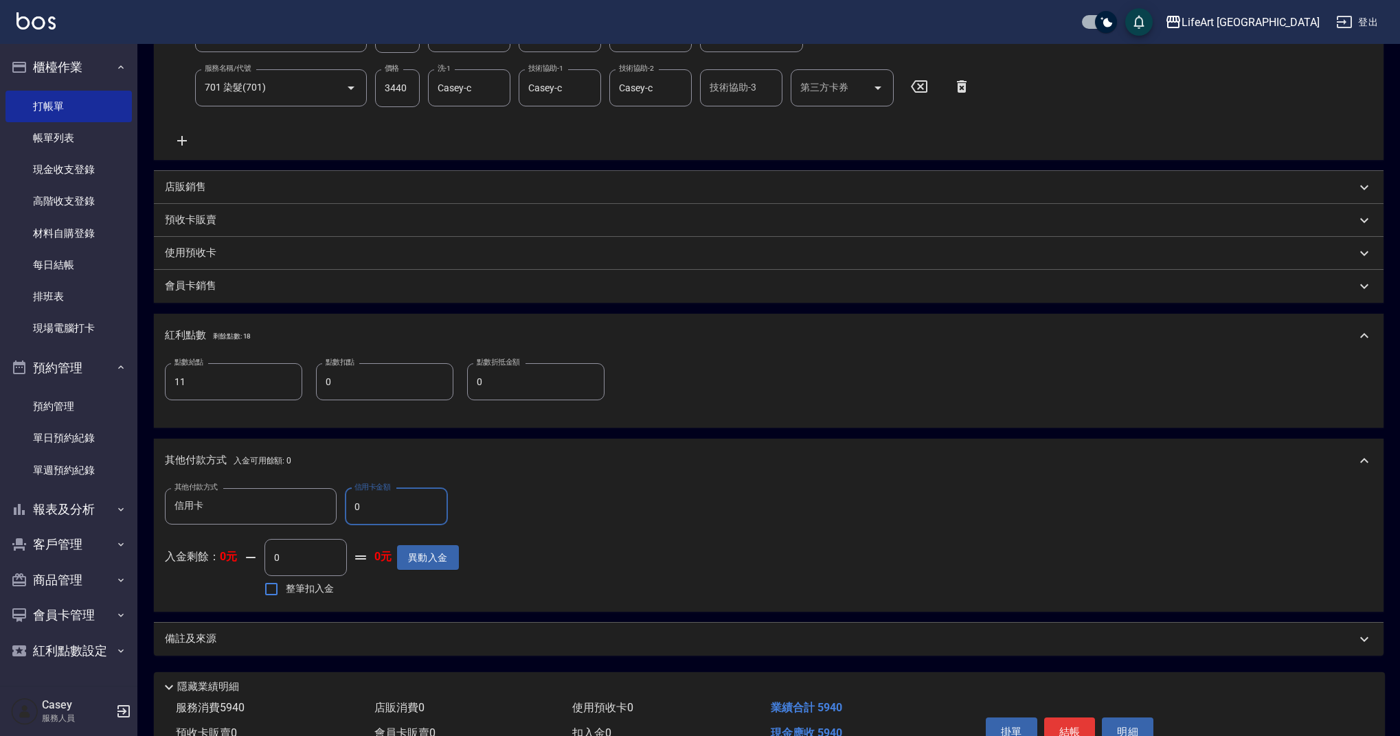
scroll to position [341, 0]
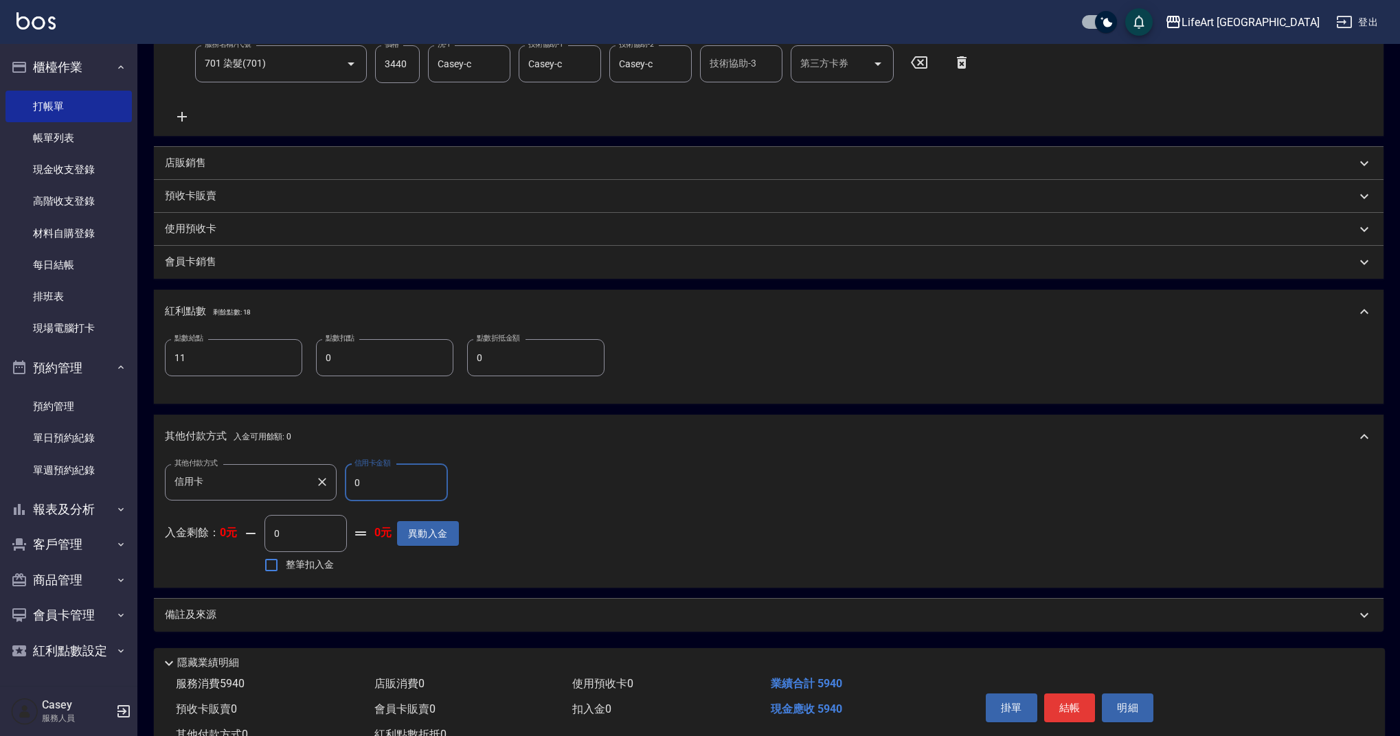
drag, startPoint x: 374, startPoint y: 476, endPoint x: 336, endPoint y: 482, distance: 38.9
click at [336, 482] on div "其他付款方式 信用卡 其他付款方式 信用卡金額 0 信用卡金額" at bounding box center [312, 482] width 294 height 37
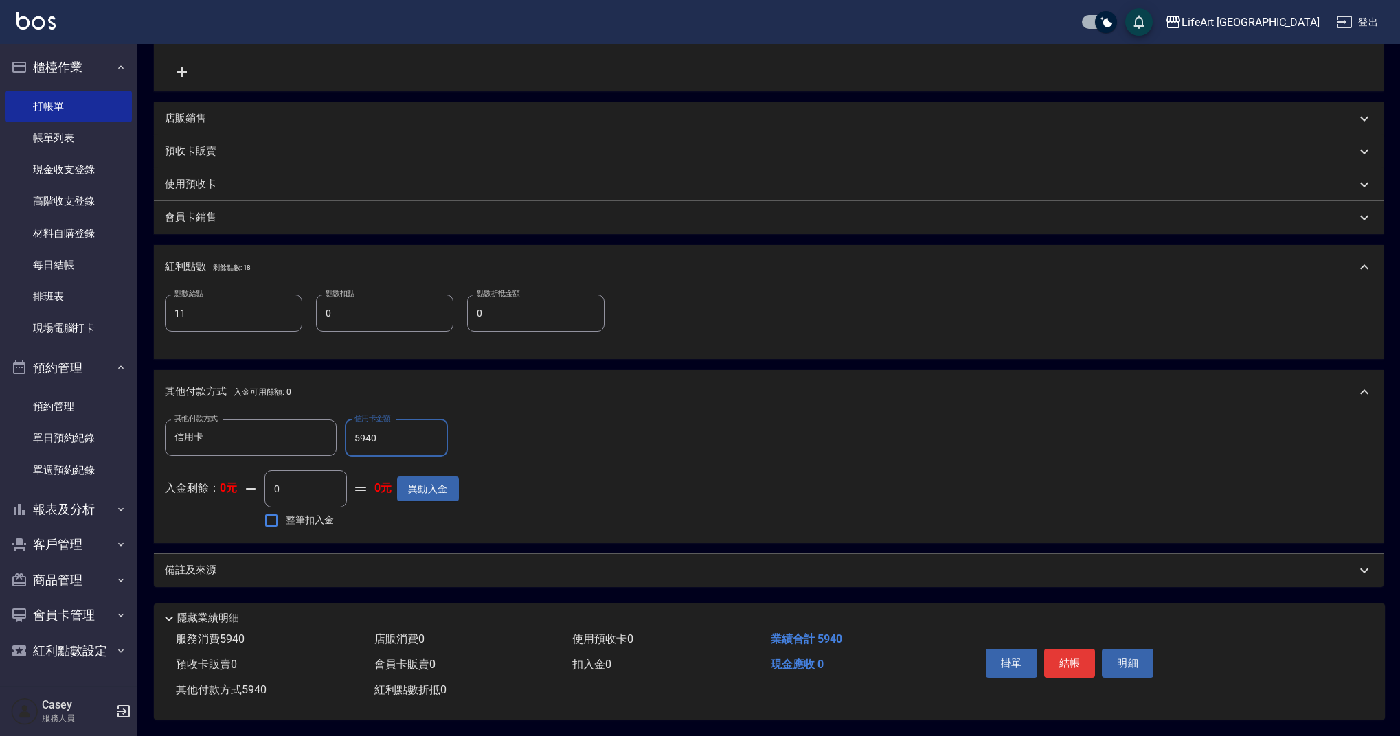
type input "5940"
click at [410, 563] on div "備註及來源" at bounding box center [760, 570] width 1191 height 14
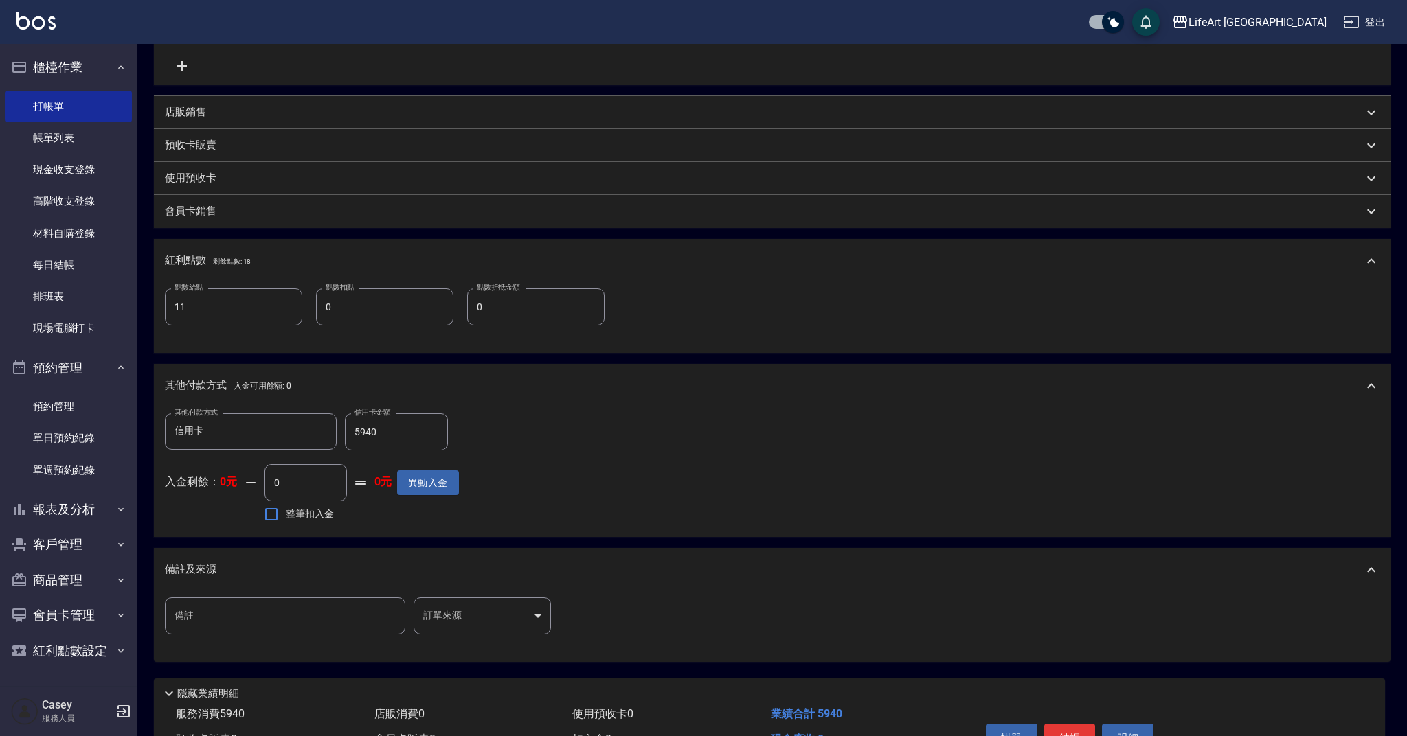
click at [454, 611] on body "LifeArt 蘆洲 登出 櫃檯作業 打帳單 帳單列表 現金收支登錄 高階收支登錄 材料自購登錄 每日結帳 排班表 現場電腦打卡 預約管理 預約管理 單日預約…" at bounding box center [703, 209] width 1407 height 1203
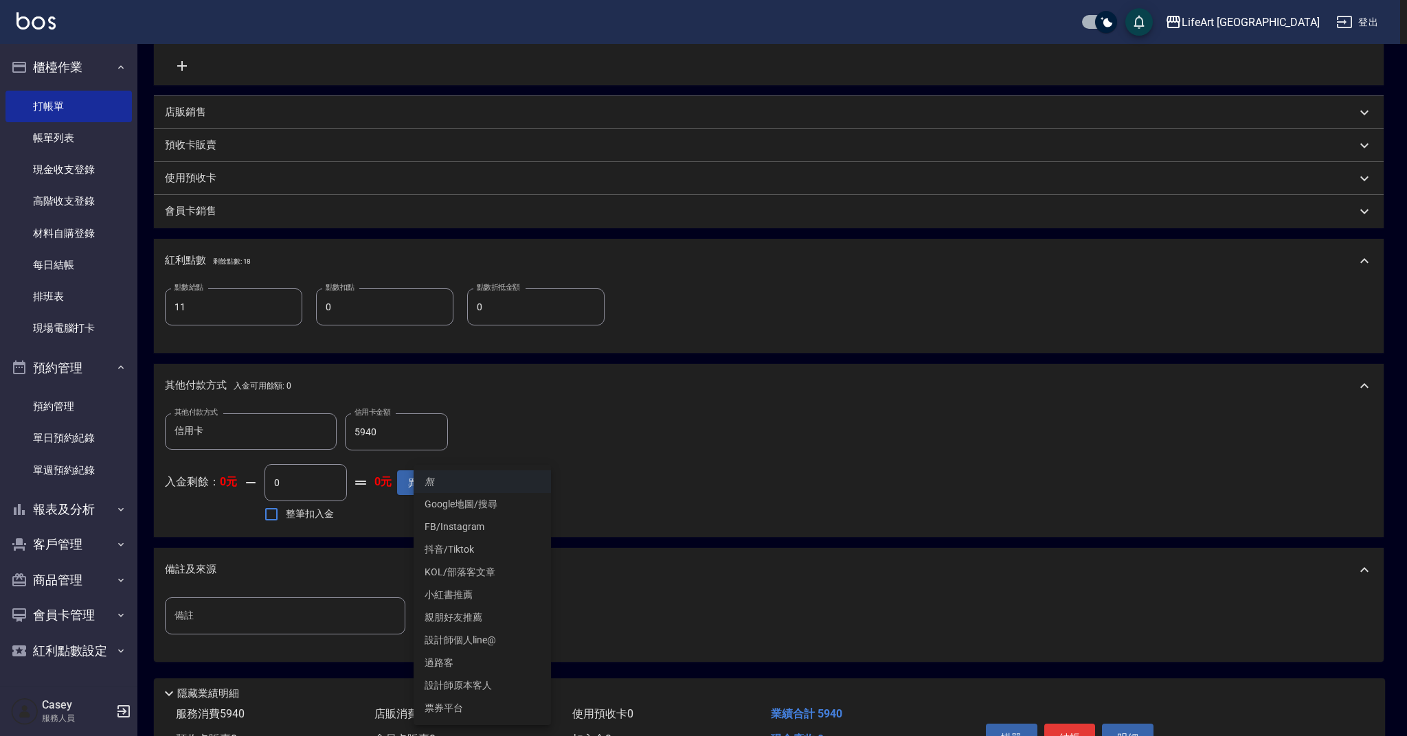
click at [482, 687] on li "設計師原本客人" at bounding box center [482, 686] width 137 height 23
type input "設計師原本客人"
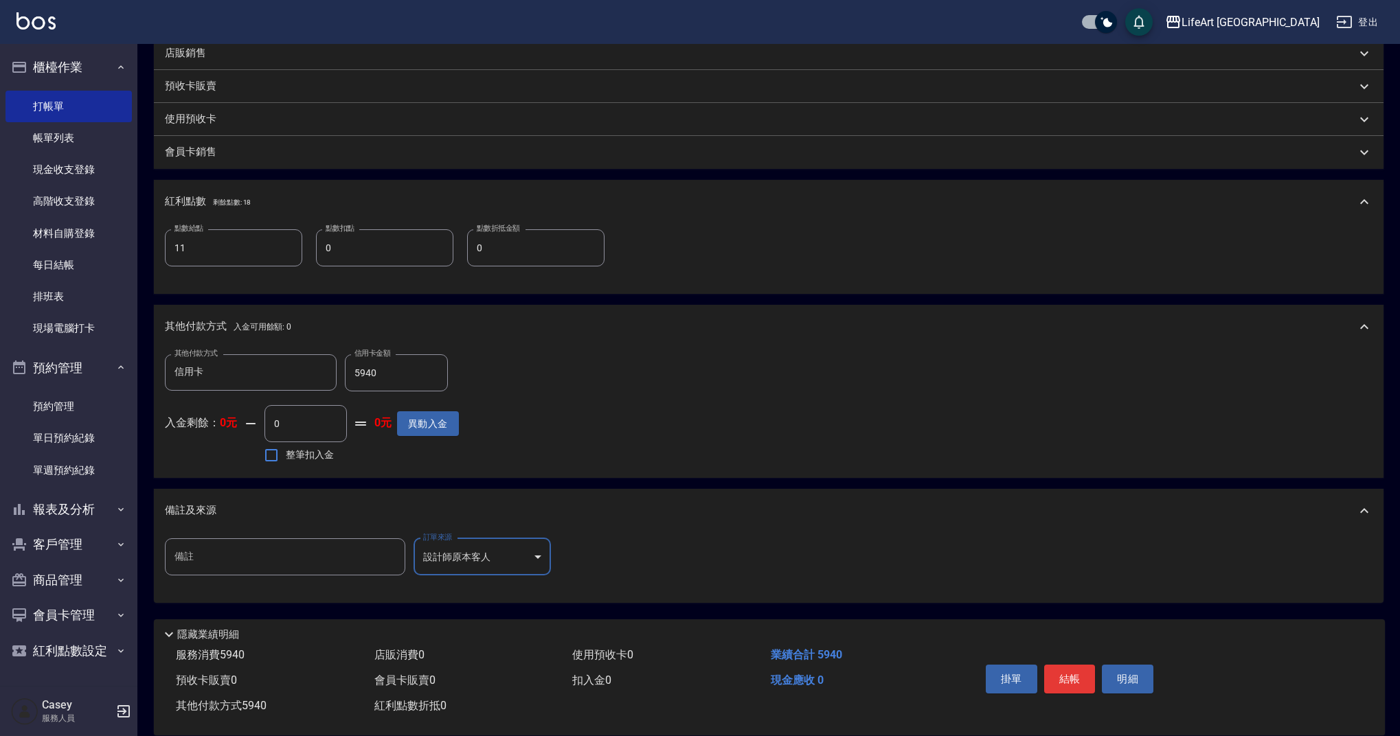
scroll to position [473, 0]
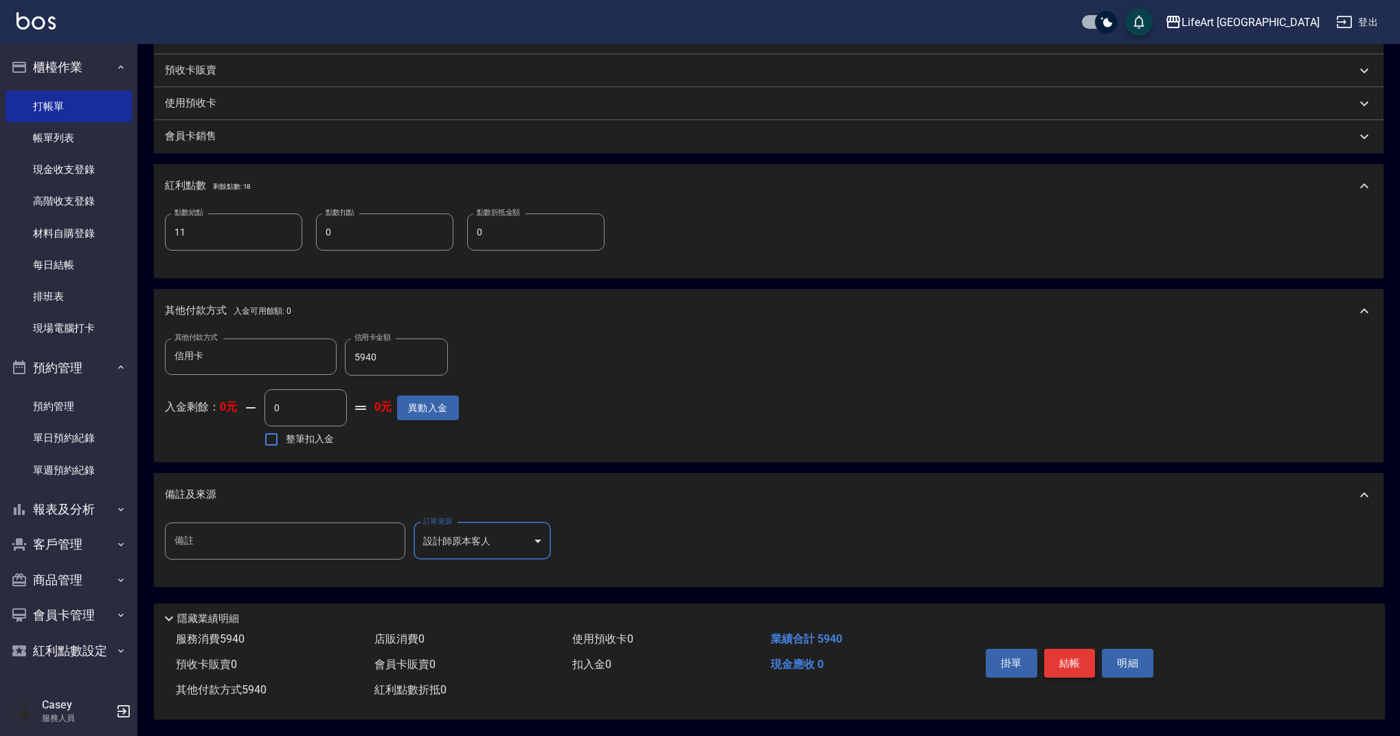
click at [1075, 649] on button "結帳" at bounding box center [1070, 663] width 52 height 29
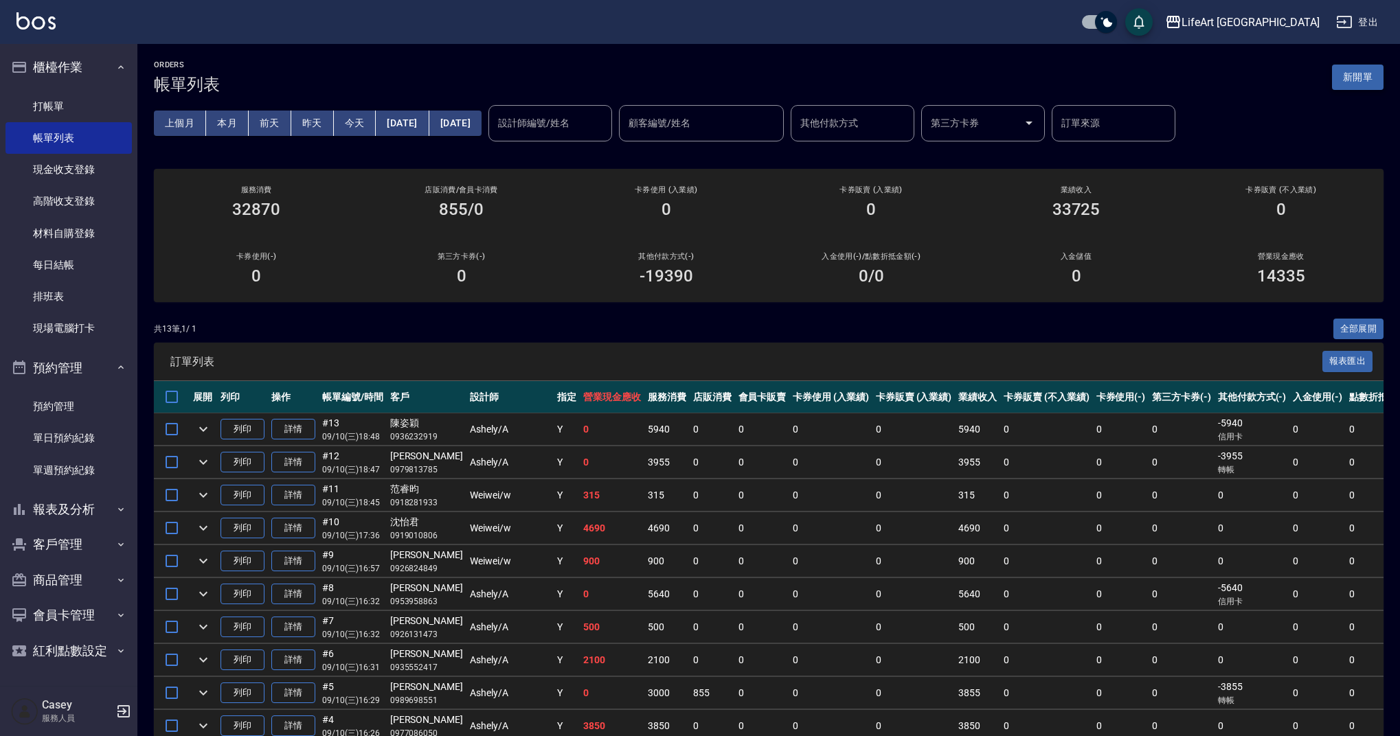
click at [1379, 69] on button "新開單" at bounding box center [1358, 77] width 52 height 25
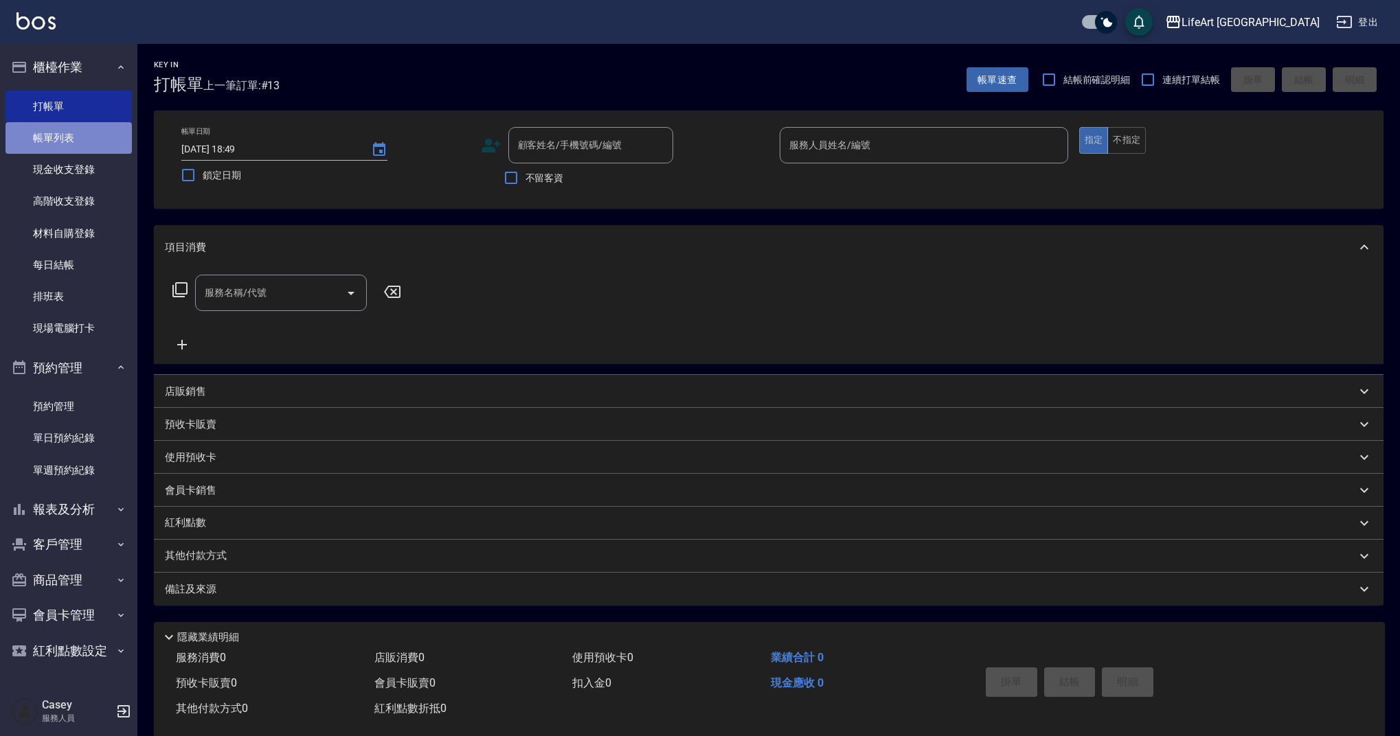
click at [54, 138] on link "帳單列表" at bounding box center [68, 138] width 126 height 32
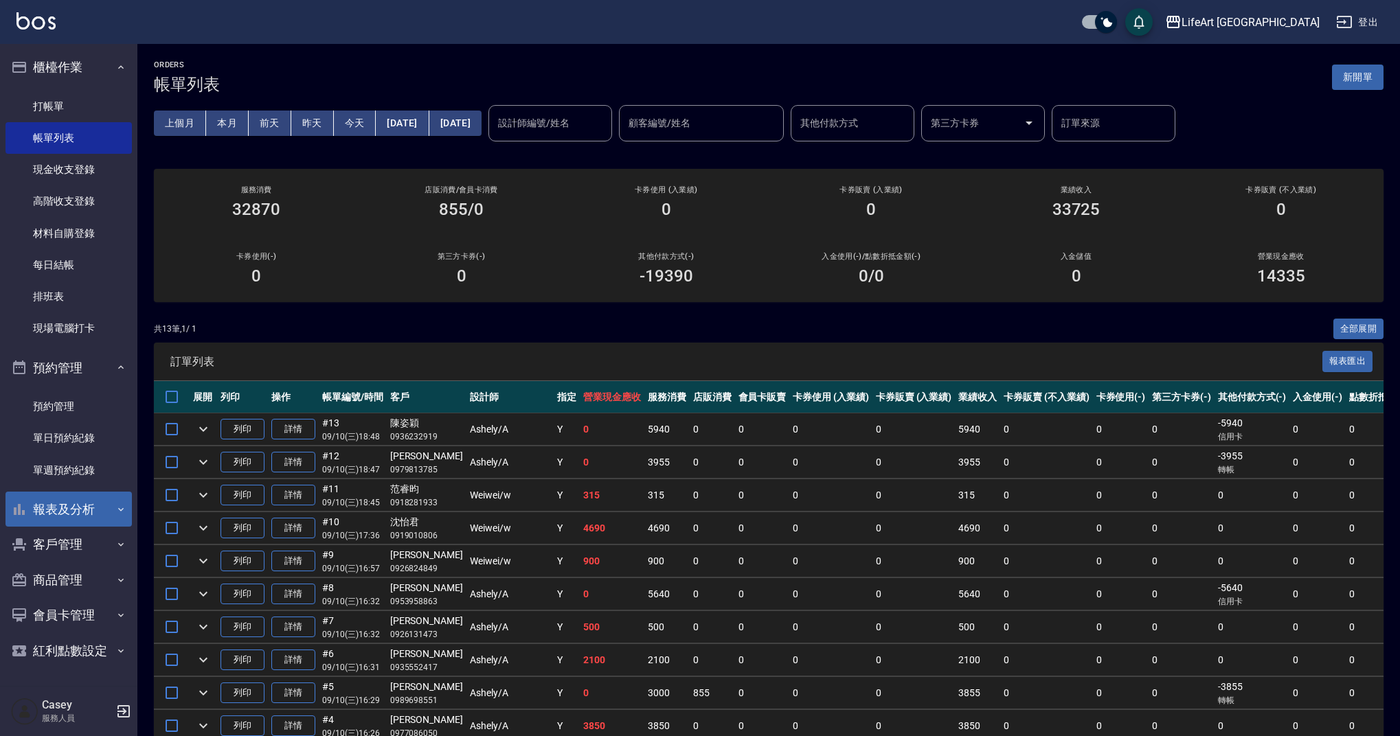
click at [65, 511] on button "報表及分析" at bounding box center [68, 510] width 126 height 36
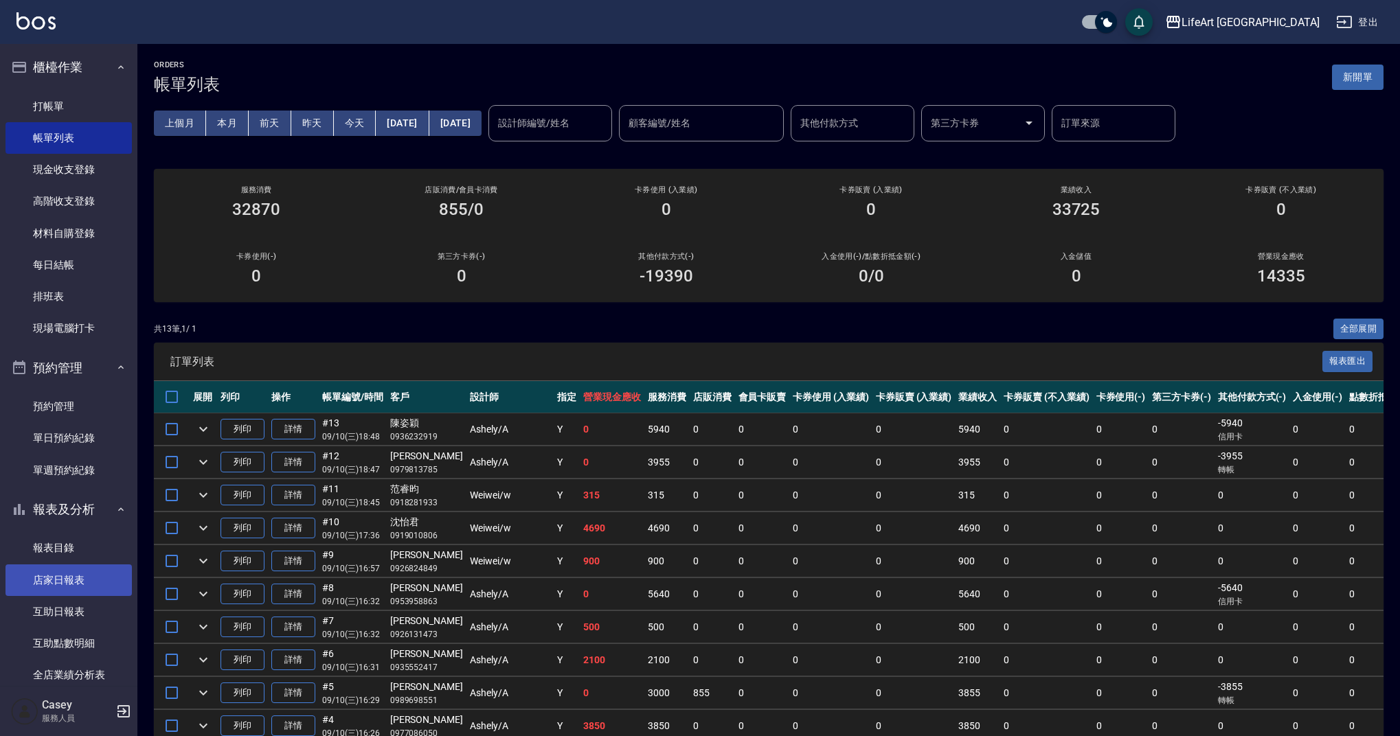
click at [76, 576] on link "店家日報表" at bounding box center [68, 581] width 126 height 32
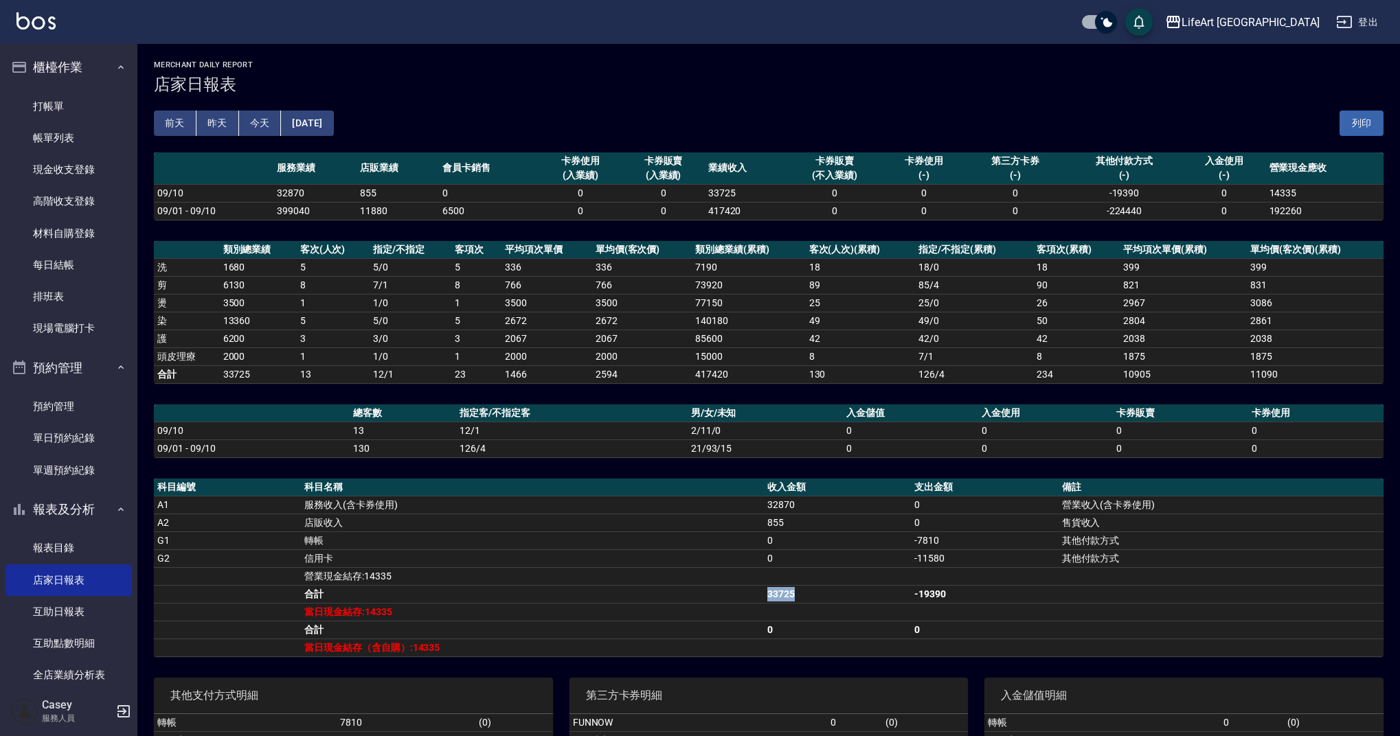
drag, startPoint x: 810, startPoint y: 591, endPoint x: 752, endPoint y: 591, distance: 57.7
click at [752, 591] on tr "合計 33725 -19390" at bounding box center [769, 594] width 1230 height 18
drag, startPoint x: 910, startPoint y: 563, endPoint x: 965, endPoint y: 574, distance: 56.0
click at [965, 574] on tbody "A1 服務收入(含卡券使用) 32870 0 營業收入(含卡券使用) A2 店販收入 855 0 售貨收入 G1 轉帳 0 -7810 其他付款方式 G2 信…" at bounding box center [769, 576] width 1230 height 161
drag, startPoint x: 948, startPoint y: 544, endPoint x: 872, endPoint y: 549, distance: 76.4
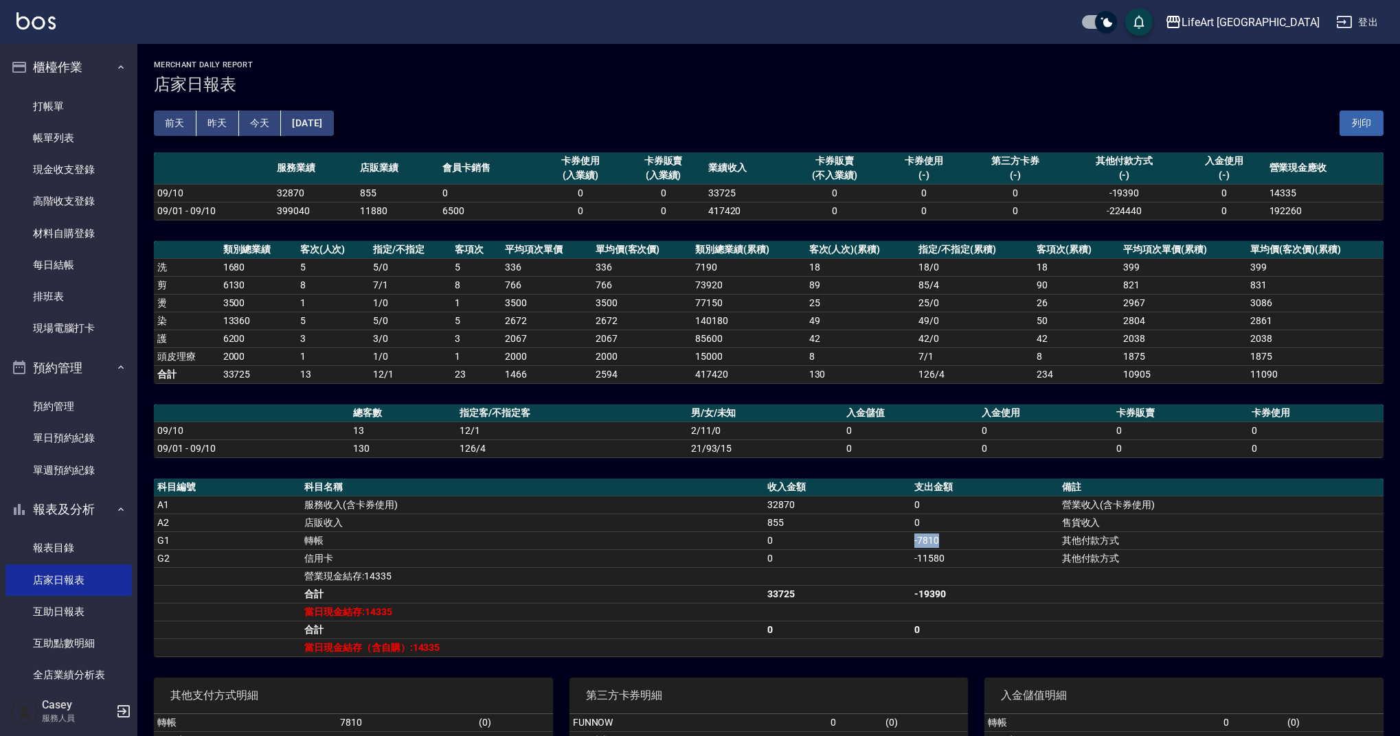
click at [872, 549] on tr "G1 轉帳 0 -7810 其他付款方式" at bounding box center [769, 541] width 1230 height 18
drag, startPoint x: 784, startPoint y: 528, endPoint x: 738, endPoint y: 537, distance: 47.6
click at [738, 537] on tbody "A1 服務收入(含卡券使用) 32870 0 營業收入(含卡券使用) A2 店販收入 855 0 售貨收入 G1 轉帳 0 -7810 其他付款方式 G2 信…" at bounding box center [769, 576] width 1230 height 161
drag, startPoint x: 811, startPoint y: 507, endPoint x: 725, endPoint y: 517, distance: 86.5
click at [725, 517] on tbody "A1 服務收入(含卡券使用) 32870 0 營業收入(含卡券使用) A2 店販收入 855 0 售貨收入 G1 轉帳 0 -7810 其他付款方式 G2 信…" at bounding box center [769, 576] width 1230 height 161
